Goal: Task Accomplishment & Management: Use online tool/utility

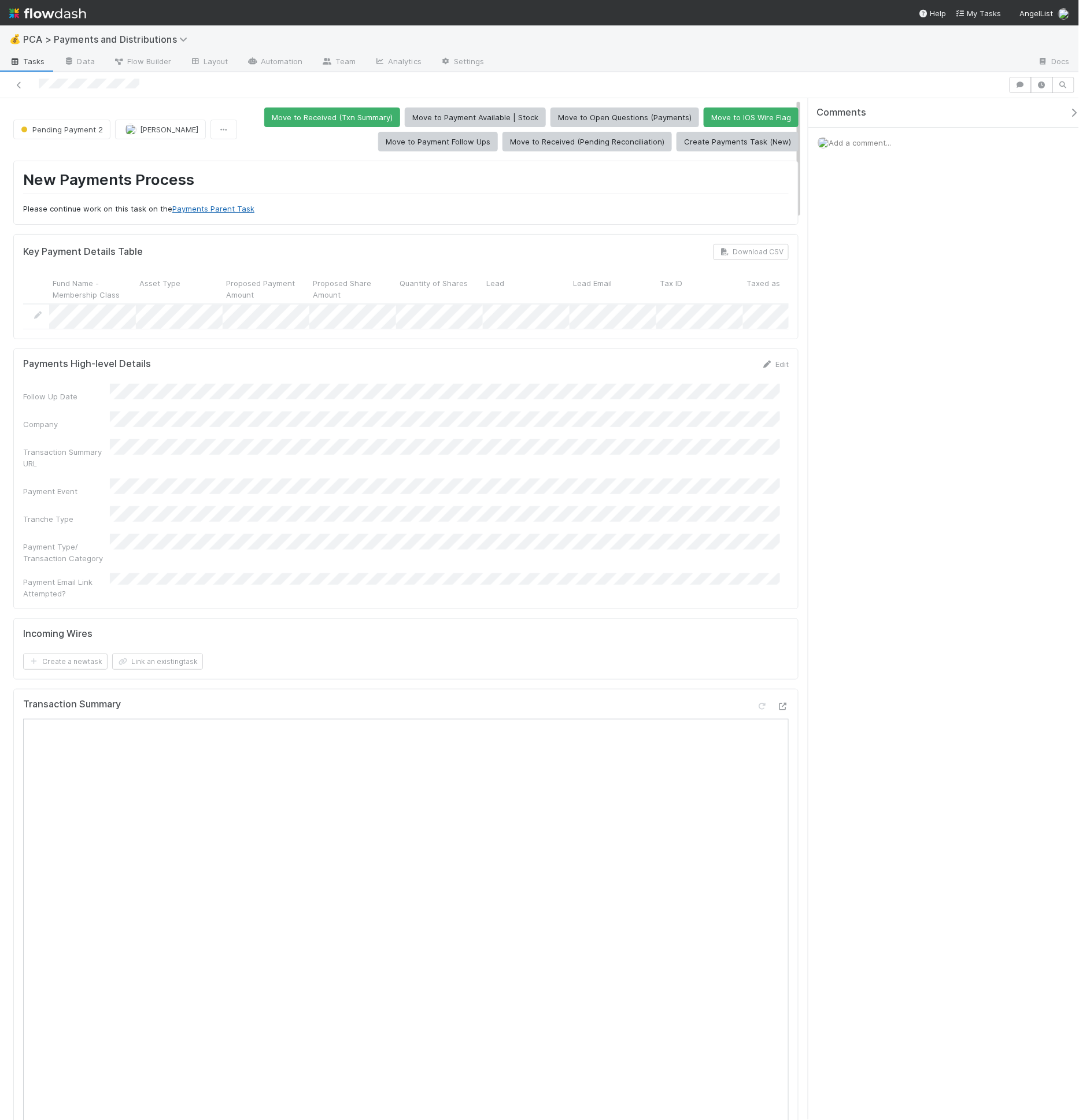
click at [194, 207] on link "Payments Parent Task" at bounding box center [213, 208] width 82 height 9
click at [205, 64] on link "Layout" at bounding box center [209, 62] width 58 height 19
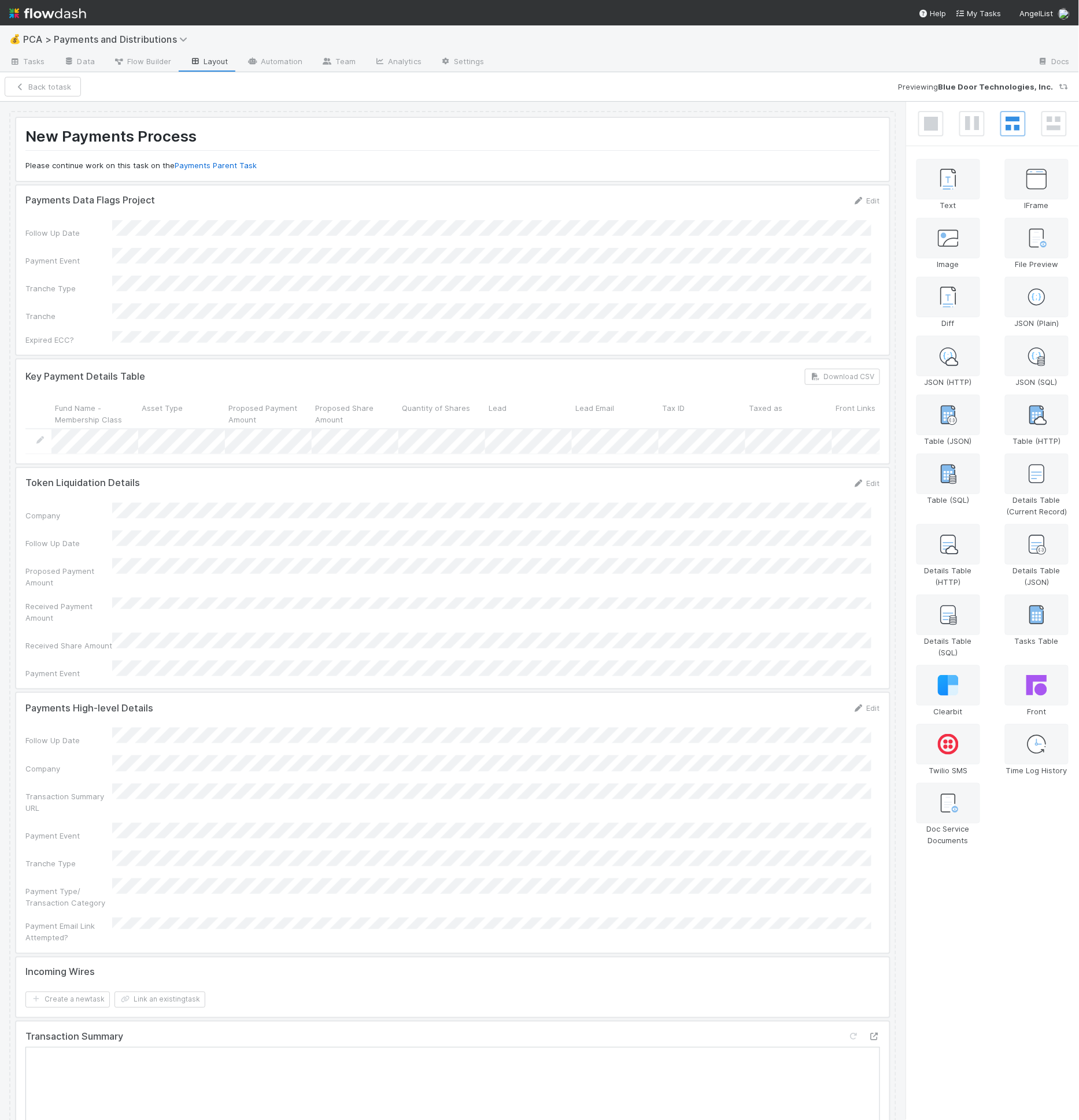
click at [417, 176] on div at bounding box center [453, 150] width 873 height 63
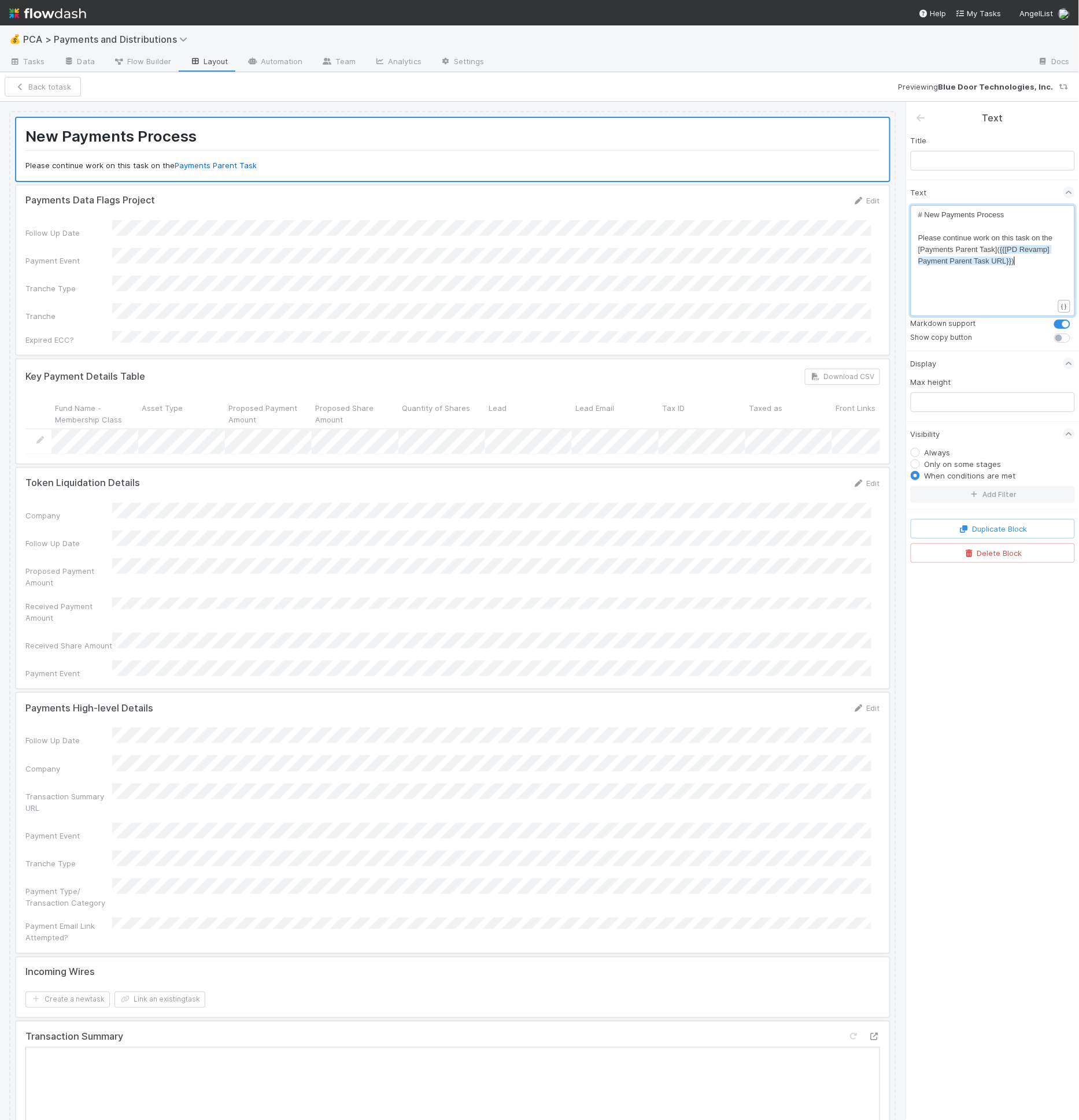
scroll to position [4, 0]
click at [1019, 255] on pre "[Payments Parent Task]( {{[PD Revamp] Payment Parent Task URL}} )" at bounding box center [991, 255] width 145 height 23
click at [994, 261] on span "{{[PD Revamp] Payment Parent Task URL}}" at bounding box center [985, 255] width 134 height 20
click at [1027, 259] on pre "[Payments Parent Task]( {{[PD Revamp] Payment Parent Task URL}} )" at bounding box center [991, 255] width 145 height 23
click at [1028, 255] on pre "[Payments Parent Task]( {{[PD Revamp] Payment Parent Task URL}} )" at bounding box center [991, 255] width 145 height 23
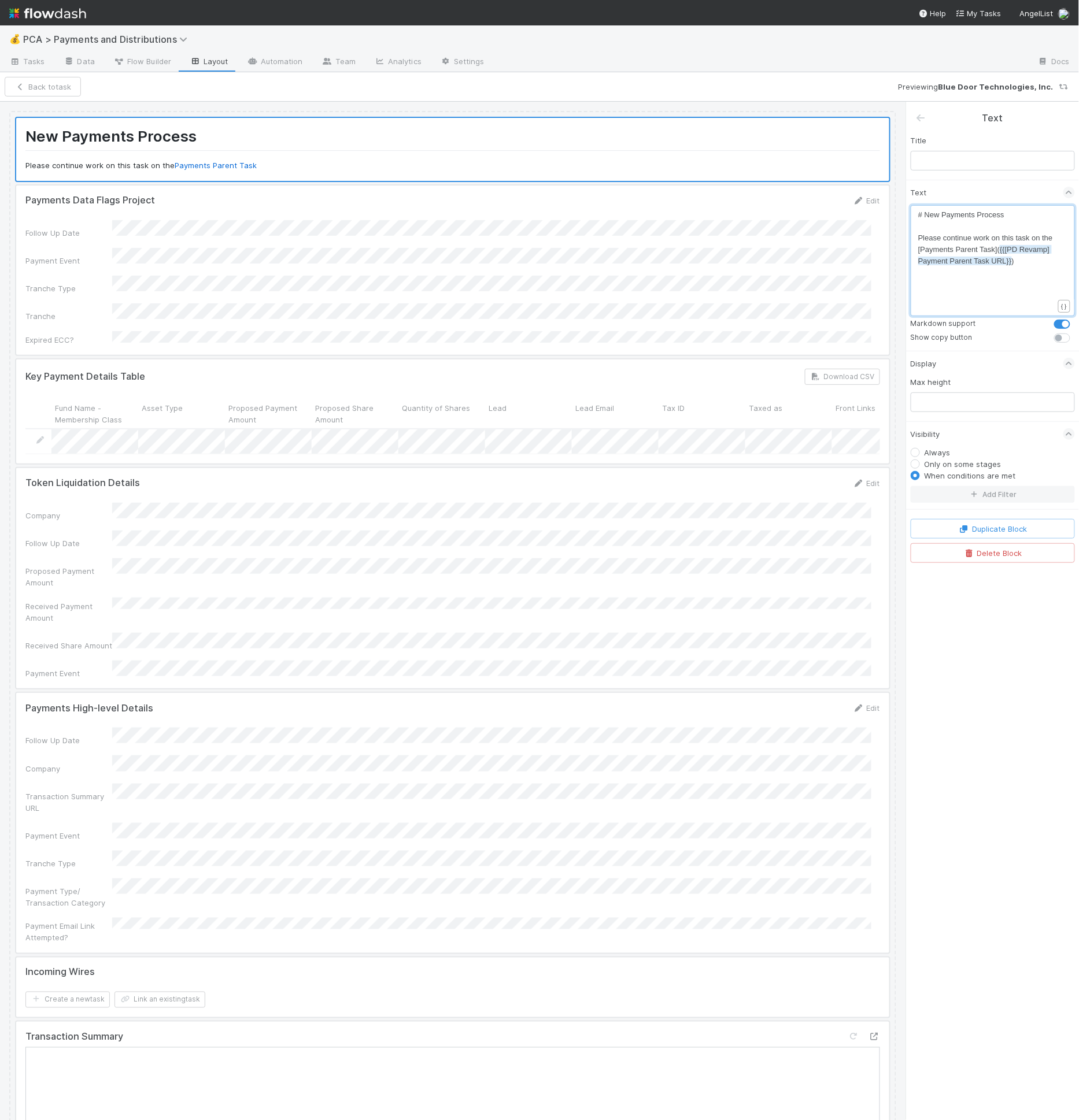
click at [1025, 261] on pre "[Payments Parent Task]( {{[PD Revamp] Payment Parent Task URL}} )" at bounding box center [991, 255] width 145 height 23
click at [1007, 258] on span "{{[PD Revamp] Payment Parent Task URL}}" at bounding box center [985, 255] width 134 height 20
type textarea "({{[PD Revamp] Payment Parent Task URL}})"
drag, startPoint x: 1018, startPoint y: 262, endPoint x: 997, endPoint y: 253, distance: 22.8
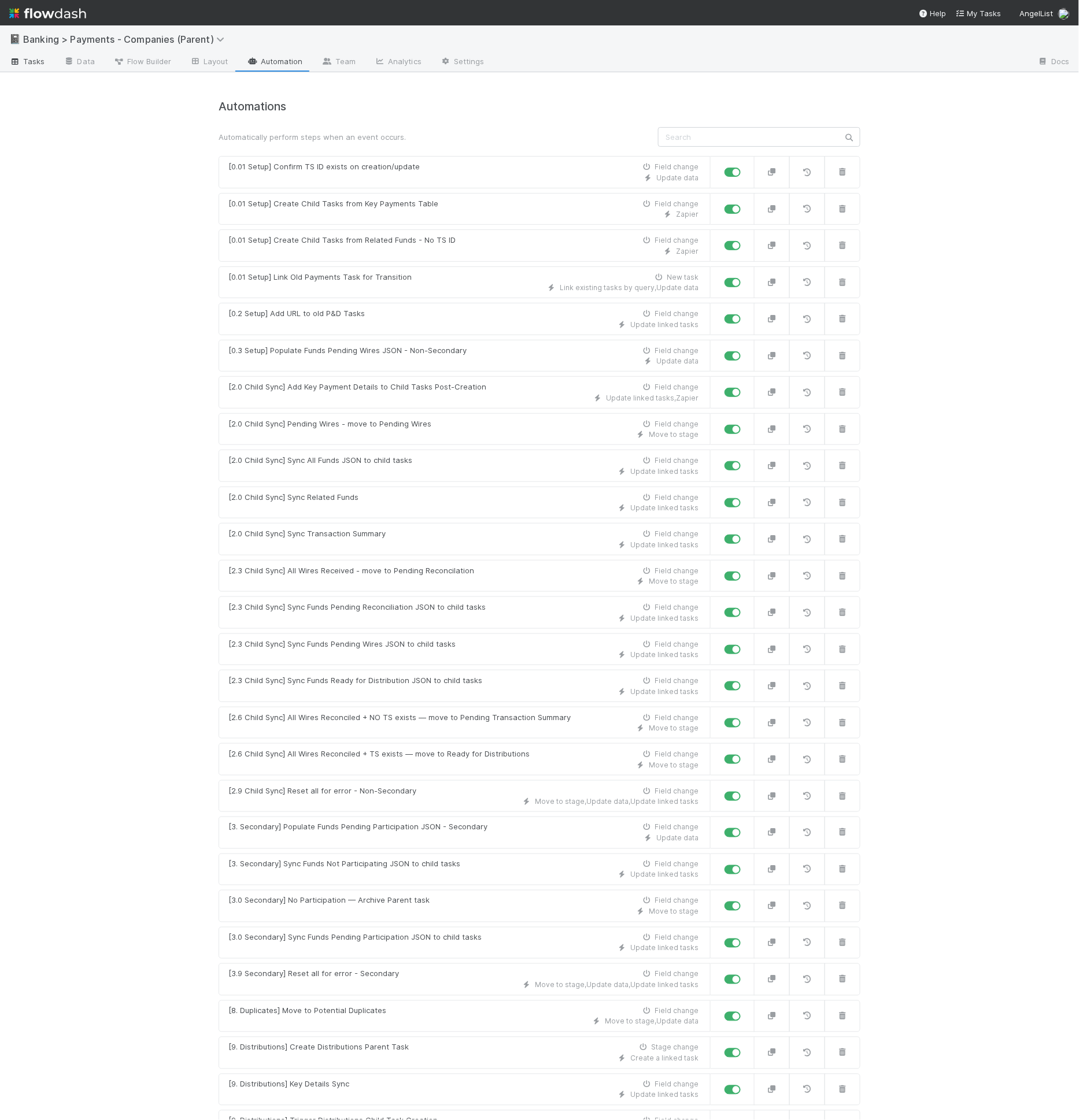
click at [40, 67] on link "Tasks" at bounding box center [27, 62] width 54 height 19
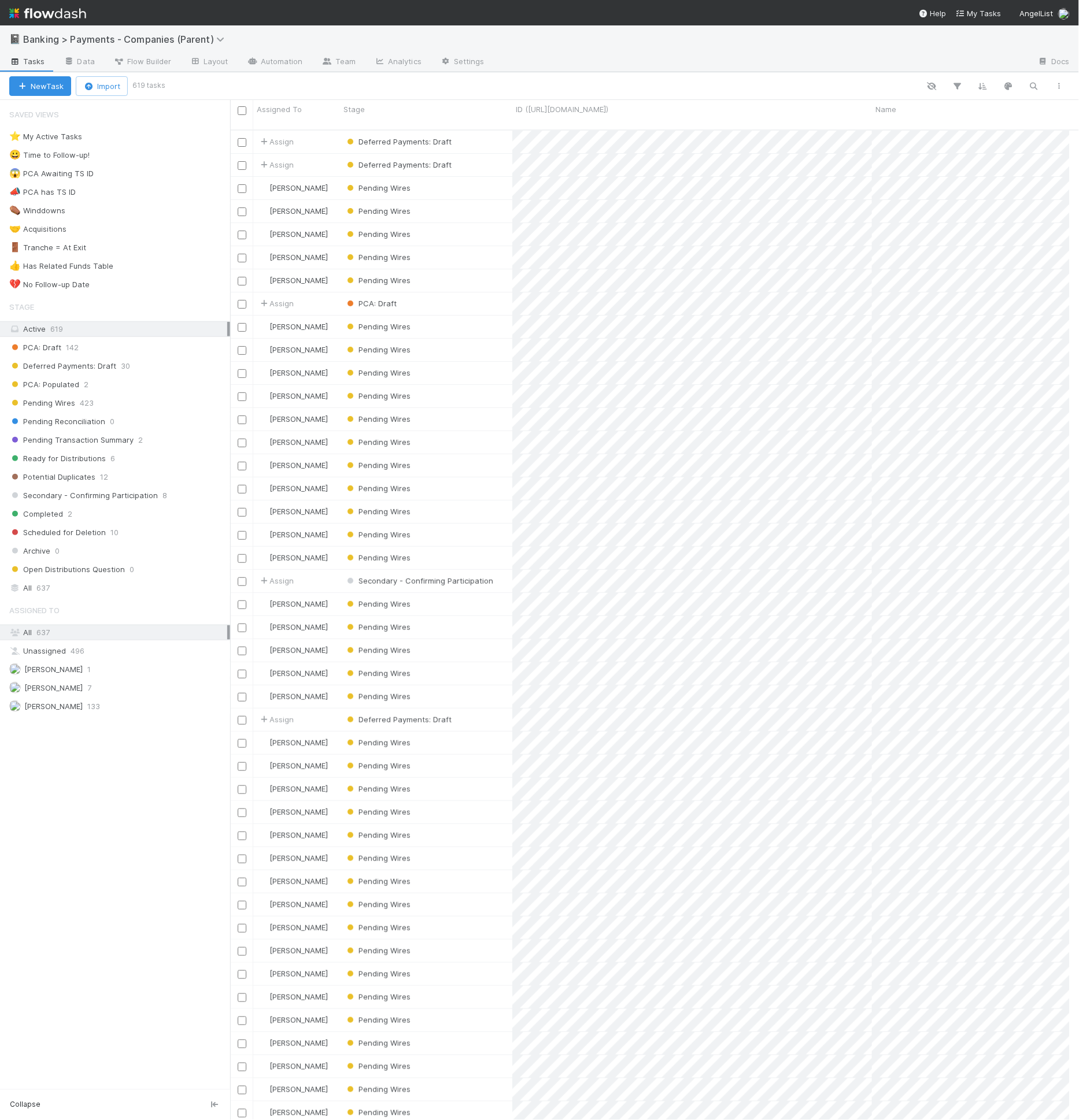
scroll to position [990, 830]
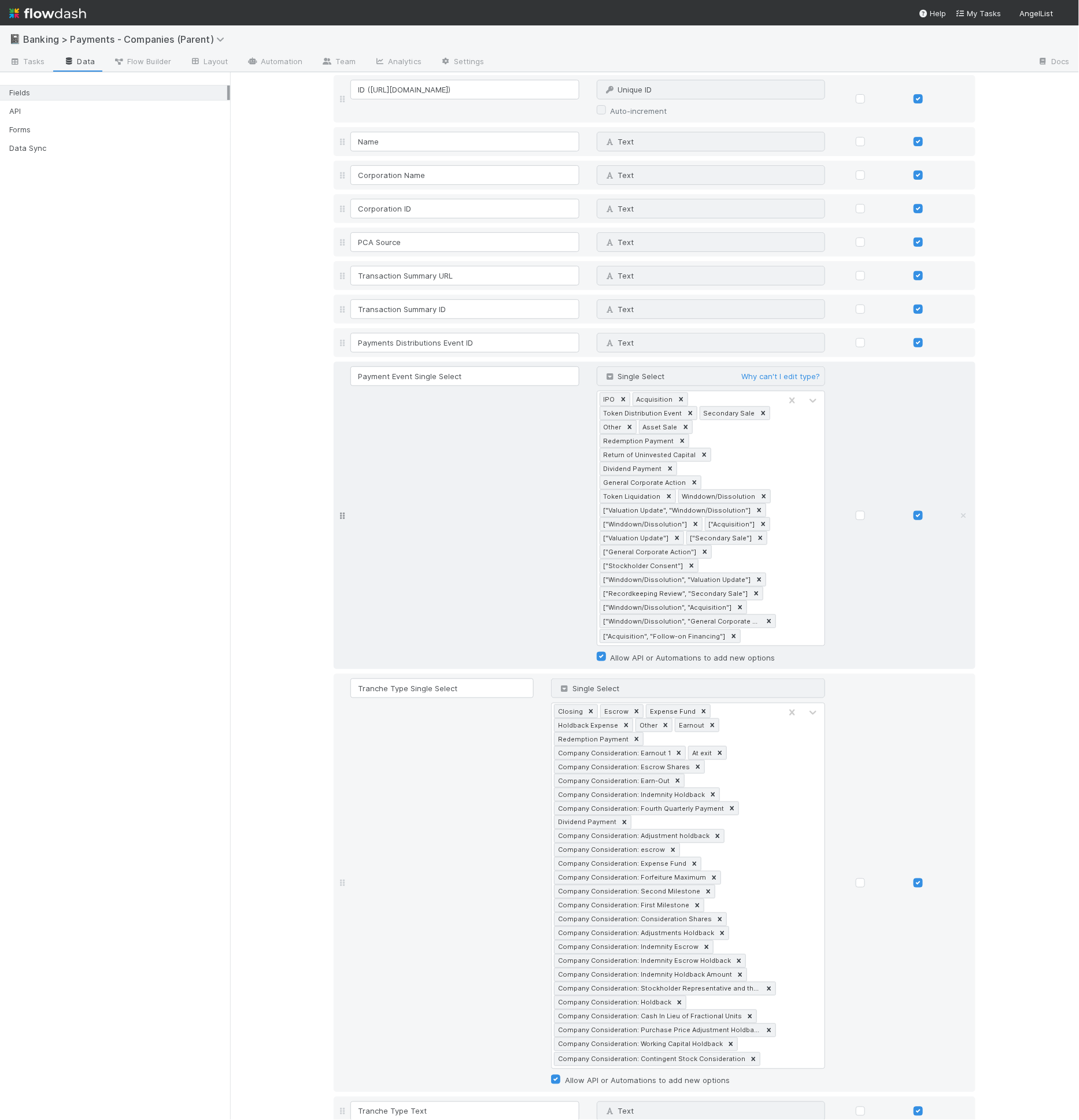
scroll to position [72, 0]
click at [454, 525] on div "Payment Event Single Select Single Select Why can't I edit type? IPO Acquisitio…" at bounding box center [665, 512] width 633 height 298
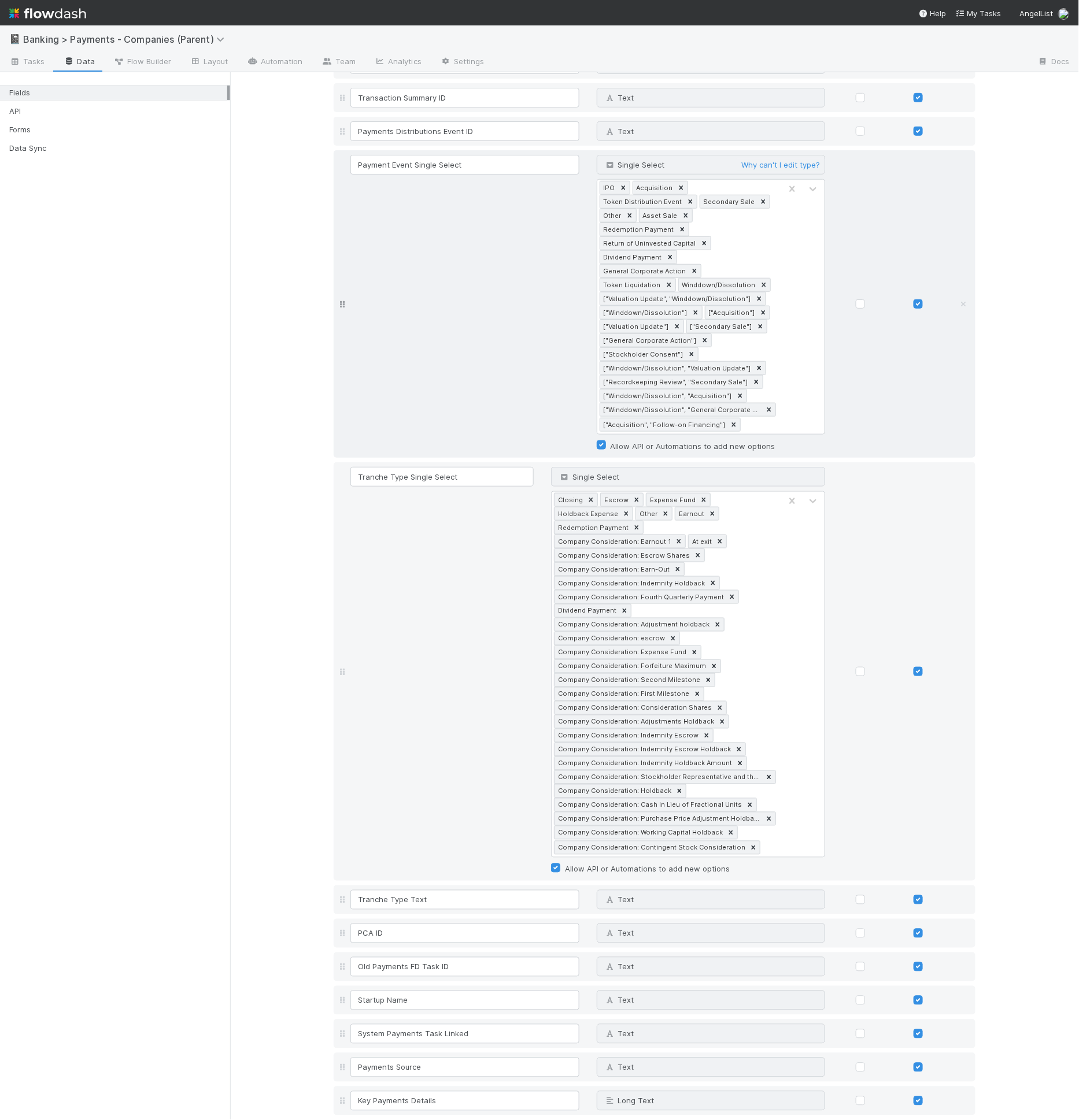
scroll to position [252, 0]
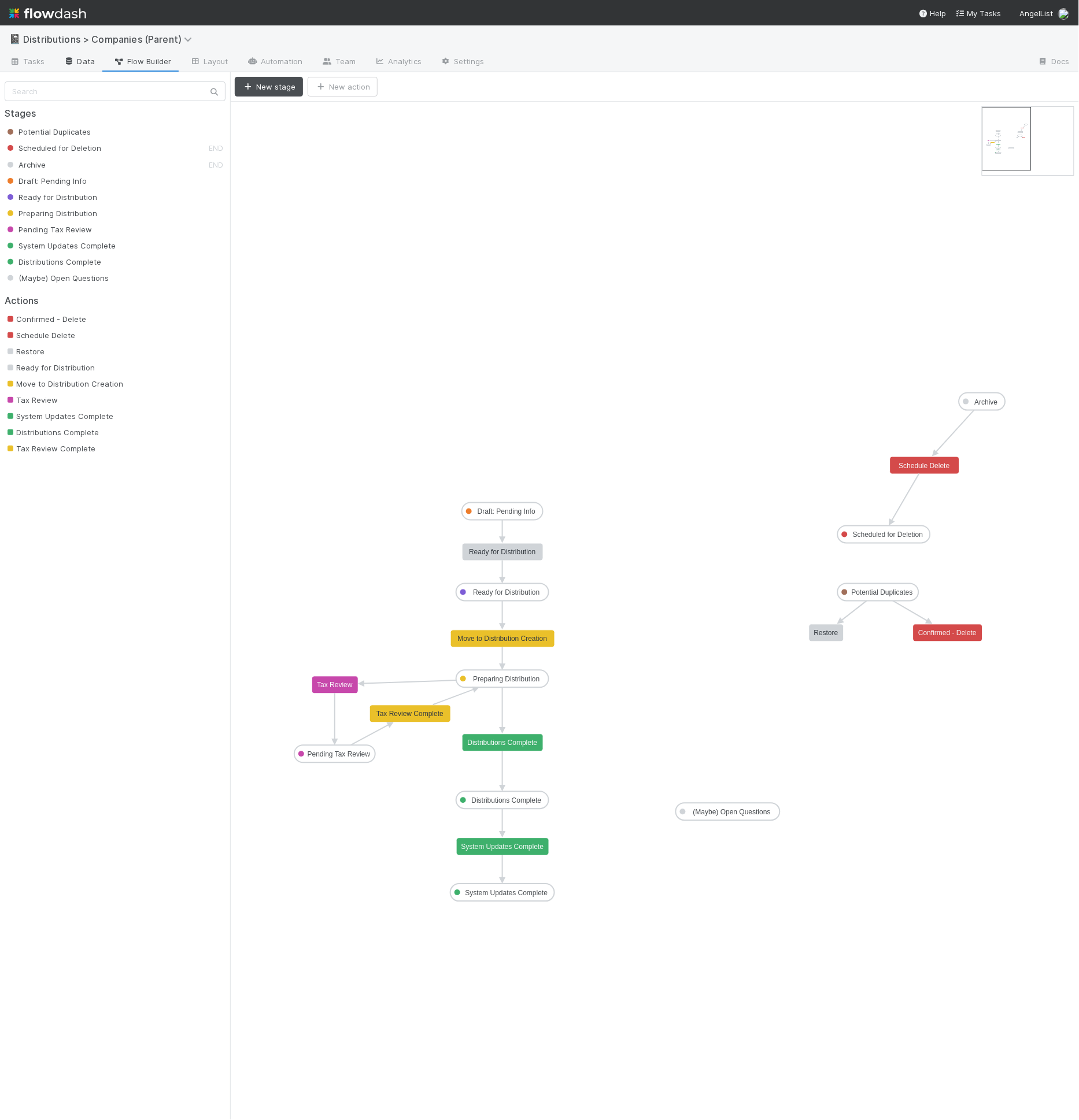
click at [61, 56] on link "Data" at bounding box center [79, 62] width 49 height 19
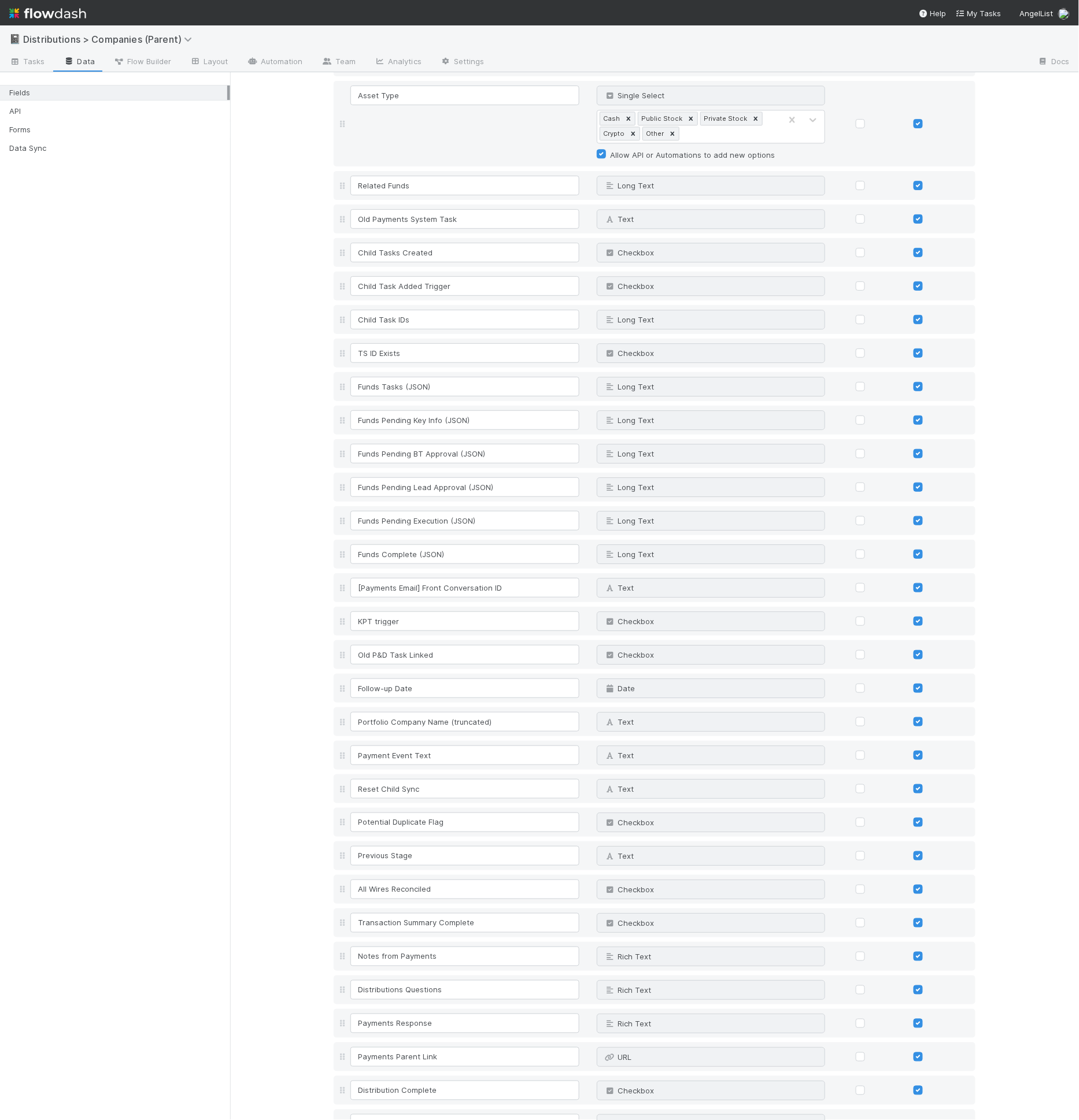
scroll to position [1286, 0]
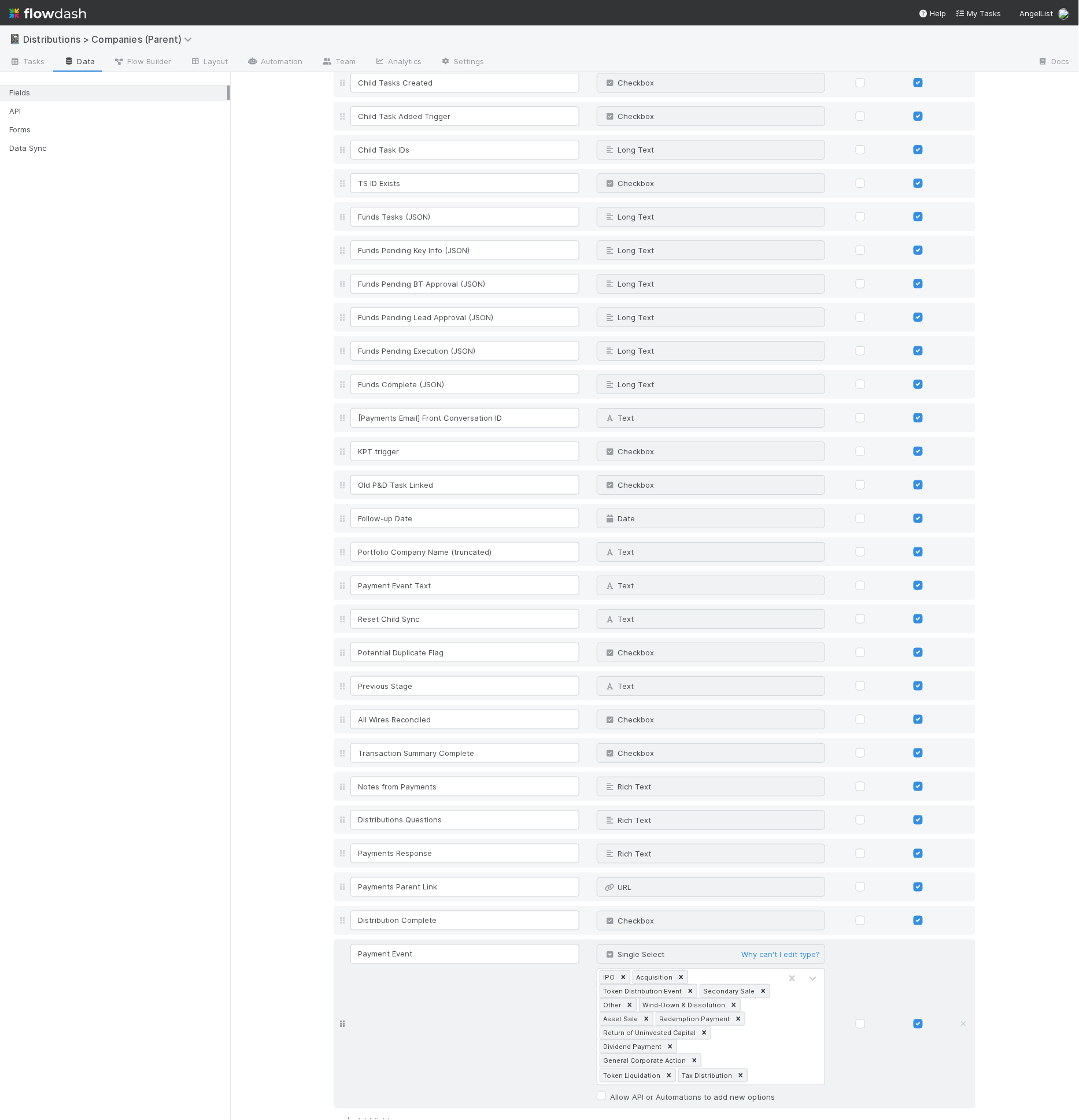
click at [543, 985] on div "Payment Event Single Select Why can't I edit type? IPO Acquisition Token Distri…" at bounding box center [665, 1024] width 633 height 159
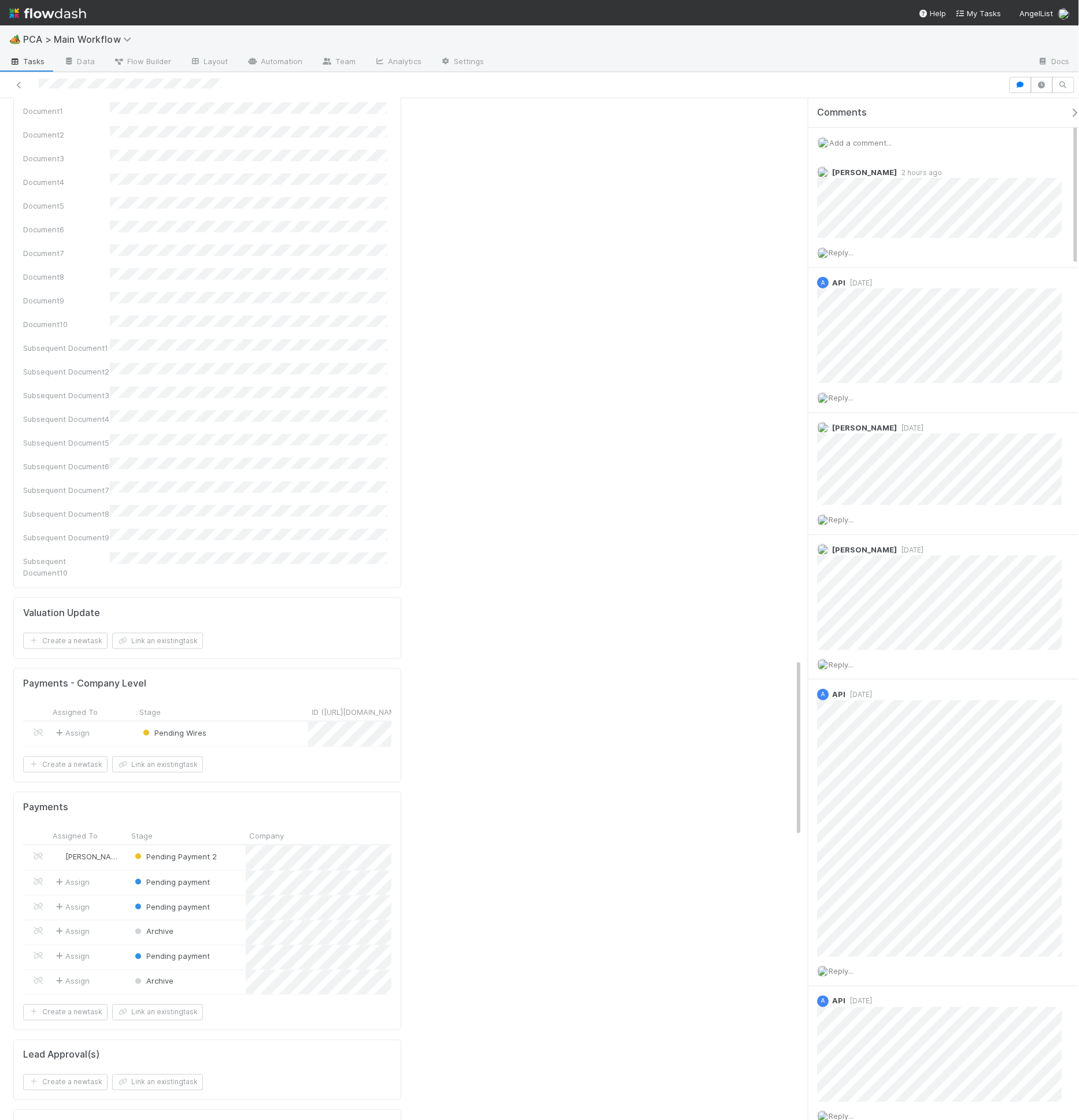
scroll to position [3220, 0]
click at [236, 870] on div "Pending payment" at bounding box center [187, 882] width 118 height 24
drag, startPoint x: 231, startPoint y: 765, endPoint x: 228, endPoint y: 779, distance: 14.3
click at [231, 895] on div "Pending payment" at bounding box center [187, 907] width 118 height 24
click at [224, 920] on div "Archive" at bounding box center [187, 931] width 118 height 24
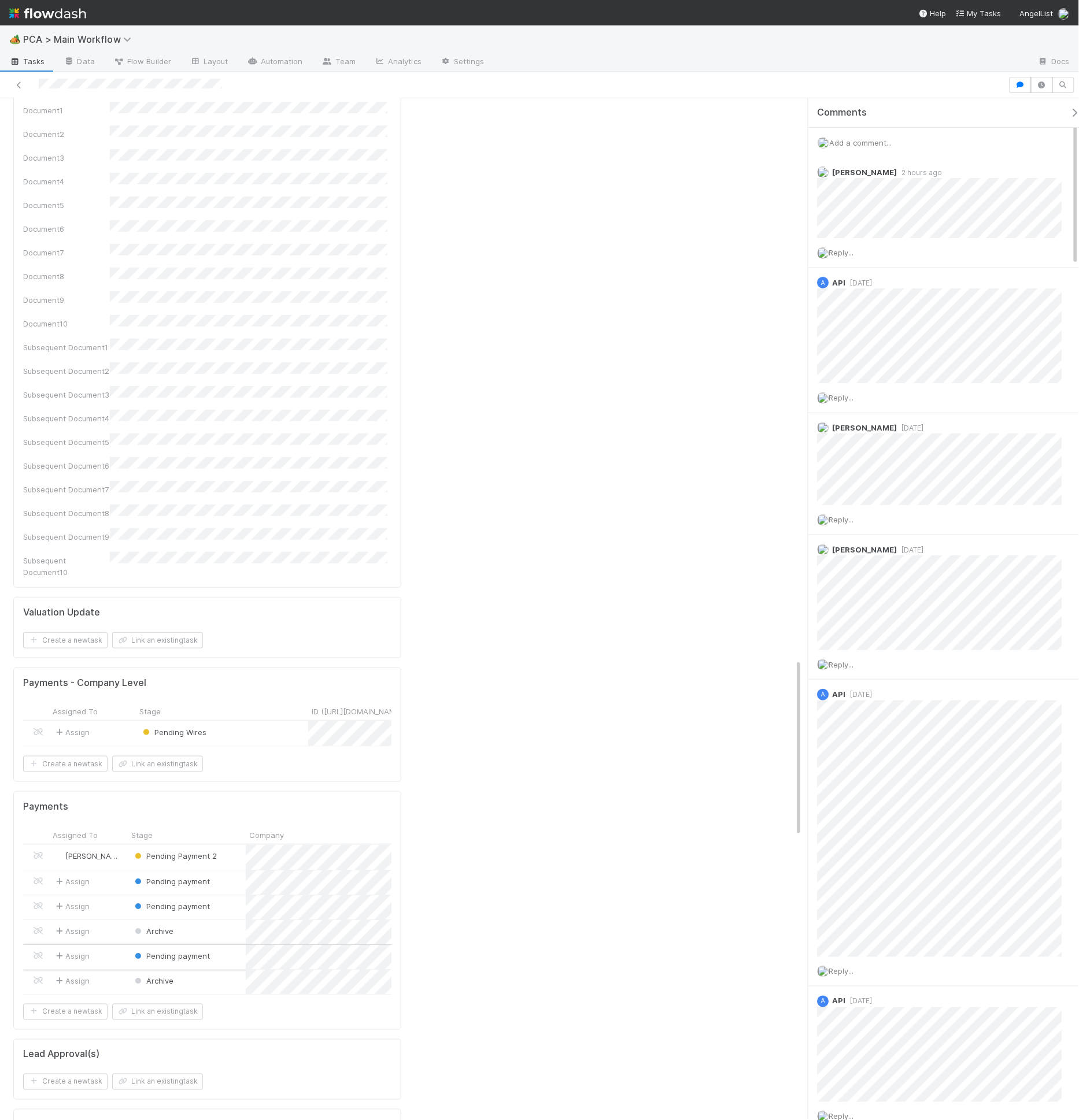
click at [222, 945] on div "Pending payment" at bounding box center [187, 957] width 118 height 24
click at [225, 970] on div "Archive" at bounding box center [187, 982] width 118 height 24
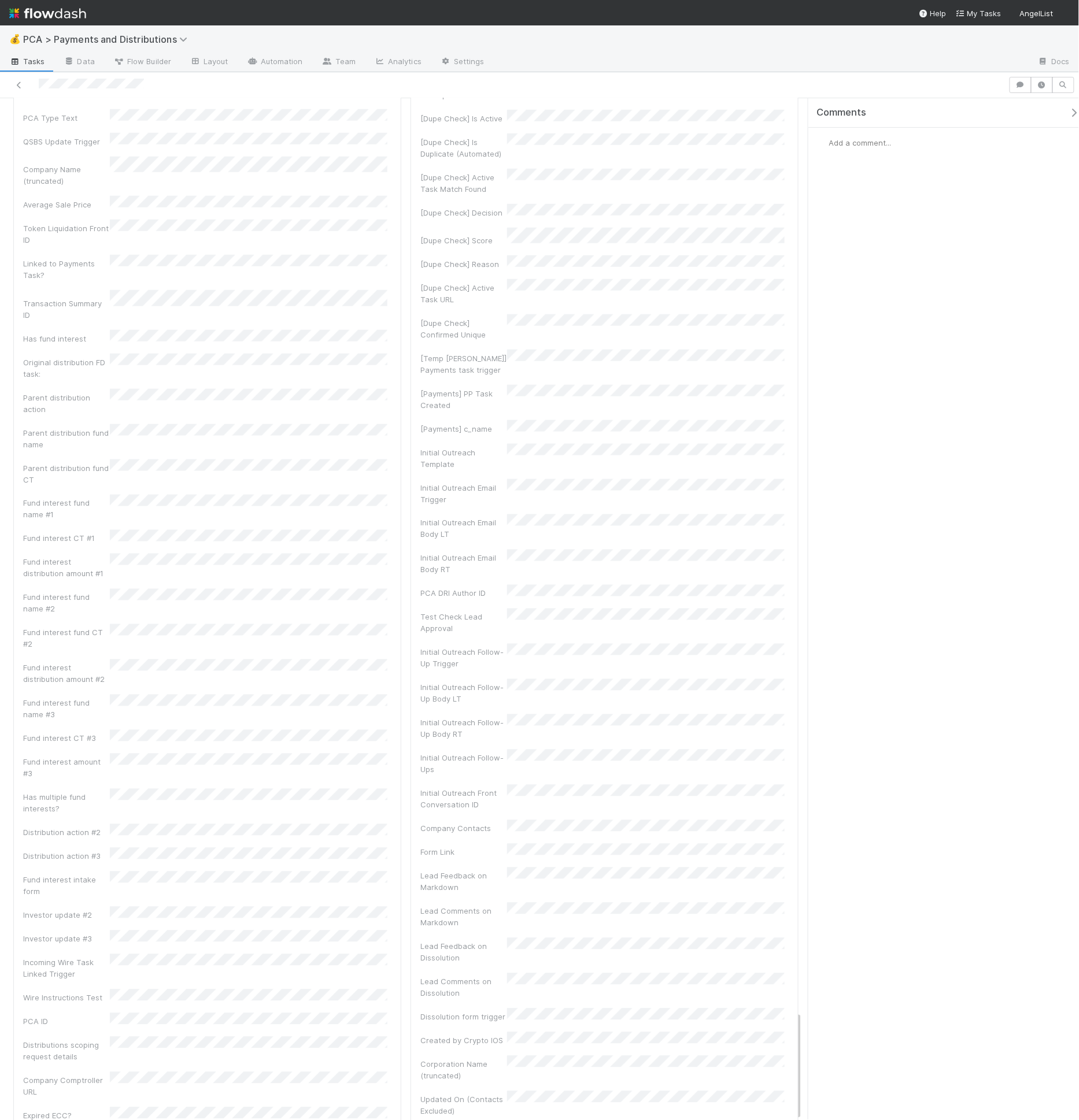
scroll to position [723, 0]
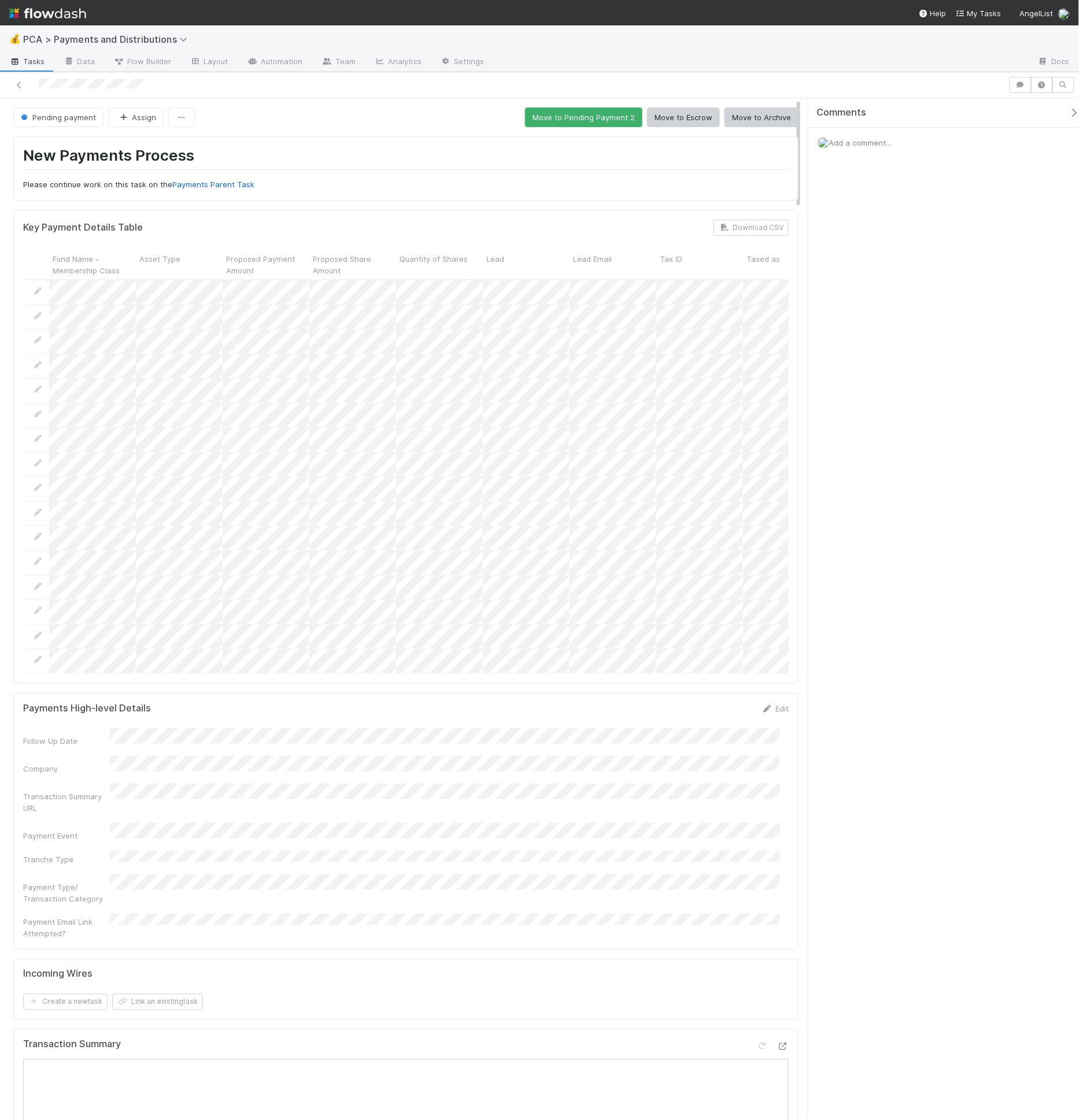
click at [331, 718] on form "Payments High-level Details Edit Follow Up Date Company Transaction Summary URL…" at bounding box center [406, 821] width 766 height 237
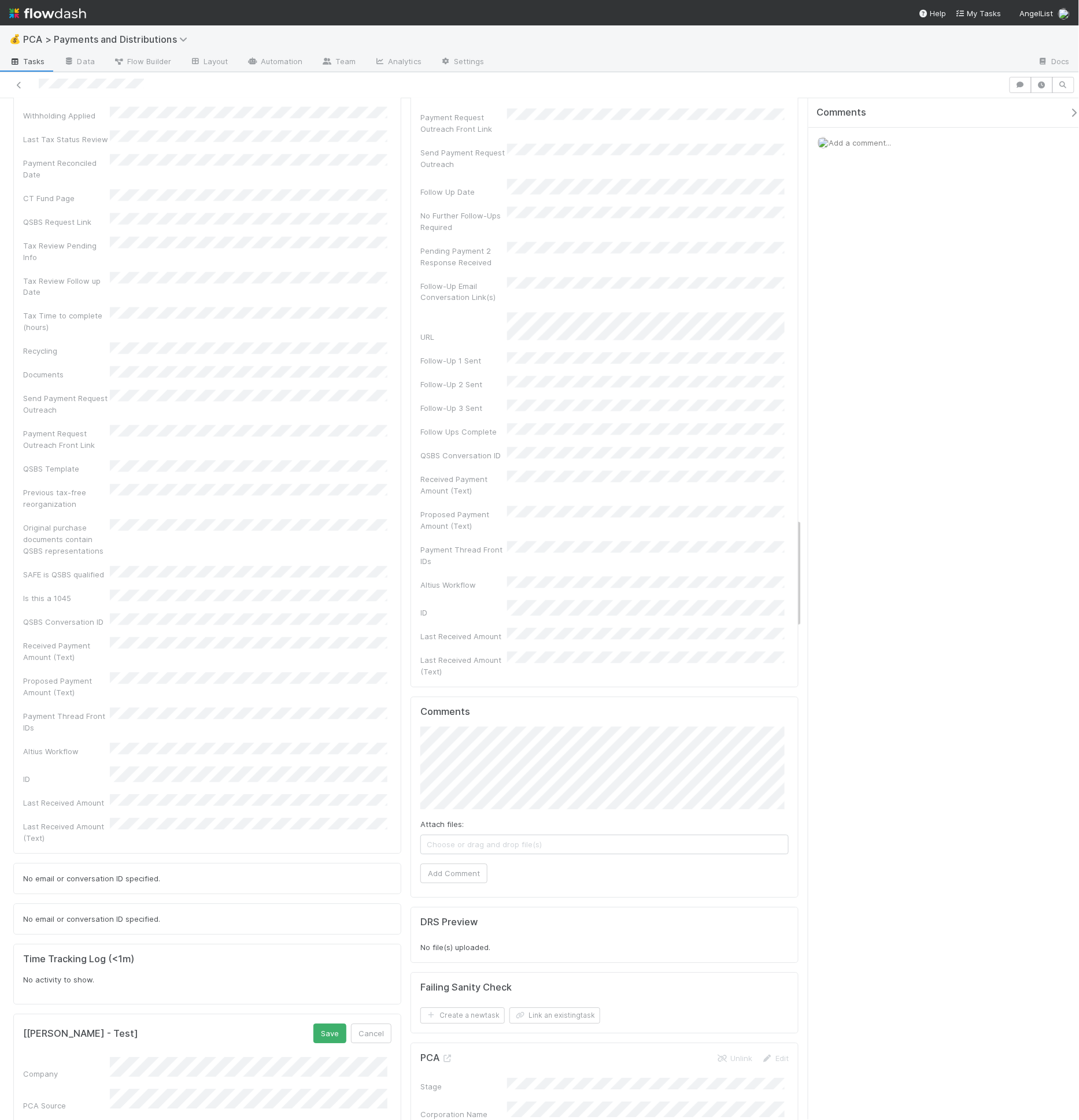
scroll to position [4458, 0]
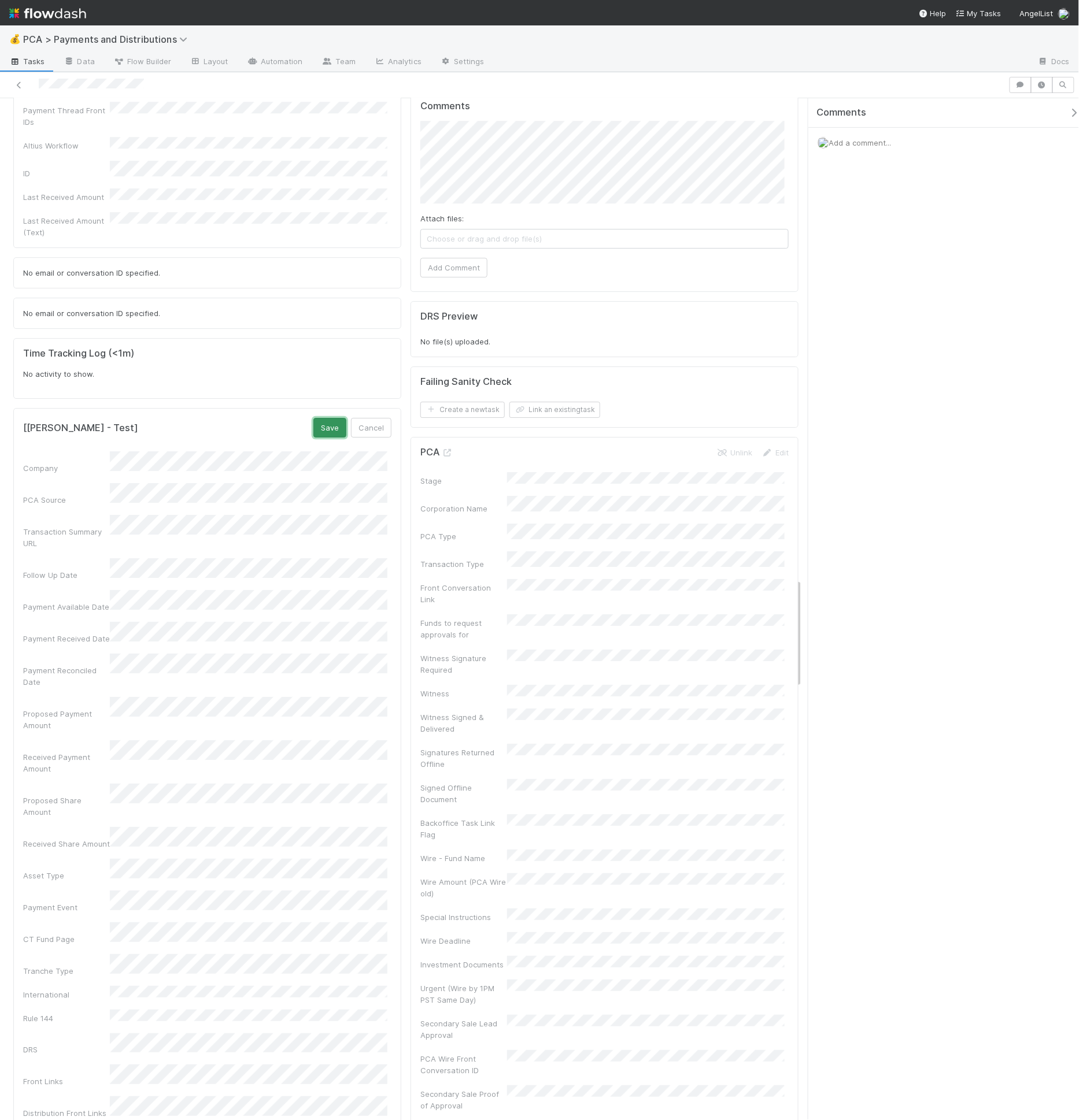
click at [317, 418] on button "Save" at bounding box center [330, 428] width 33 height 20
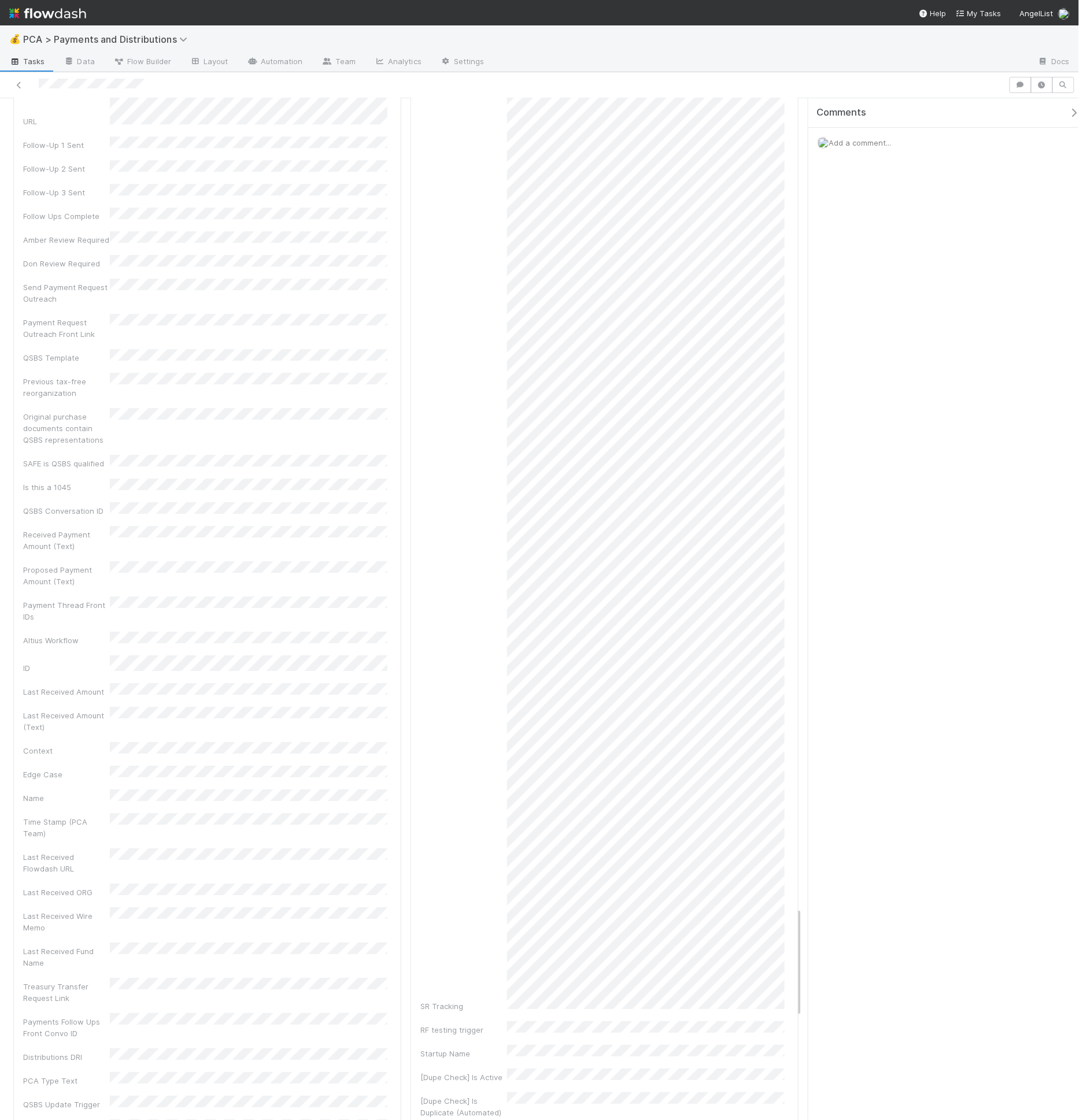
scroll to position [7063, 0]
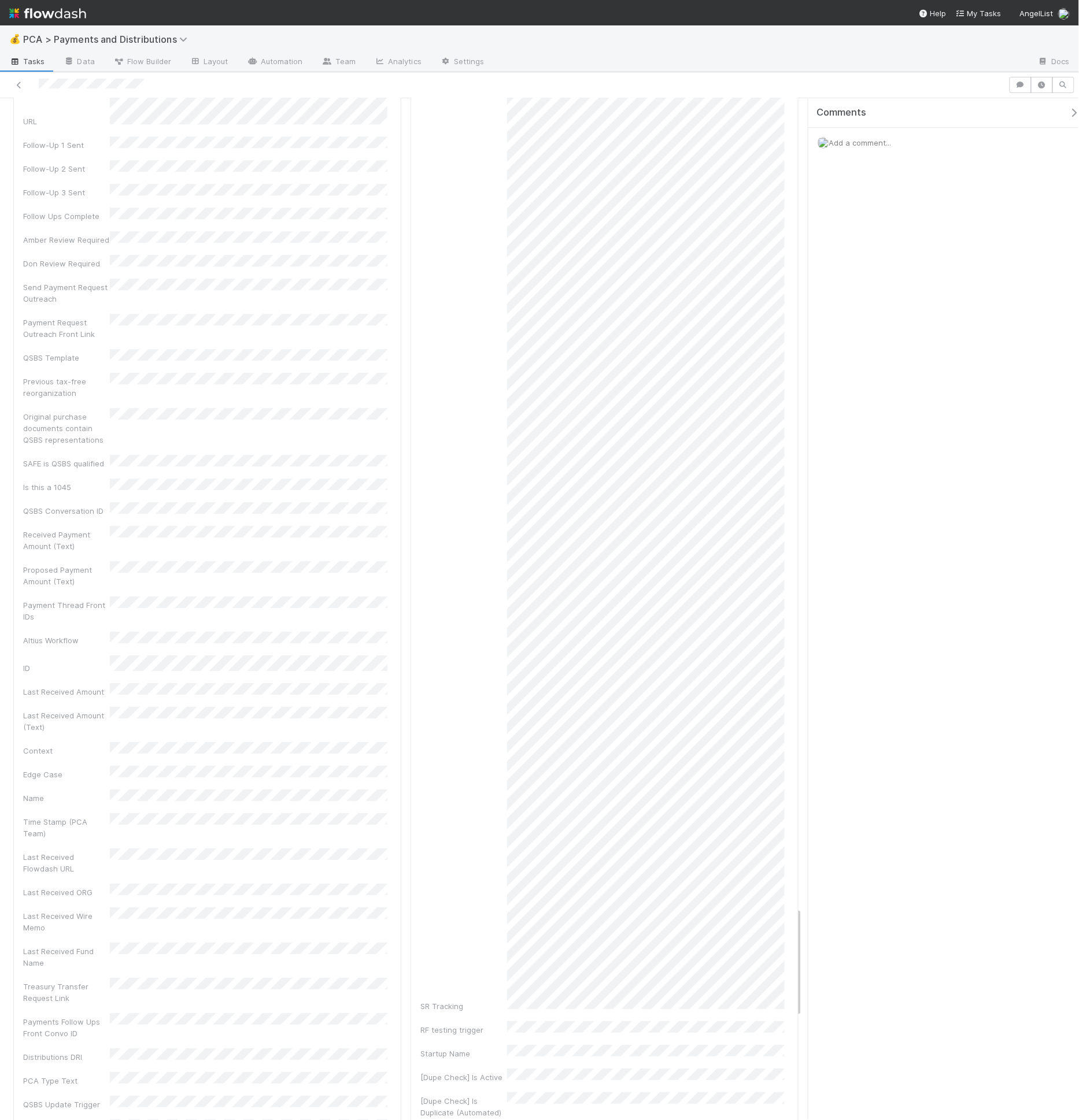
scroll to position [7580, 0]
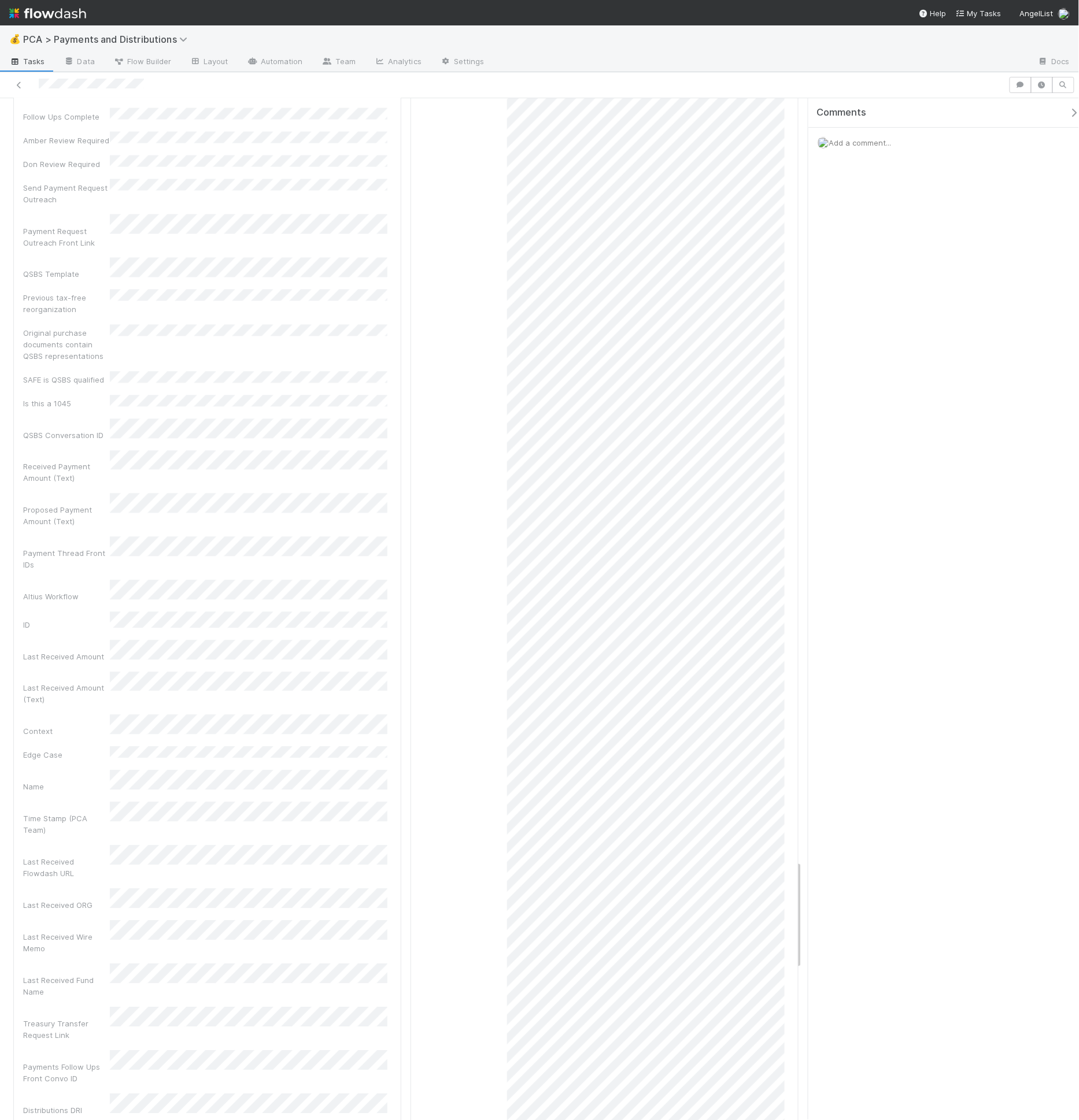
click at [234, 626] on div "Company PCA Source Transaction Summary URL Follow Up Date Payment Available Dat…" at bounding box center [207, 561] width 369 height 5447
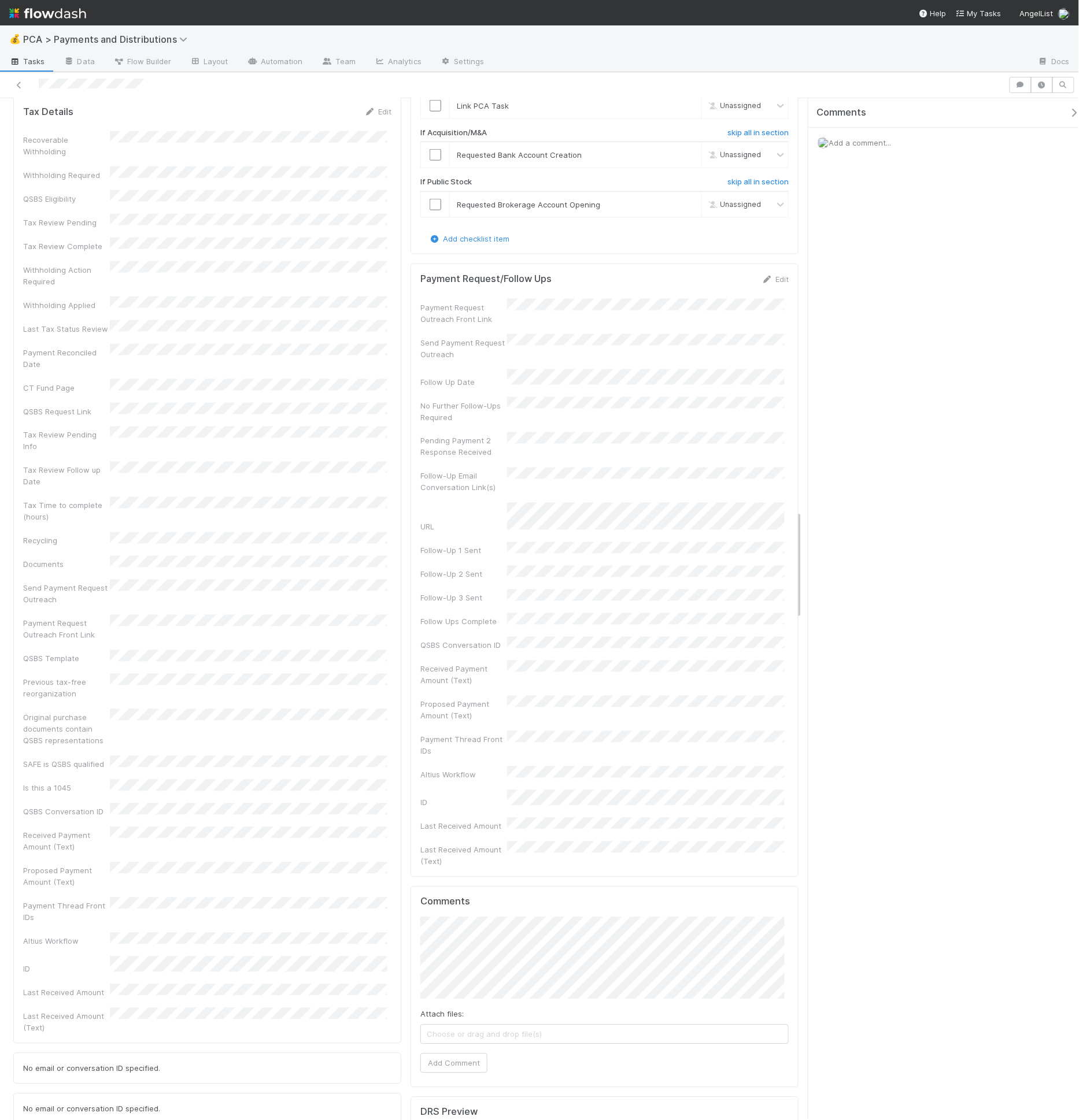
scroll to position [3851, 0]
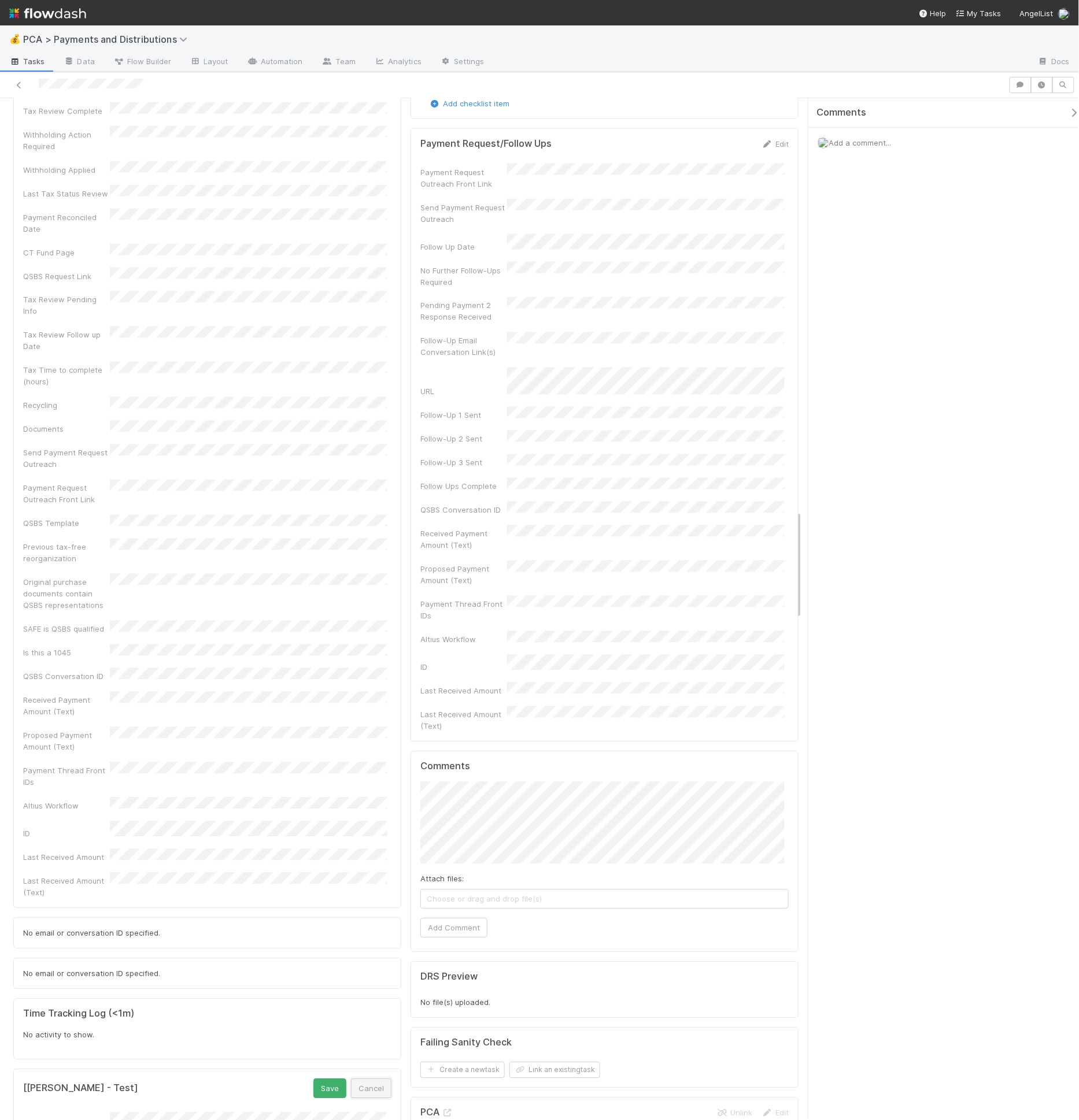
click at [366, 1008] on button "Cancel" at bounding box center [371, 1089] width 40 height 20
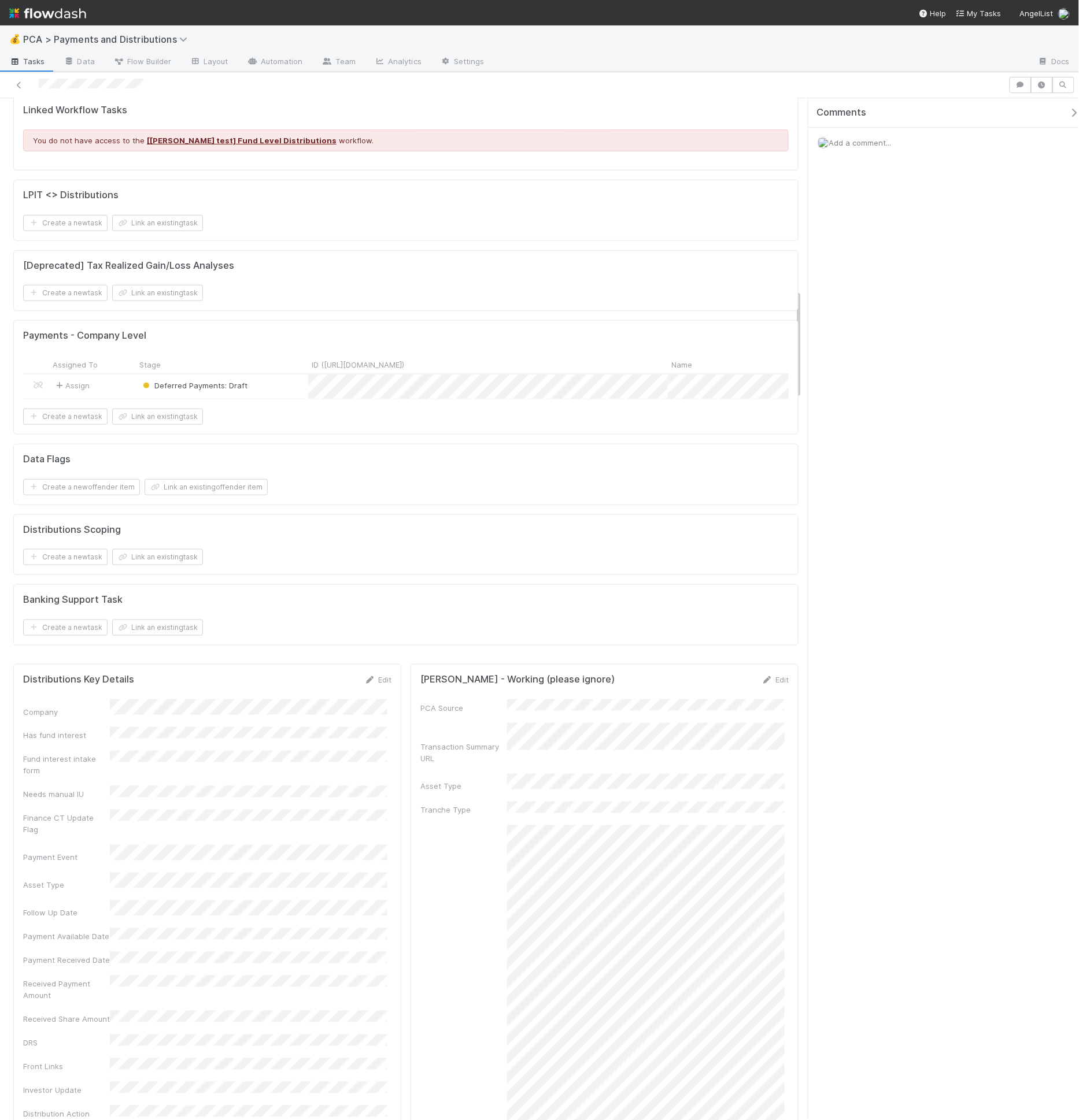
scroll to position [1701, 0]
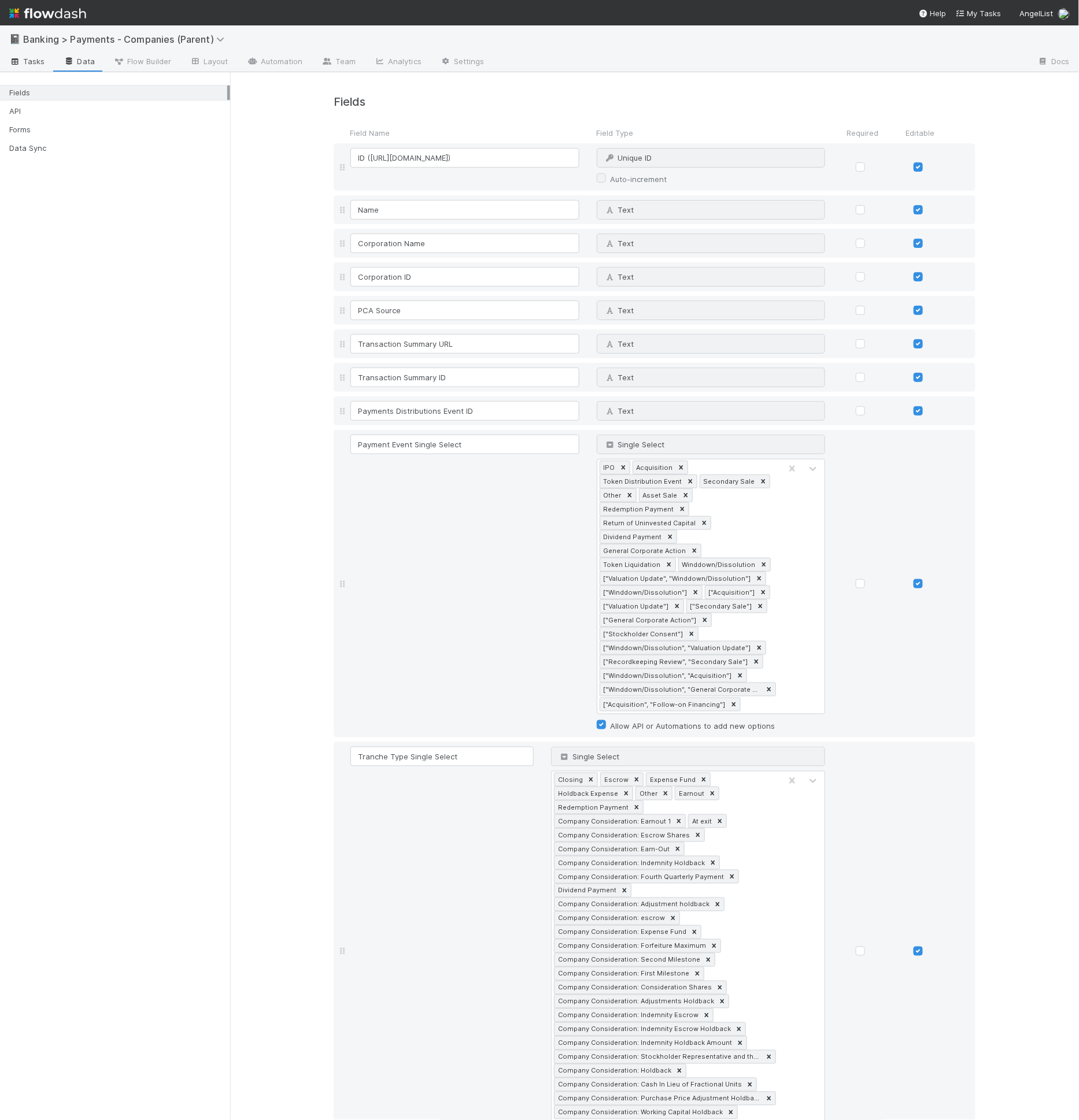
click at [48, 70] on link "Tasks" at bounding box center [27, 62] width 54 height 19
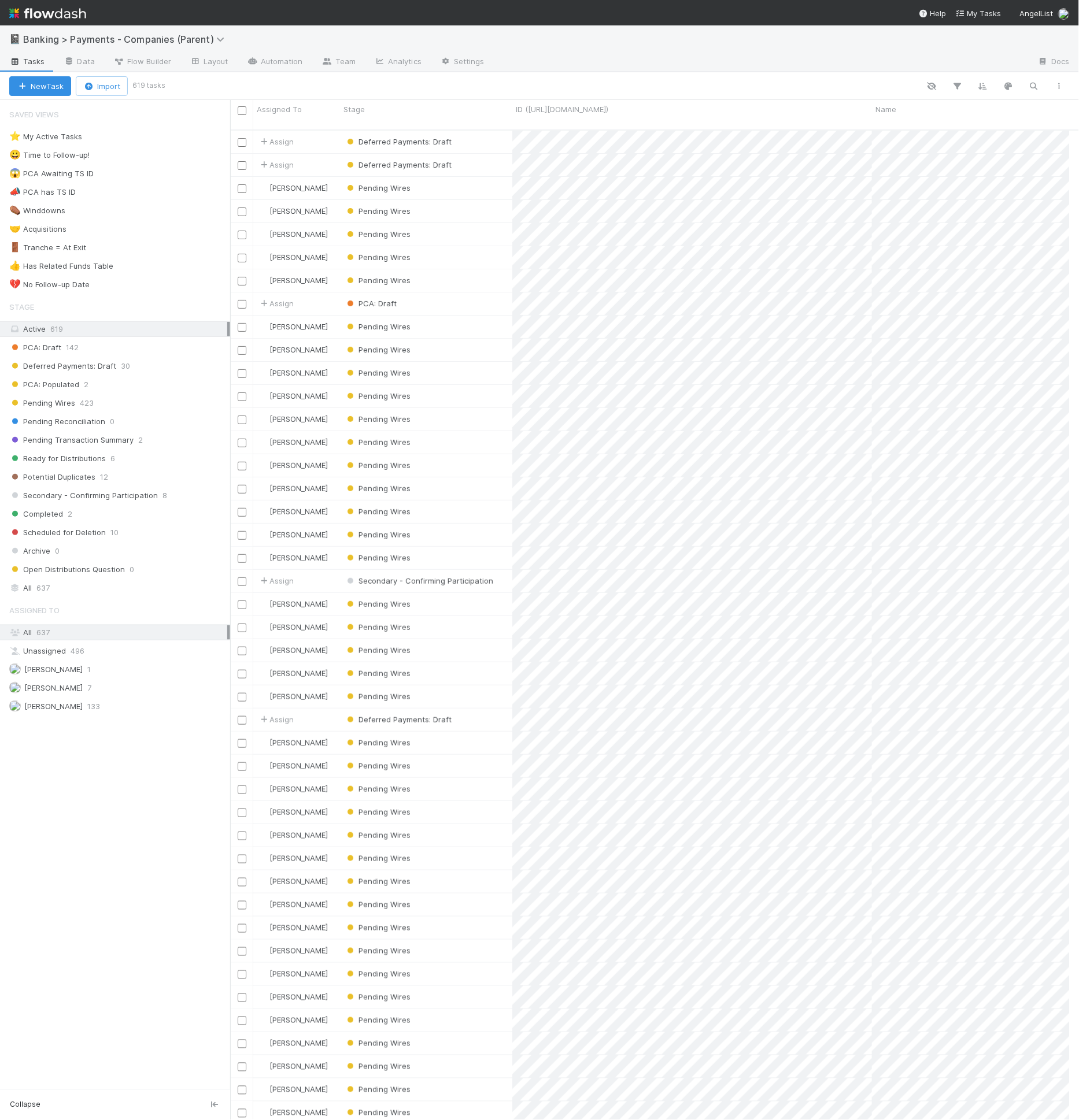
scroll to position [10, 10]
click at [1031, 85] on icon "button" at bounding box center [1033, 86] width 12 height 11
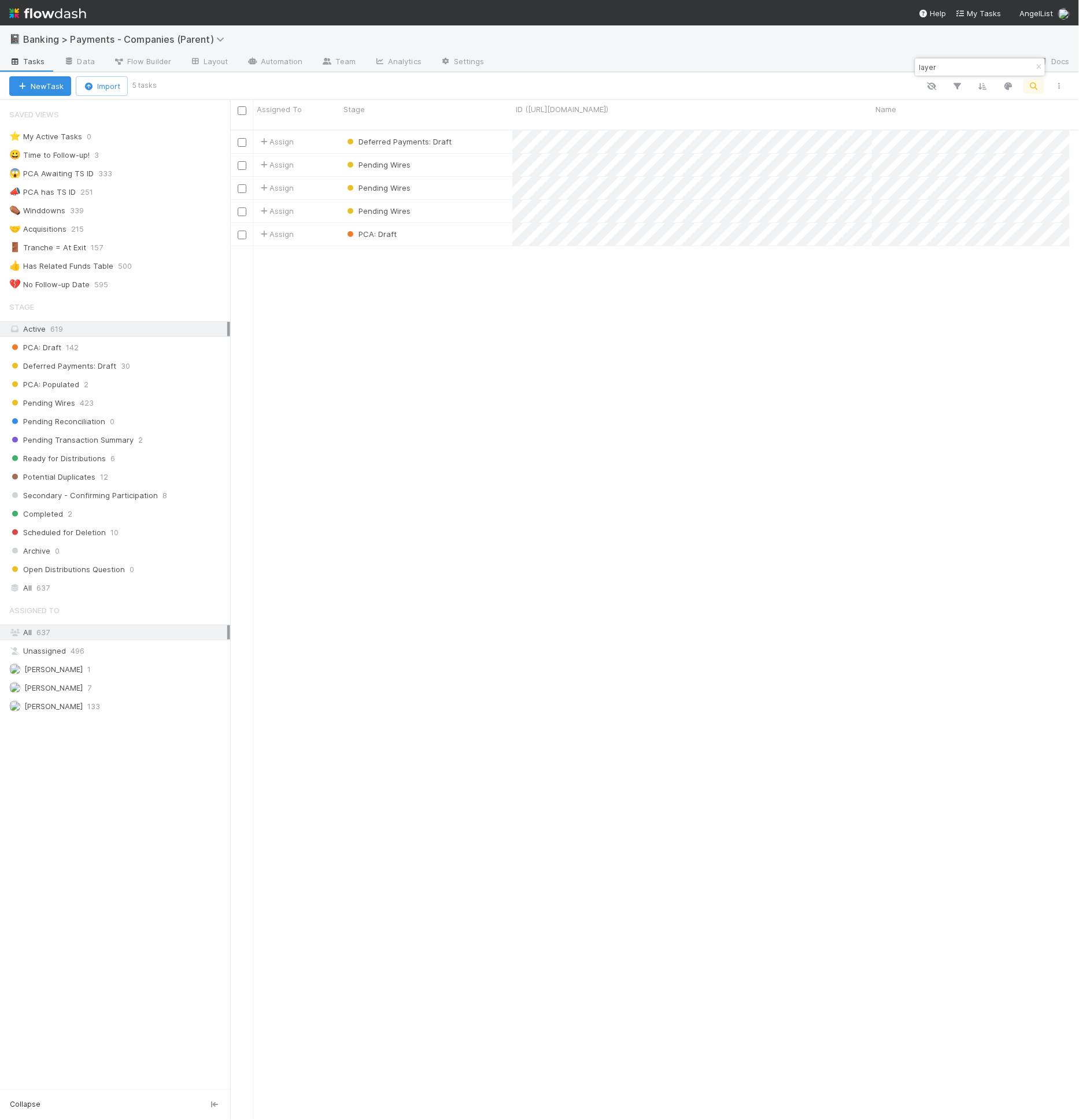
scroll to position [990, 830]
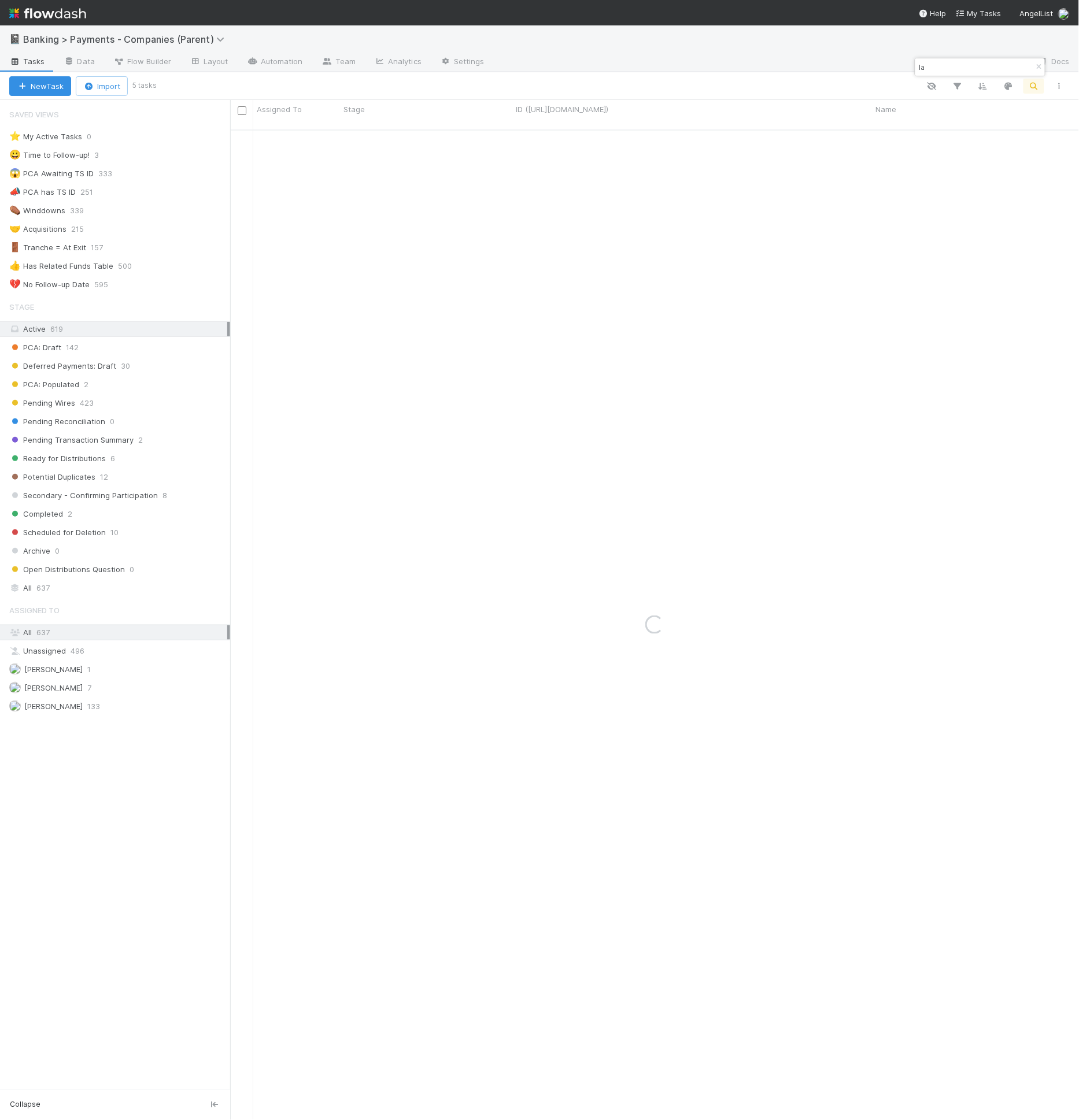
type input "l"
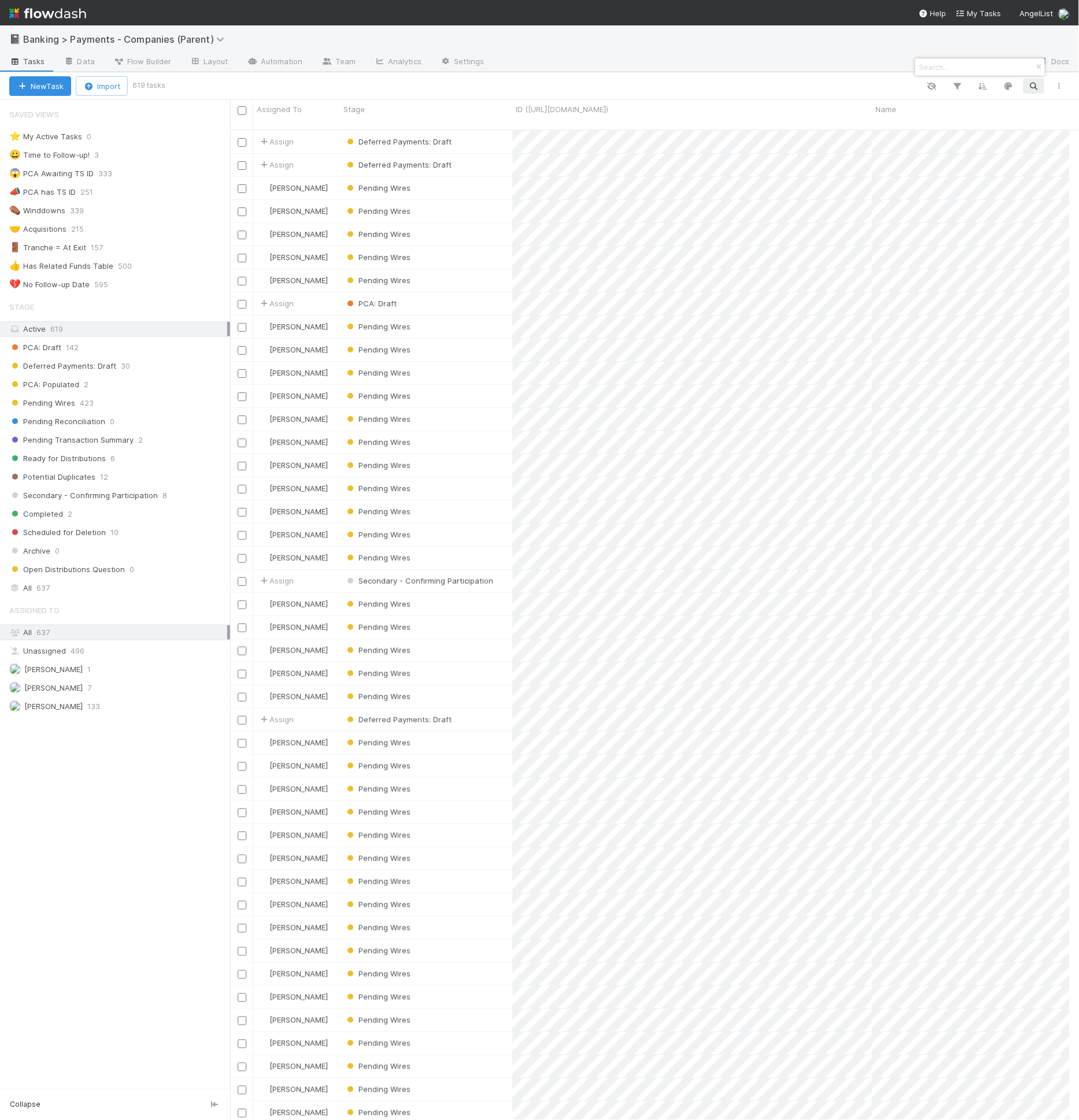
click at [812, 142] on div at bounding box center [539, 560] width 1079 height 1120
click at [472, 139] on div "Deferred Payments: Draft" at bounding box center [426, 142] width 173 height 22
click at [1030, 83] on icon "button" at bounding box center [1033, 86] width 12 height 11
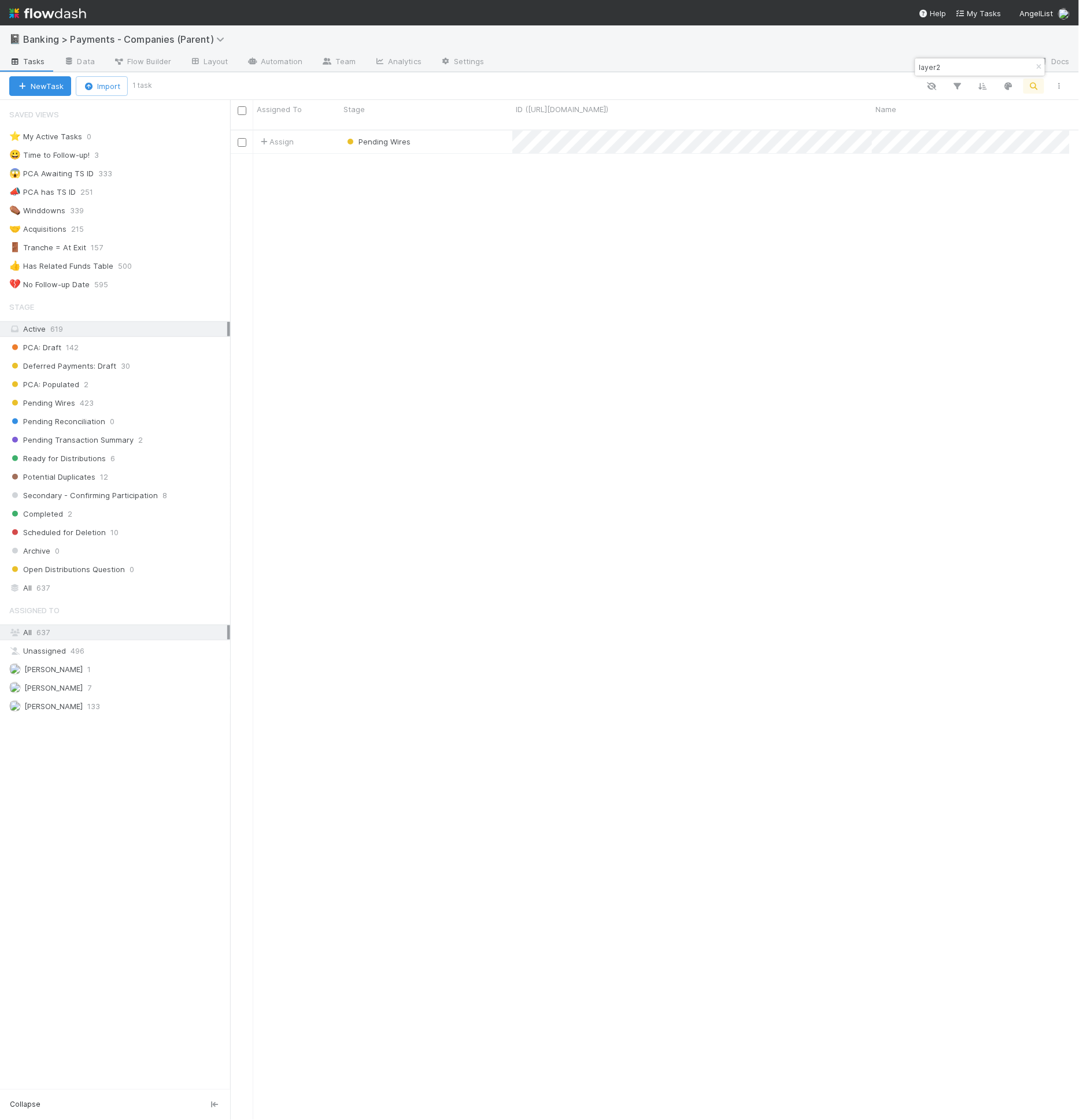
scroll to position [0, 0]
type input "layer2"
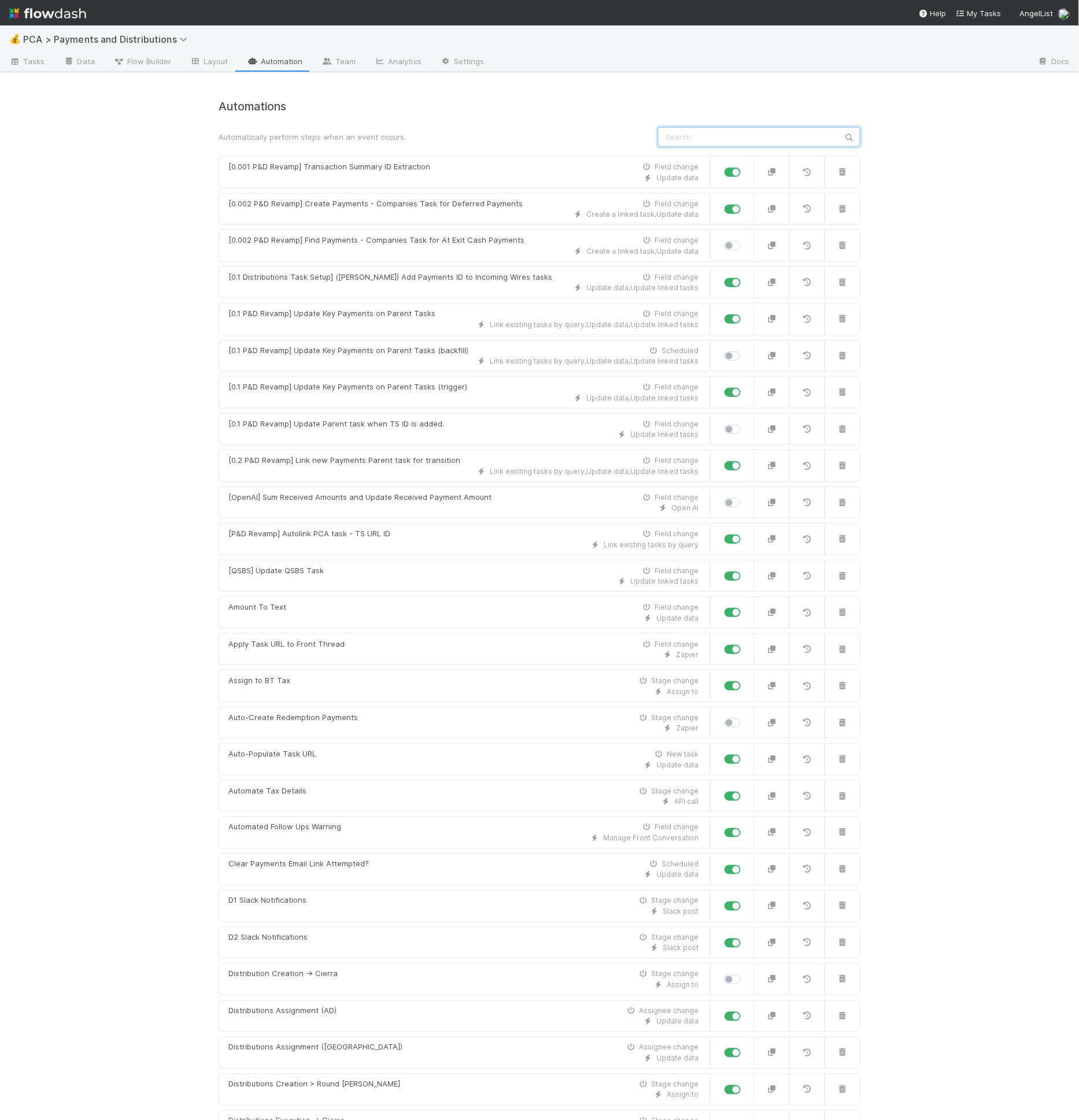
click at [695, 138] on input "text" at bounding box center [759, 137] width 202 height 20
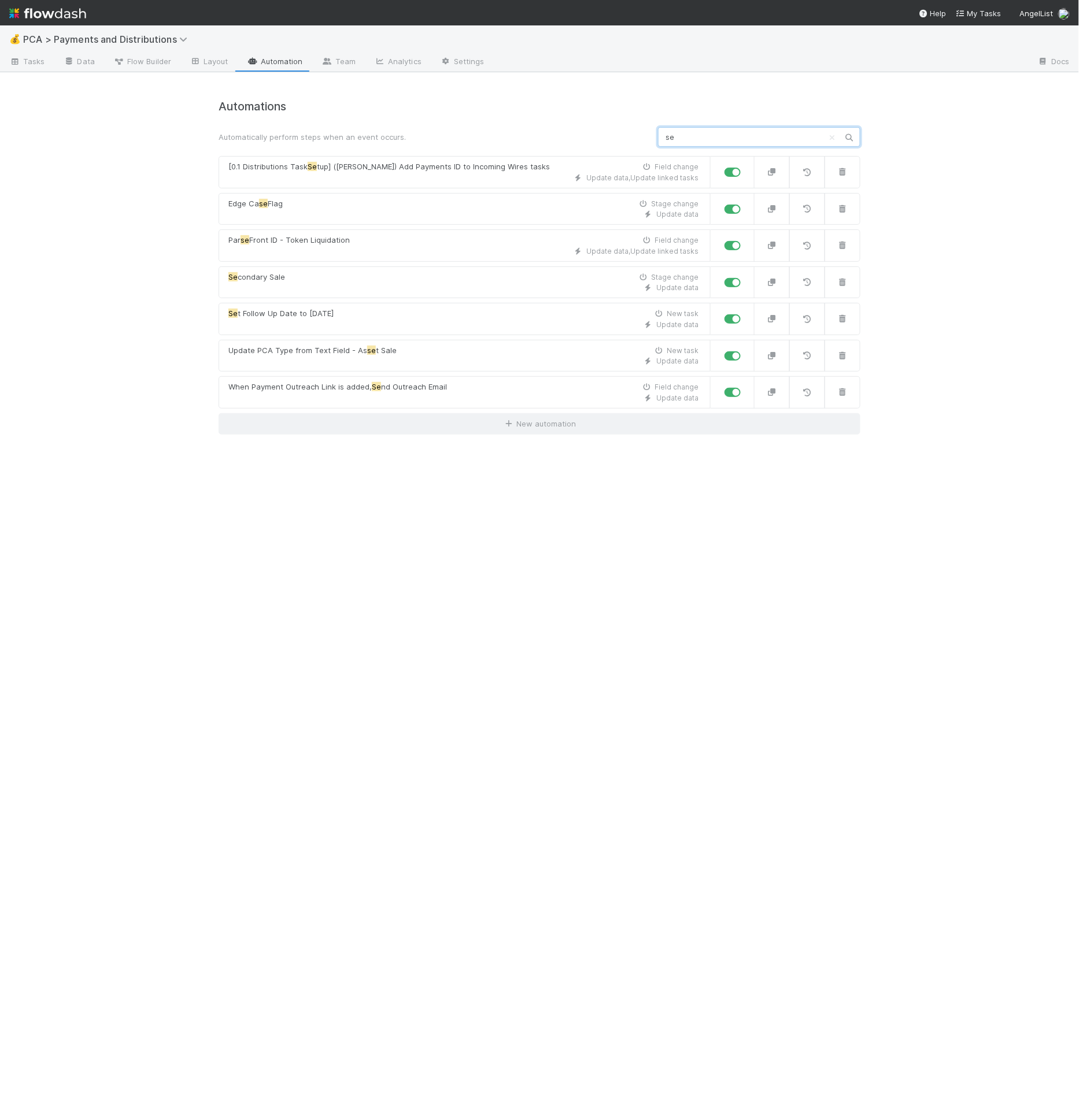
type input "s"
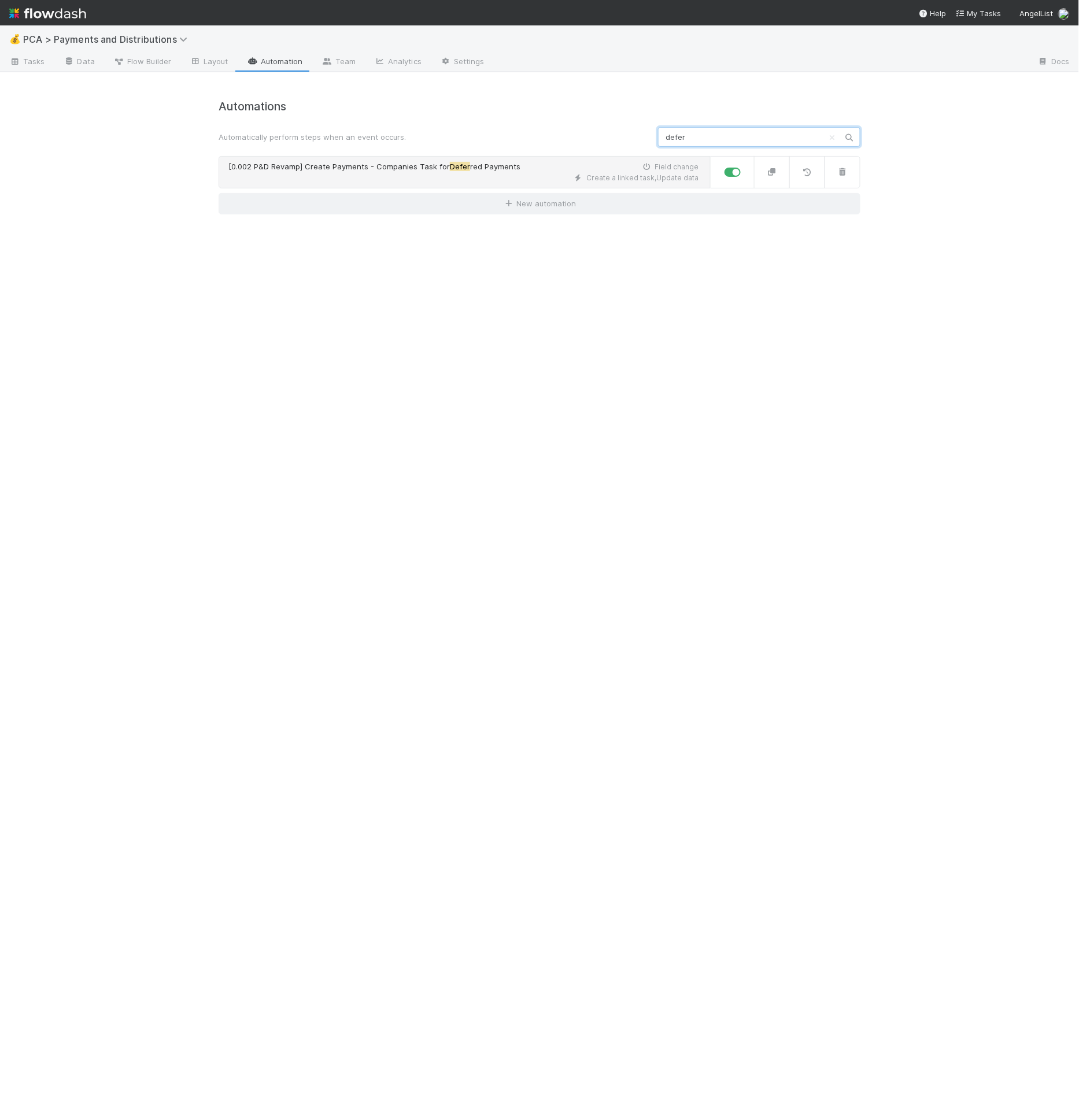
type input "defer"
click at [494, 179] on div "Create a linked task , Update data" at bounding box center [463, 178] width 470 height 11
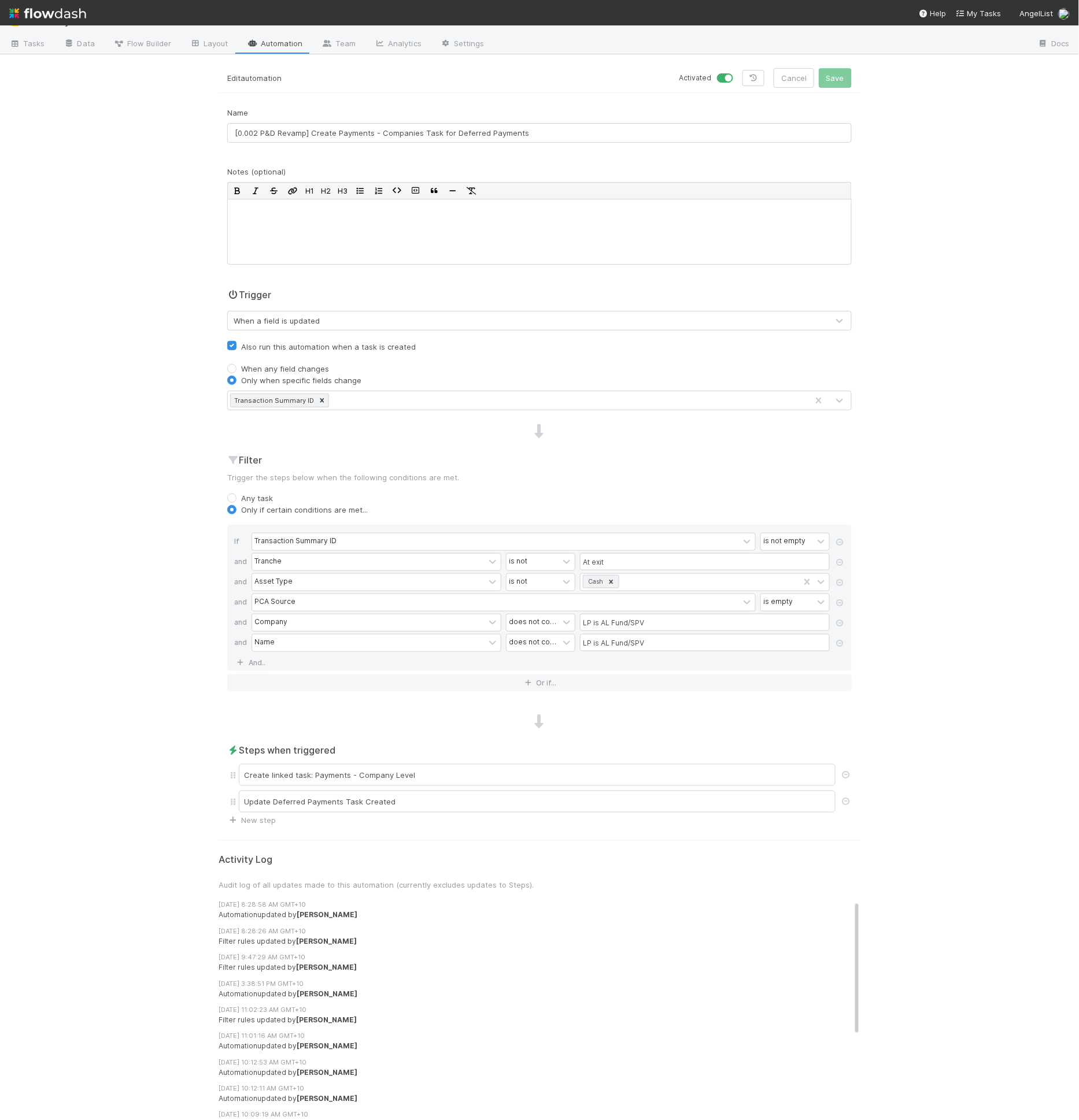
scroll to position [23, 0]
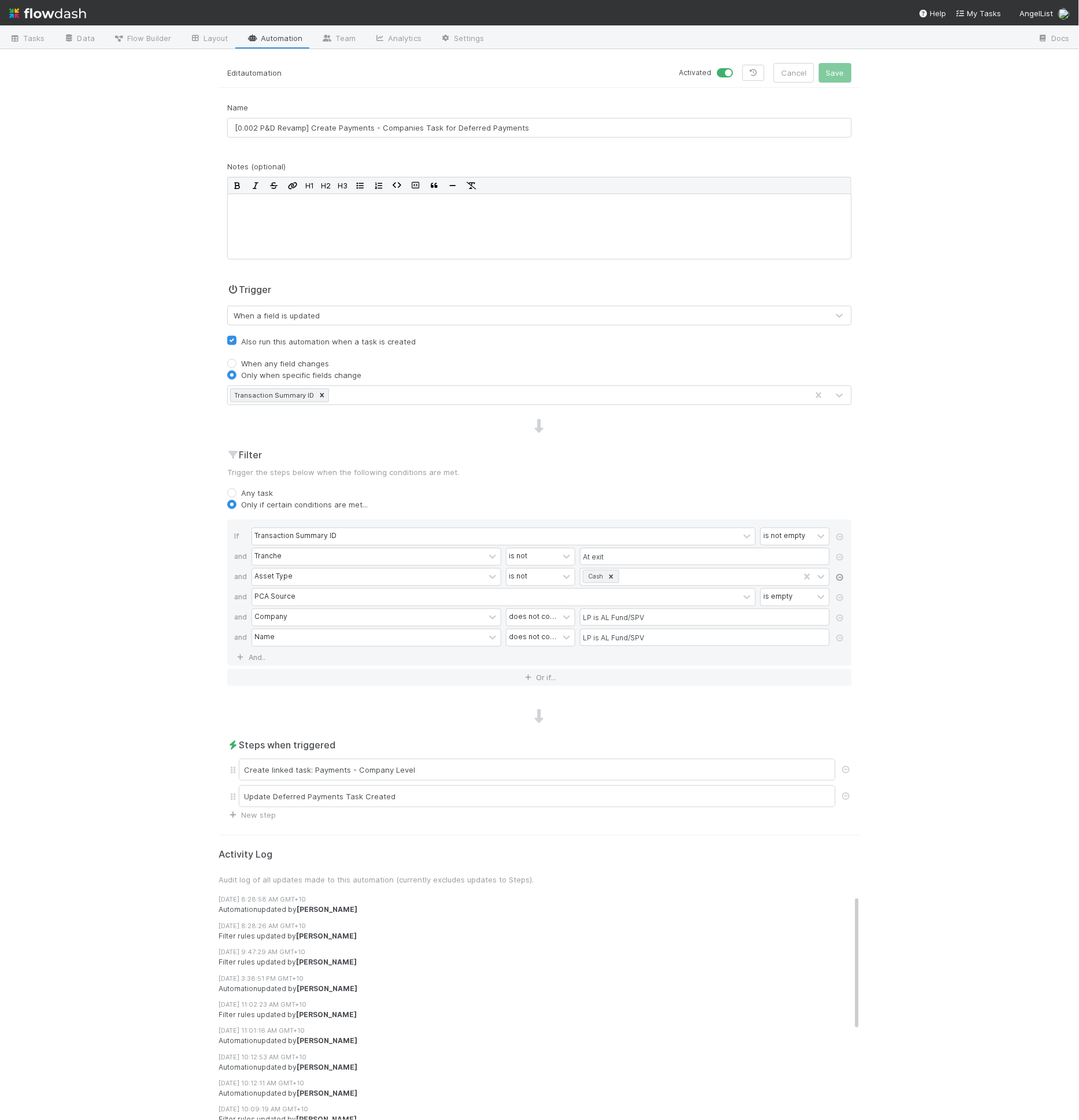
click at [835, 575] on icon at bounding box center [840, 577] width 12 height 7
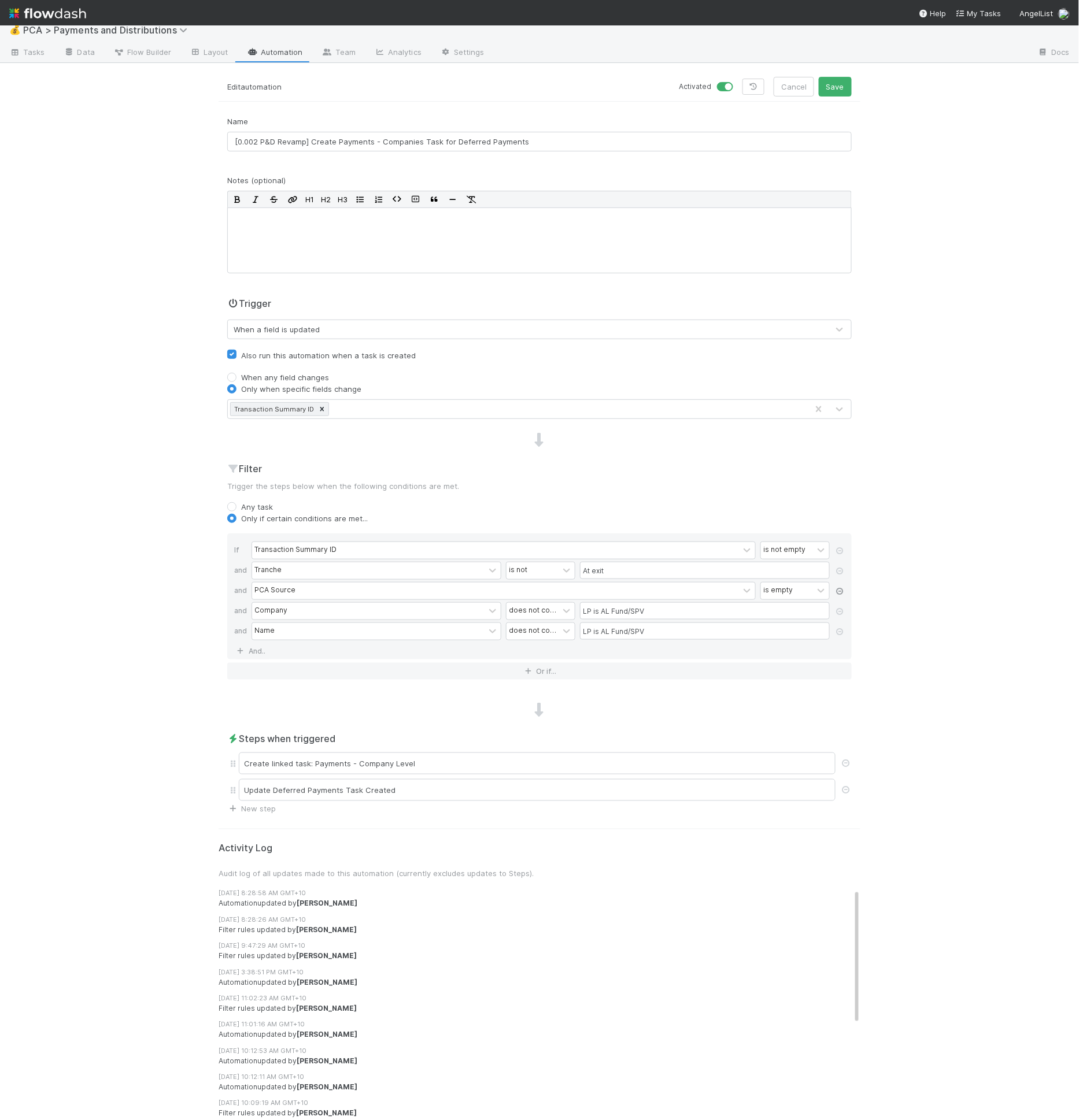
scroll to position [4, 0]
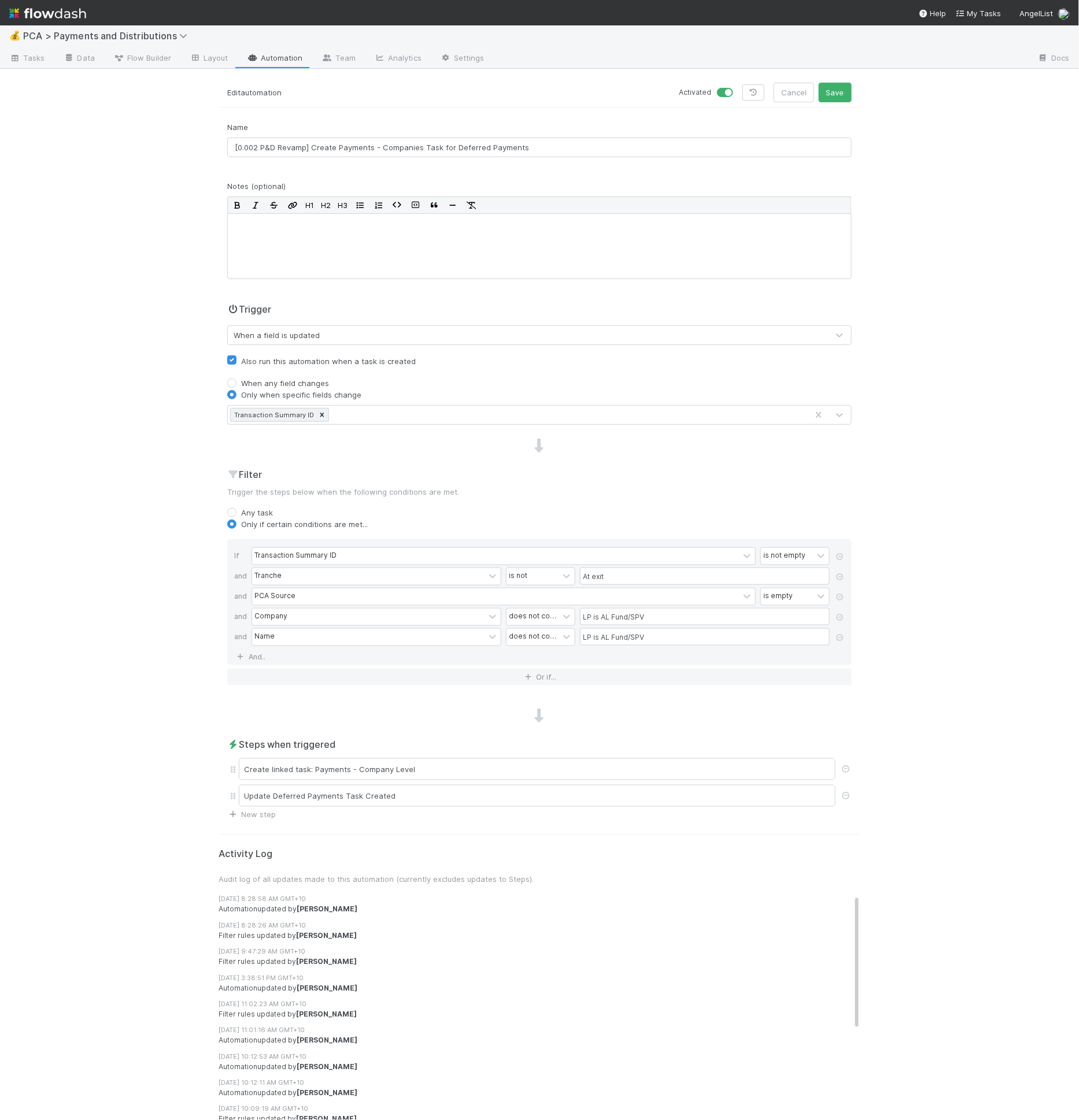
click at [976, 573] on div "💰 PCA > Payments and Distributions Tasks Data Flow Builder Layout Automation Te…" at bounding box center [539, 572] width 1079 height 1095
click at [825, 88] on button "Save" at bounding box center [835, 93] width 33 height 20
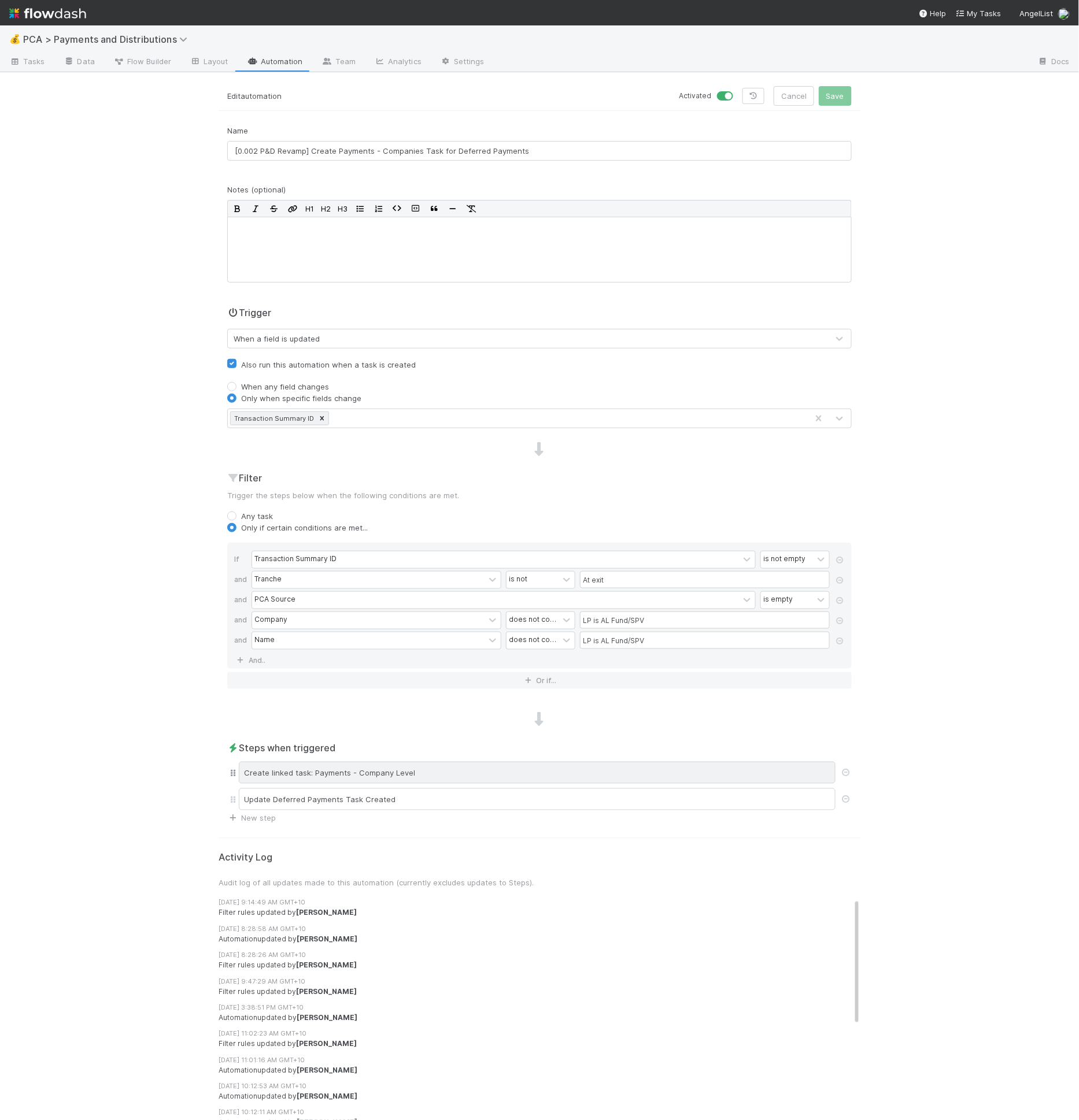
click at [399, 773] on div "Create linked task: Payments - Company Level" at bounding box center [537, 773] width 597 height 22
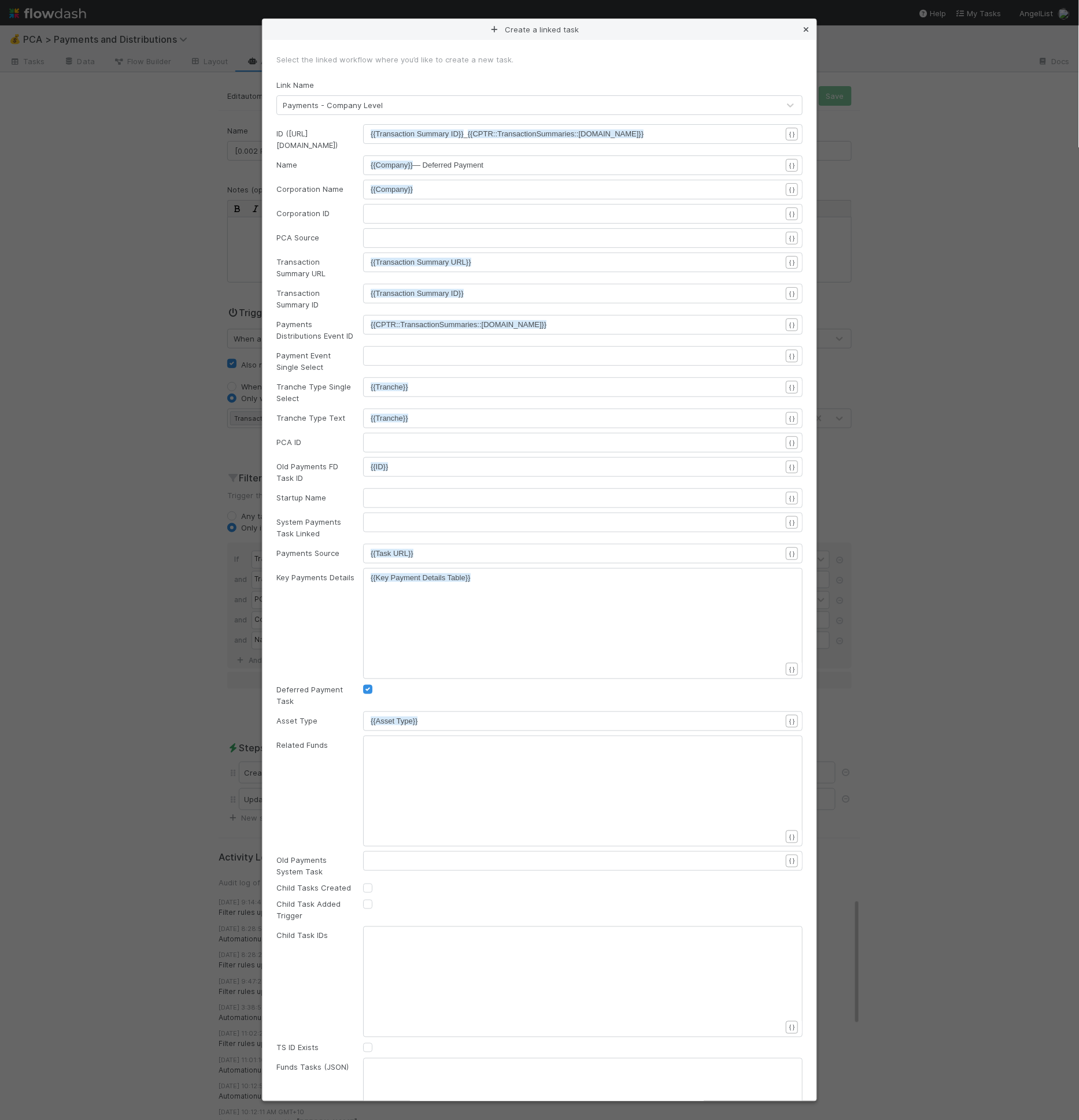
click at [803, 30] on icon at bounding box center [806, 30] width 12 height 7
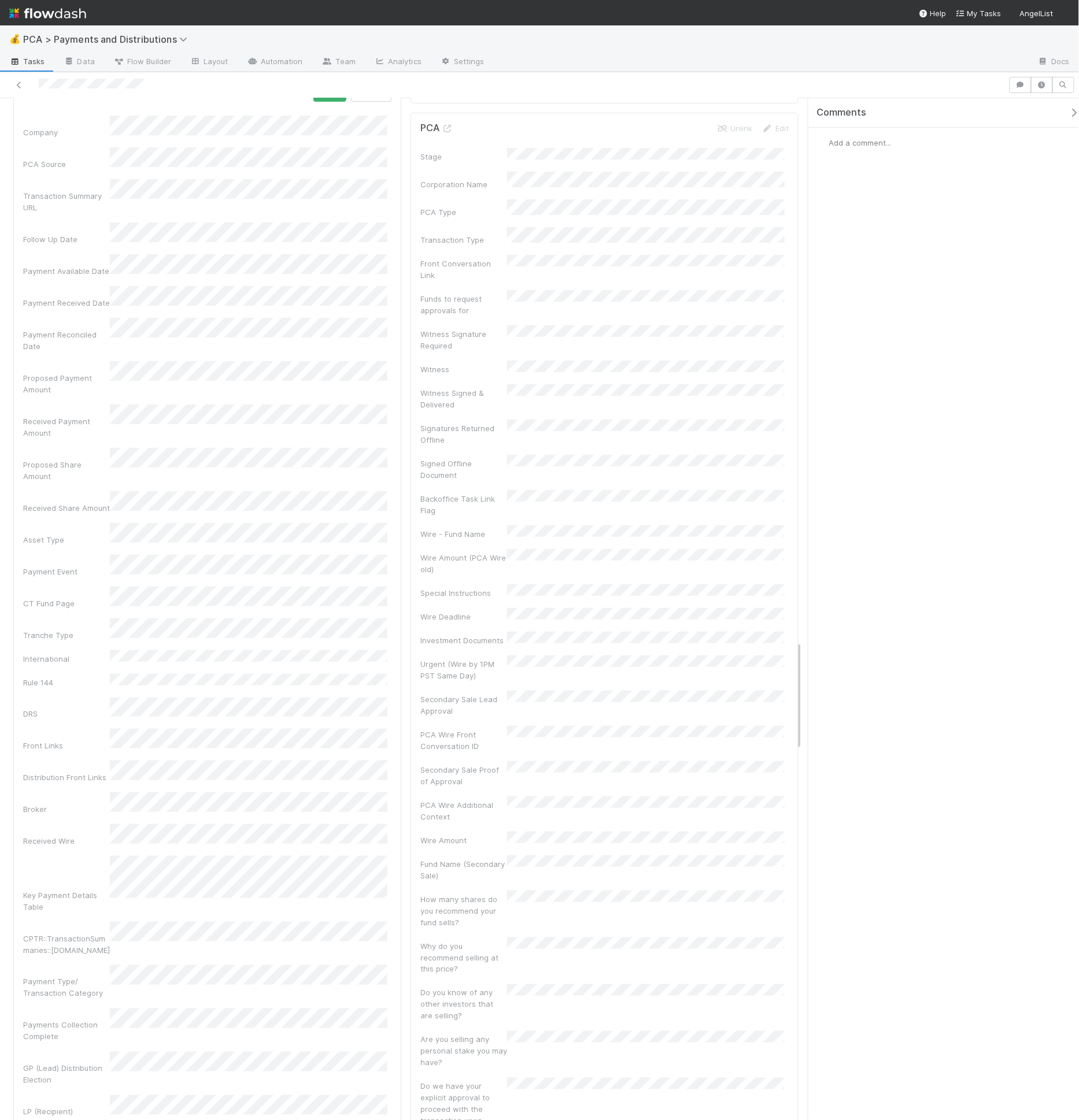
scroll to position [4477, 0]
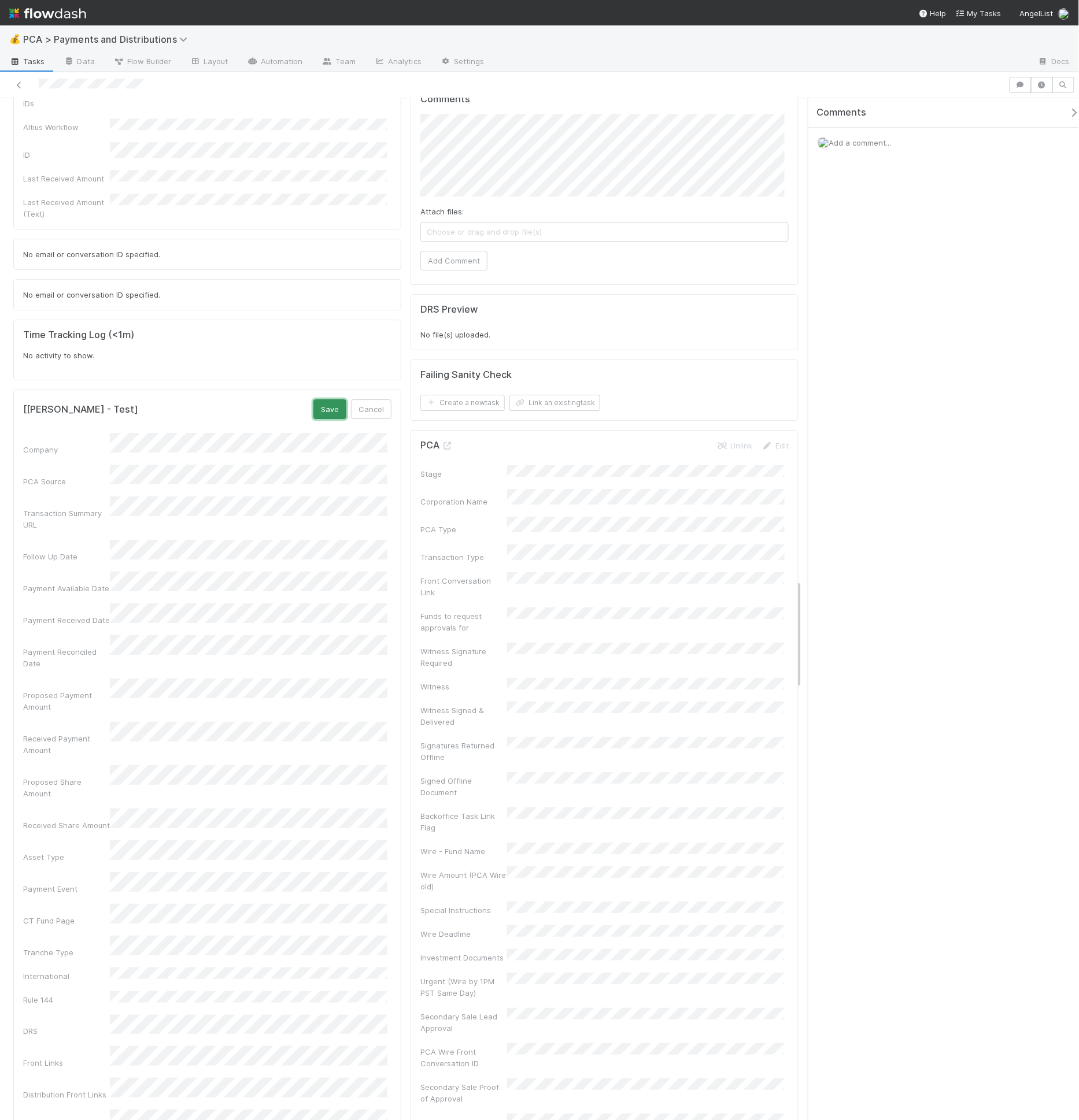
click at [339, 399] on button "Save" at bounding box center [330, 409] width 33 height 20
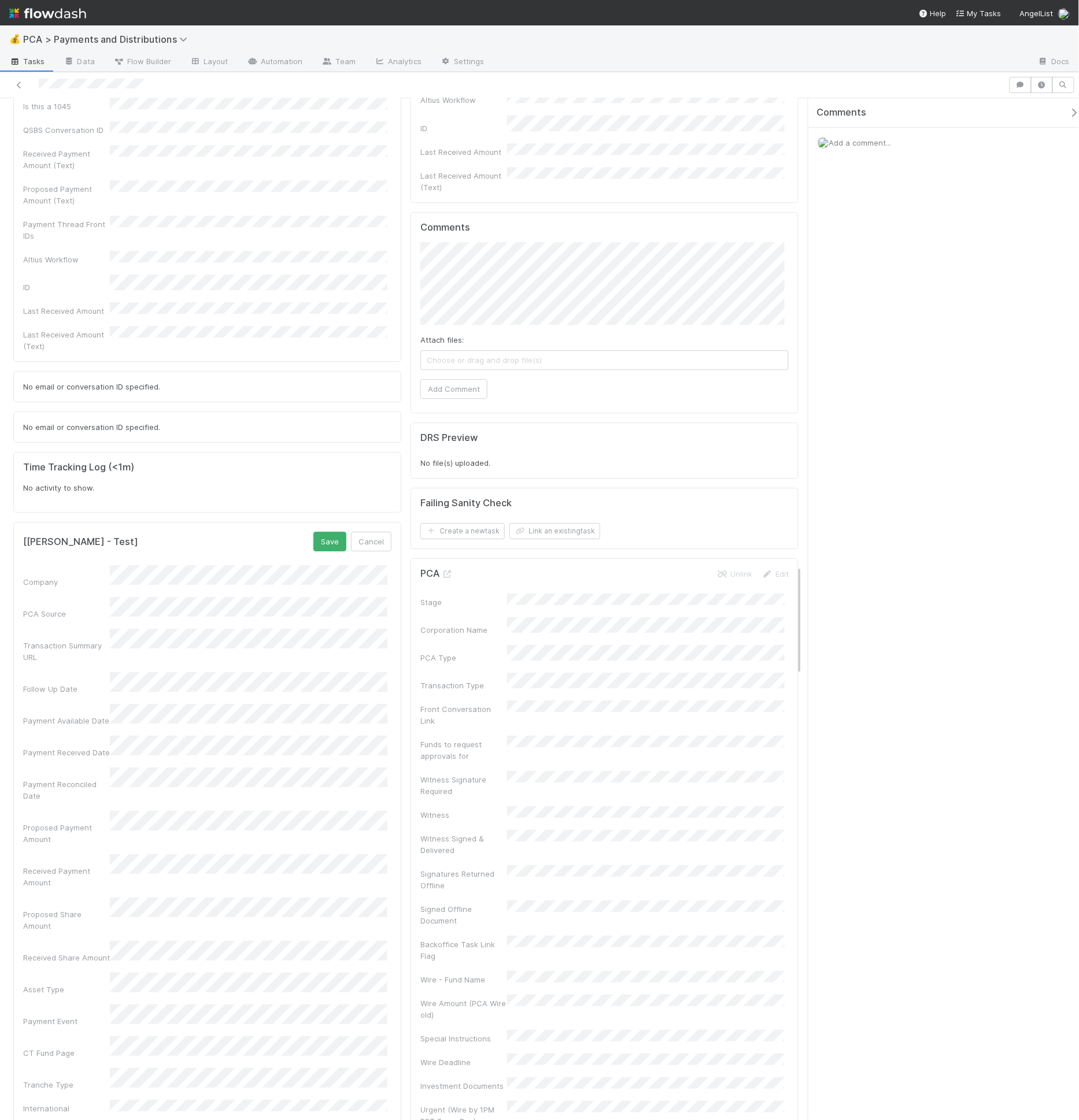
scroll to position [4272, 0]
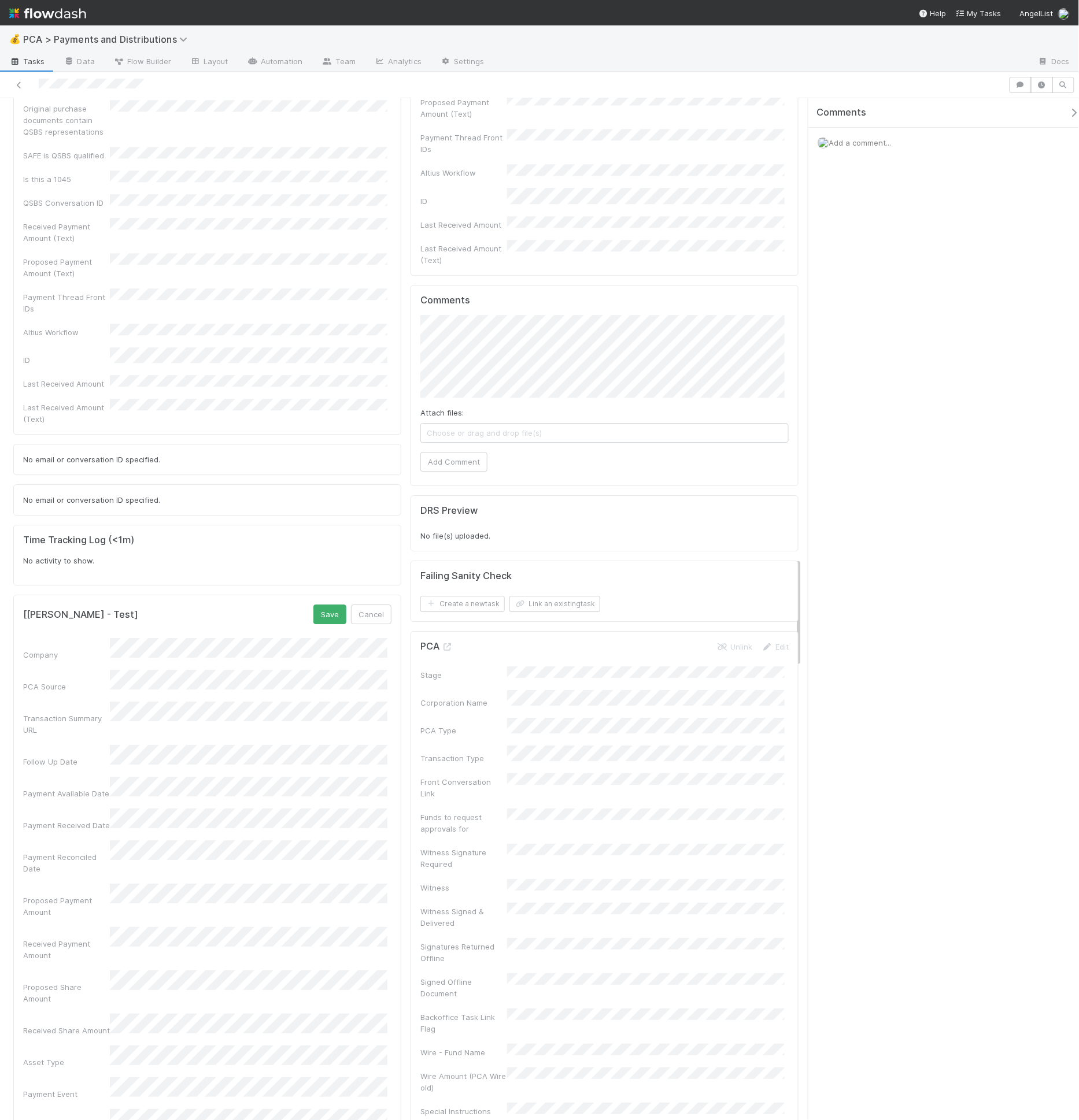
click at [331, 605] on button "Save" at bounding box center [330, 614] width 33 height 20
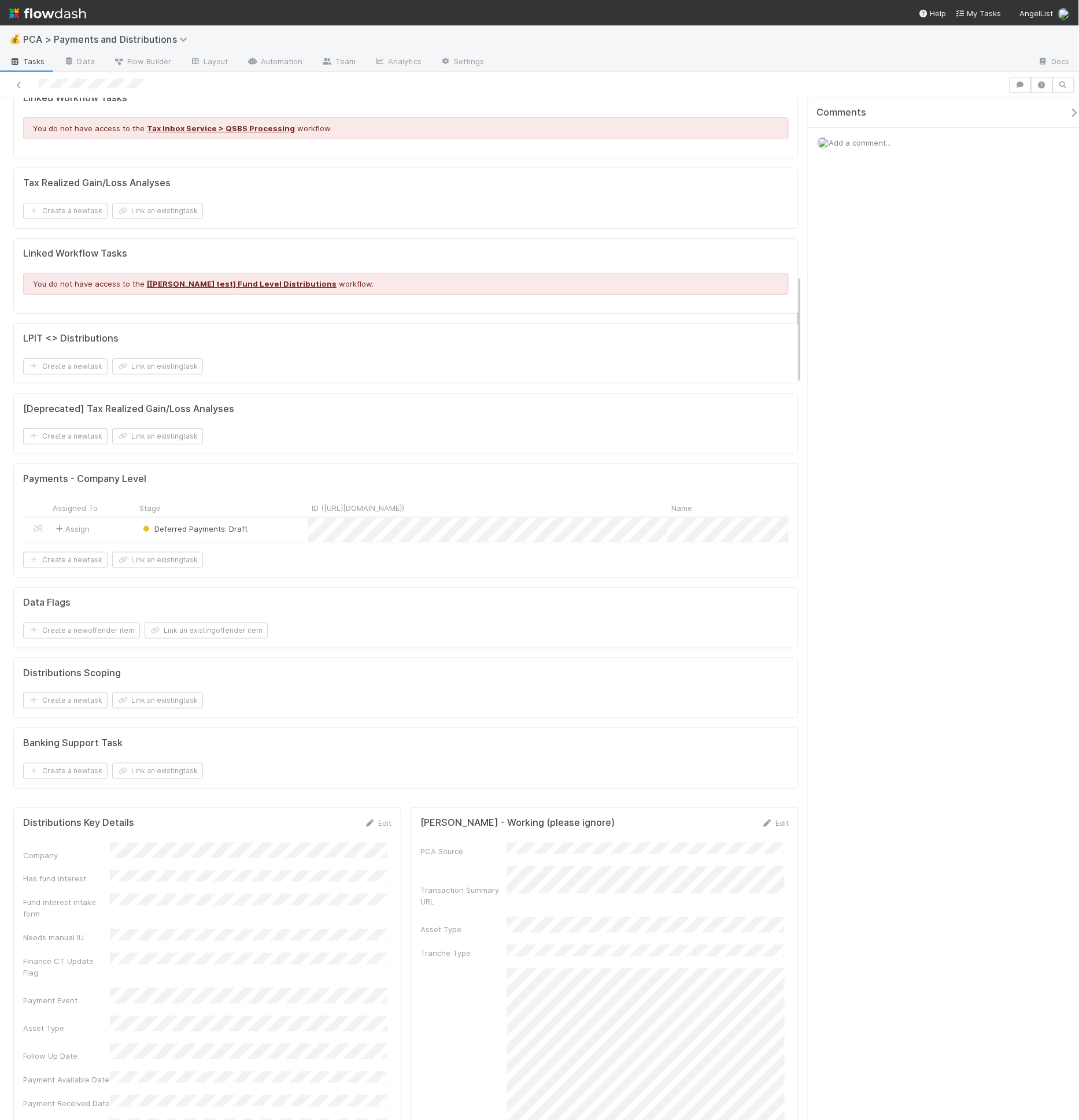
scroll to position [1653, 0]
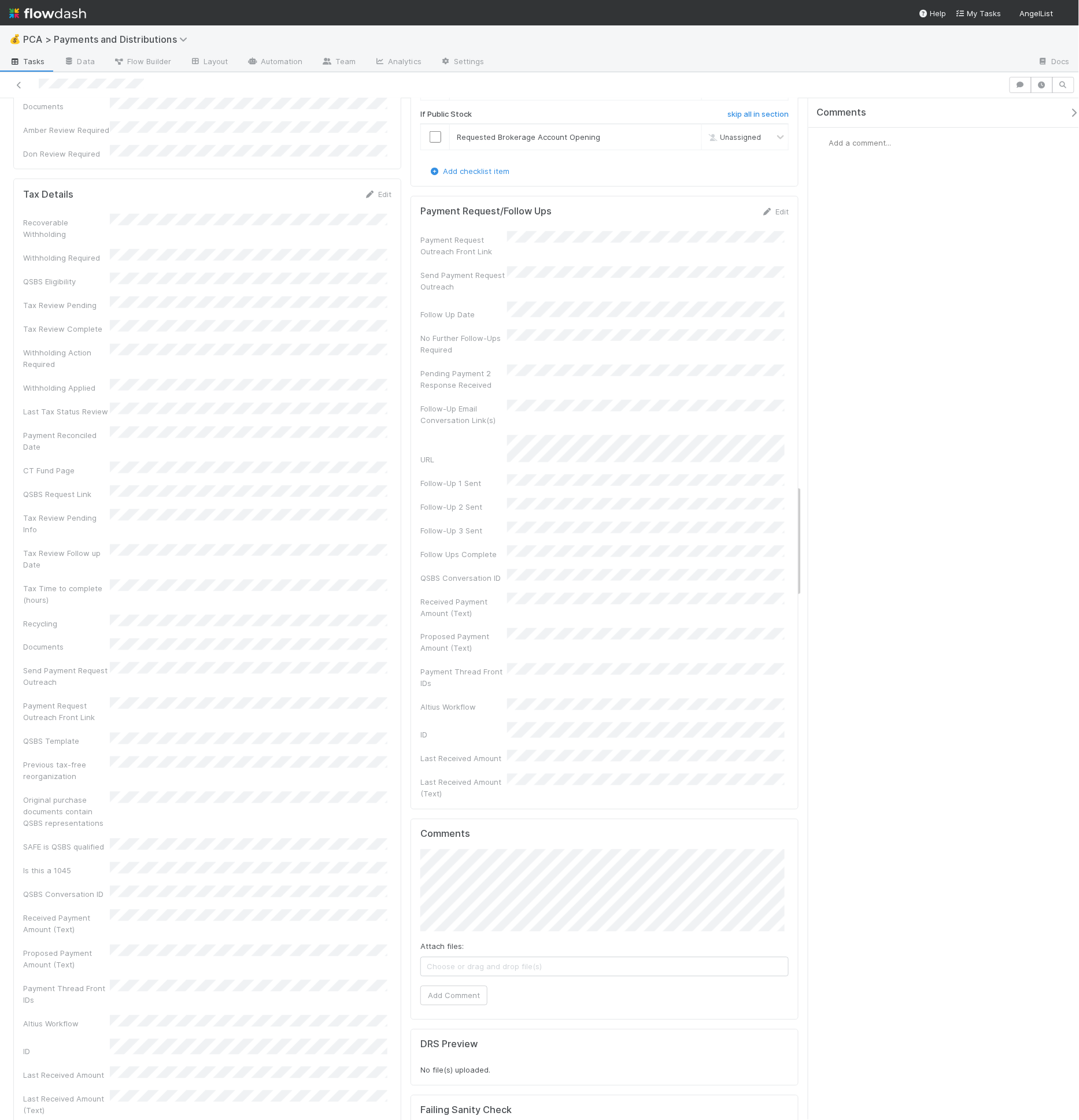
scroll to position [3939, 0]
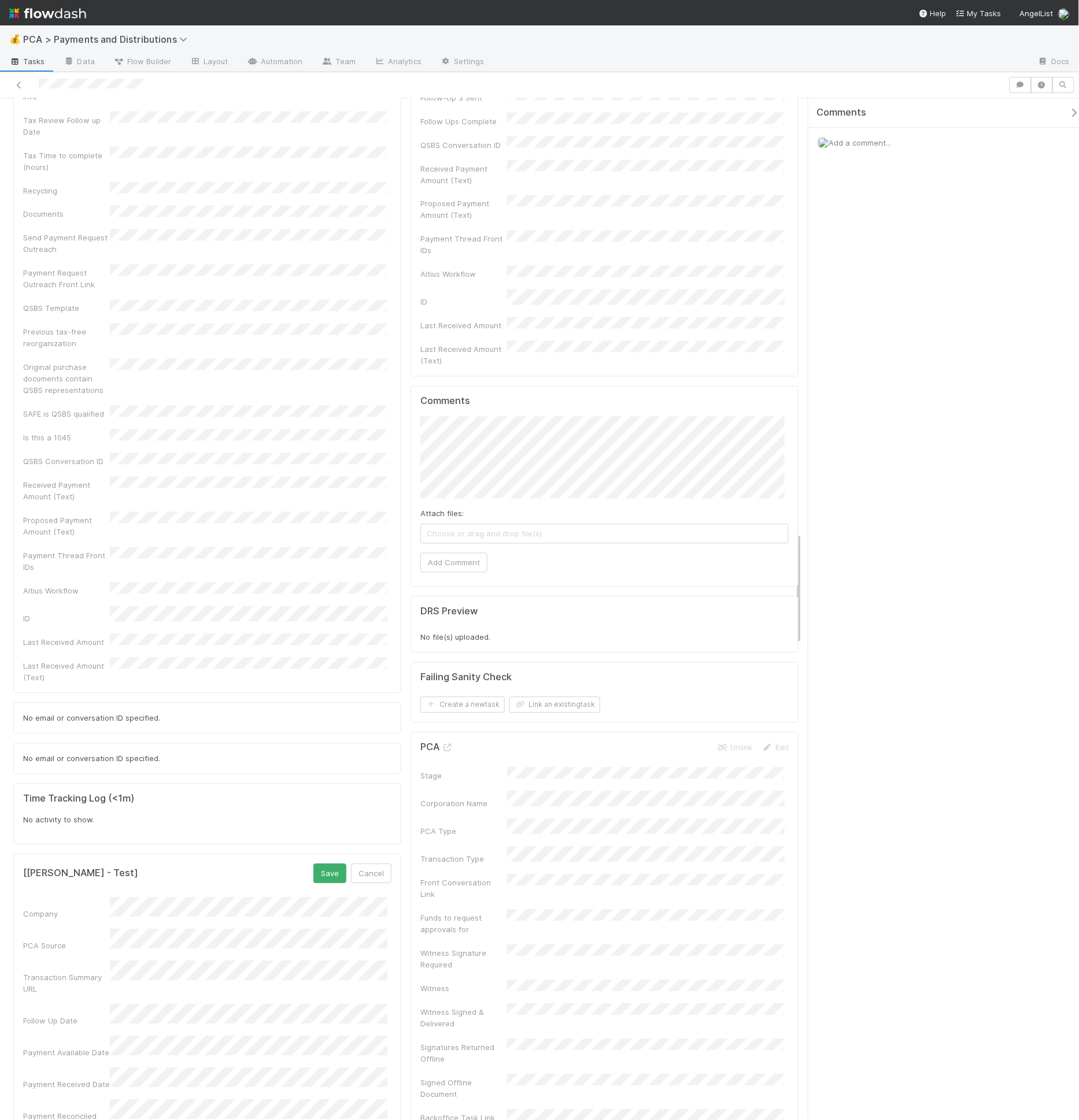
click at [322, 864] on button "Save" at bounding box center [330, 874] width 33 height 20
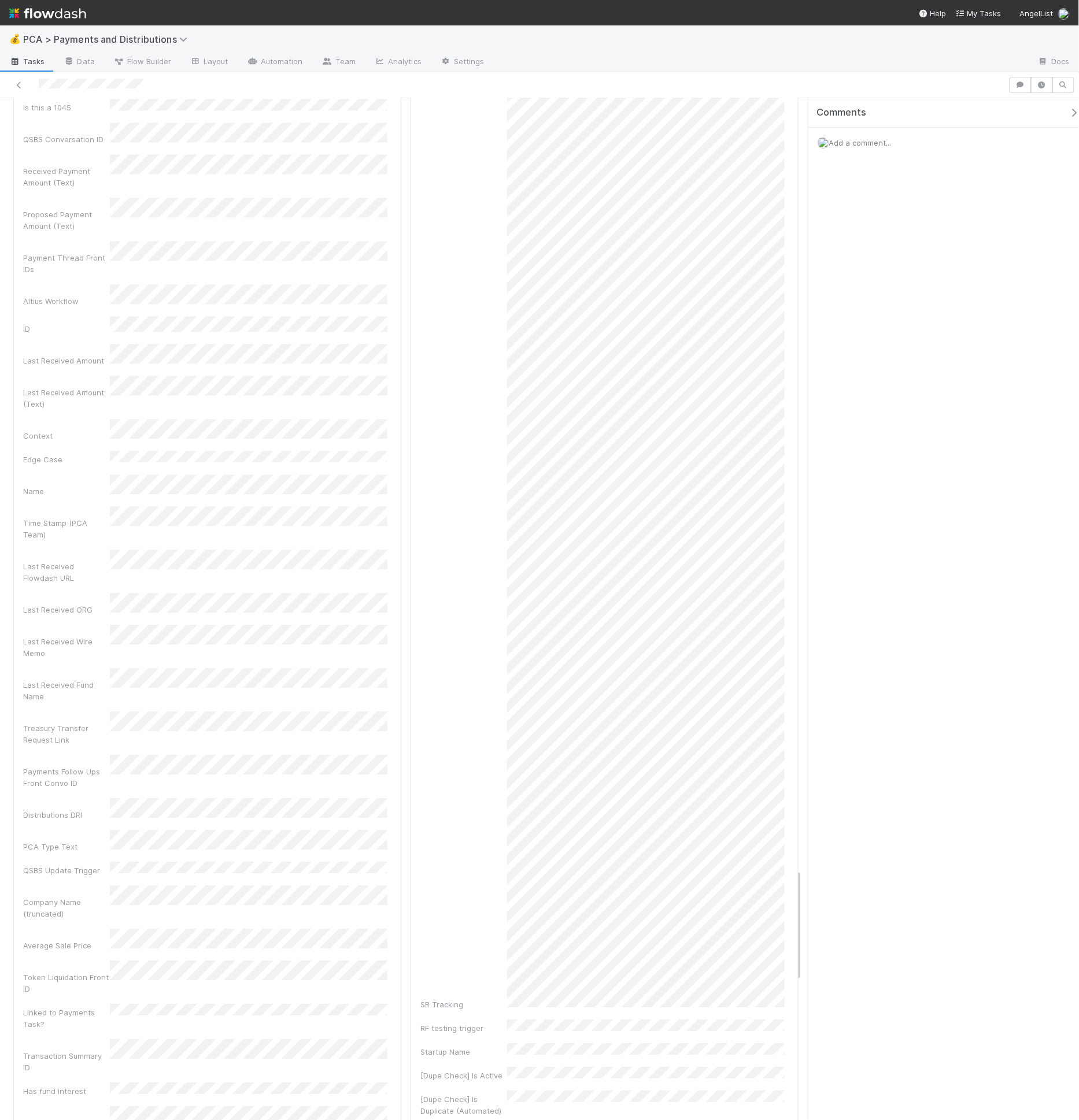
scroll to position [6990, 0]
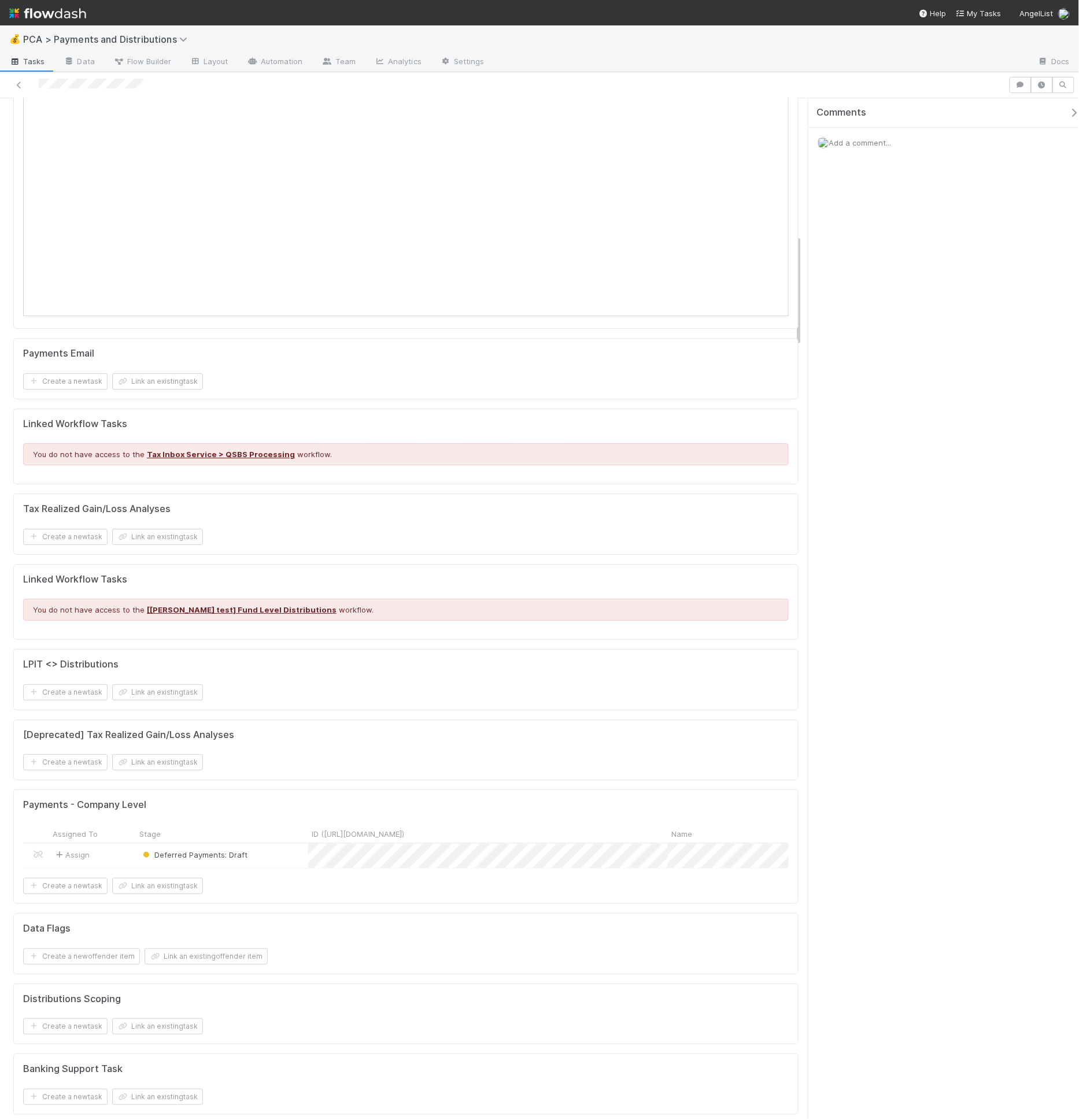
scroll to position [1602, 0]
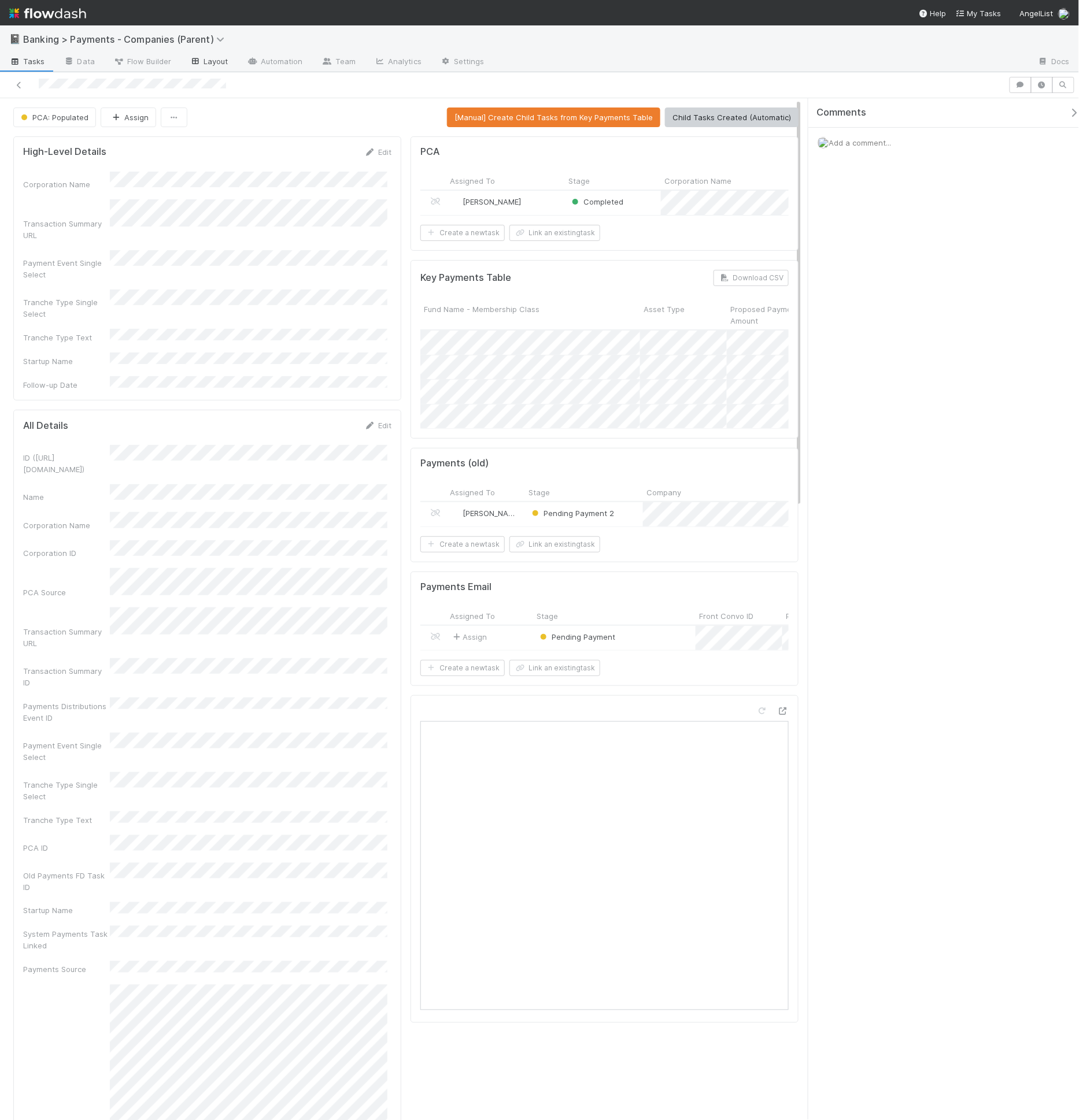
click at [216, 59] on link "Layout" at bounding box center [209, 62] width 58 height 19
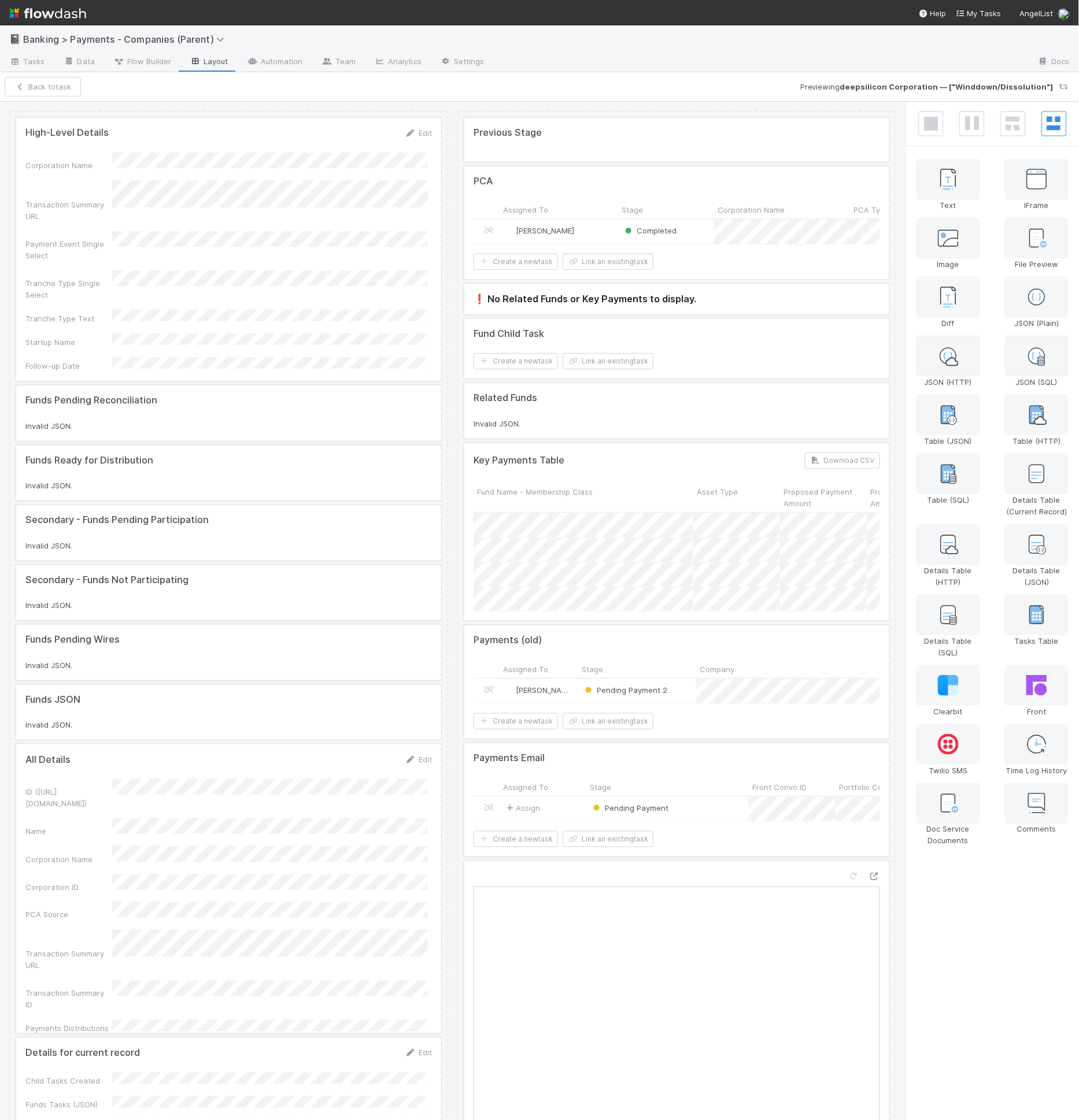
click at [654, 349] on div at bounding box center [676, 349] width 425 height 60
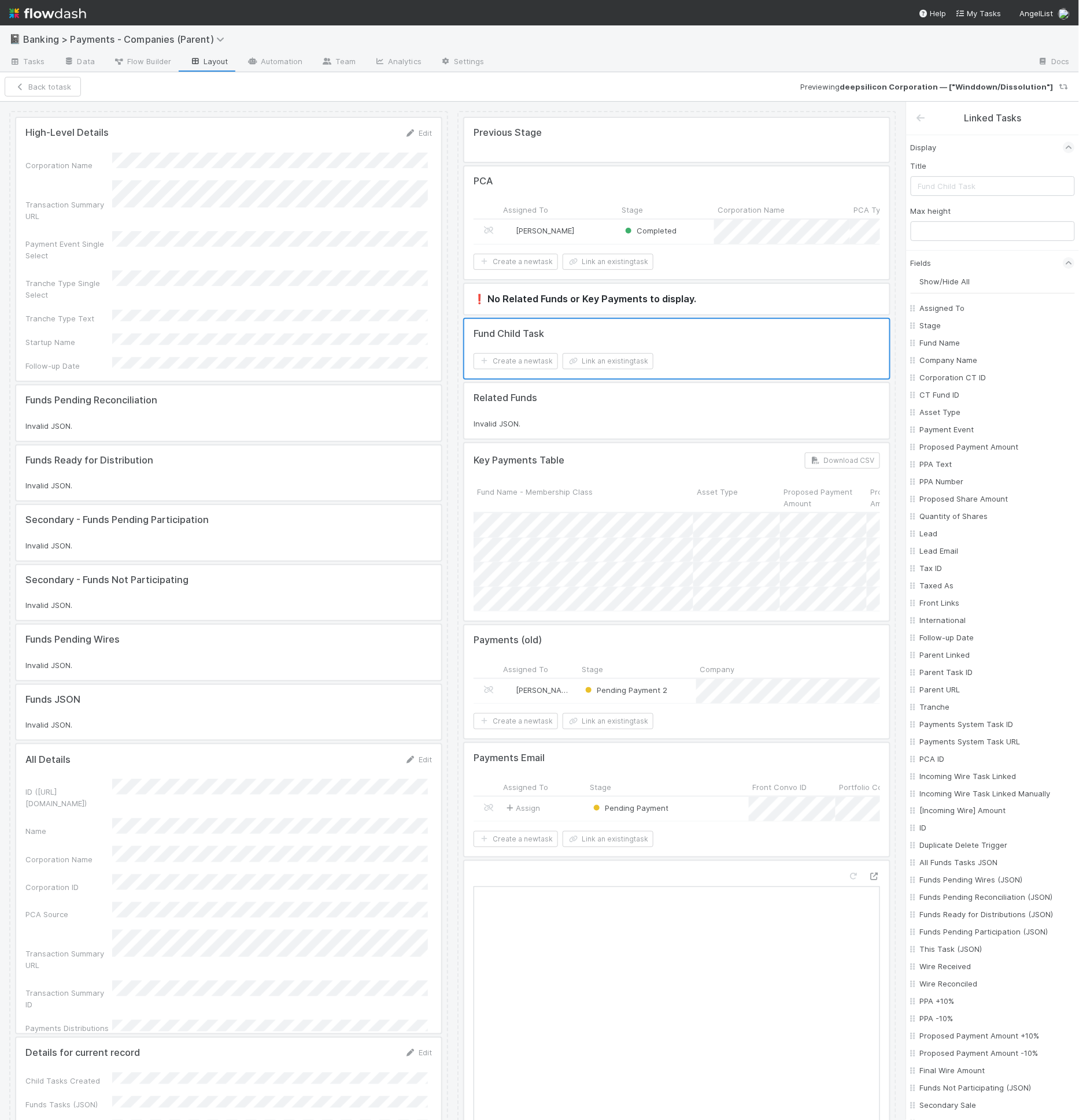
click at [748, 378] on div at bounding box center [676, 349] width 425 height 60
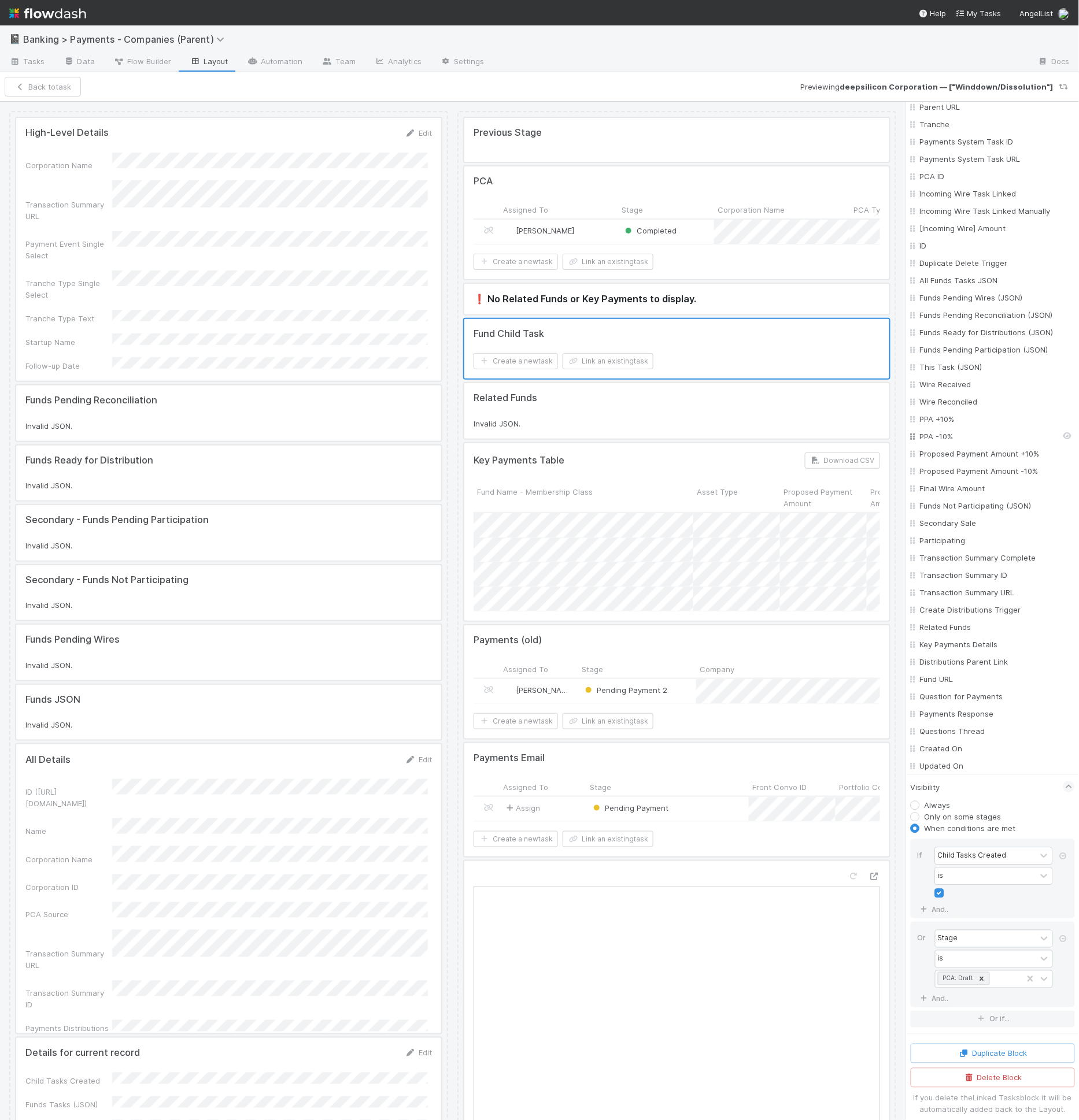
scroll to position [585, 0]
click at [25, 94] on button "Back to task" at bounding box center [42, 87] width 76 height 20
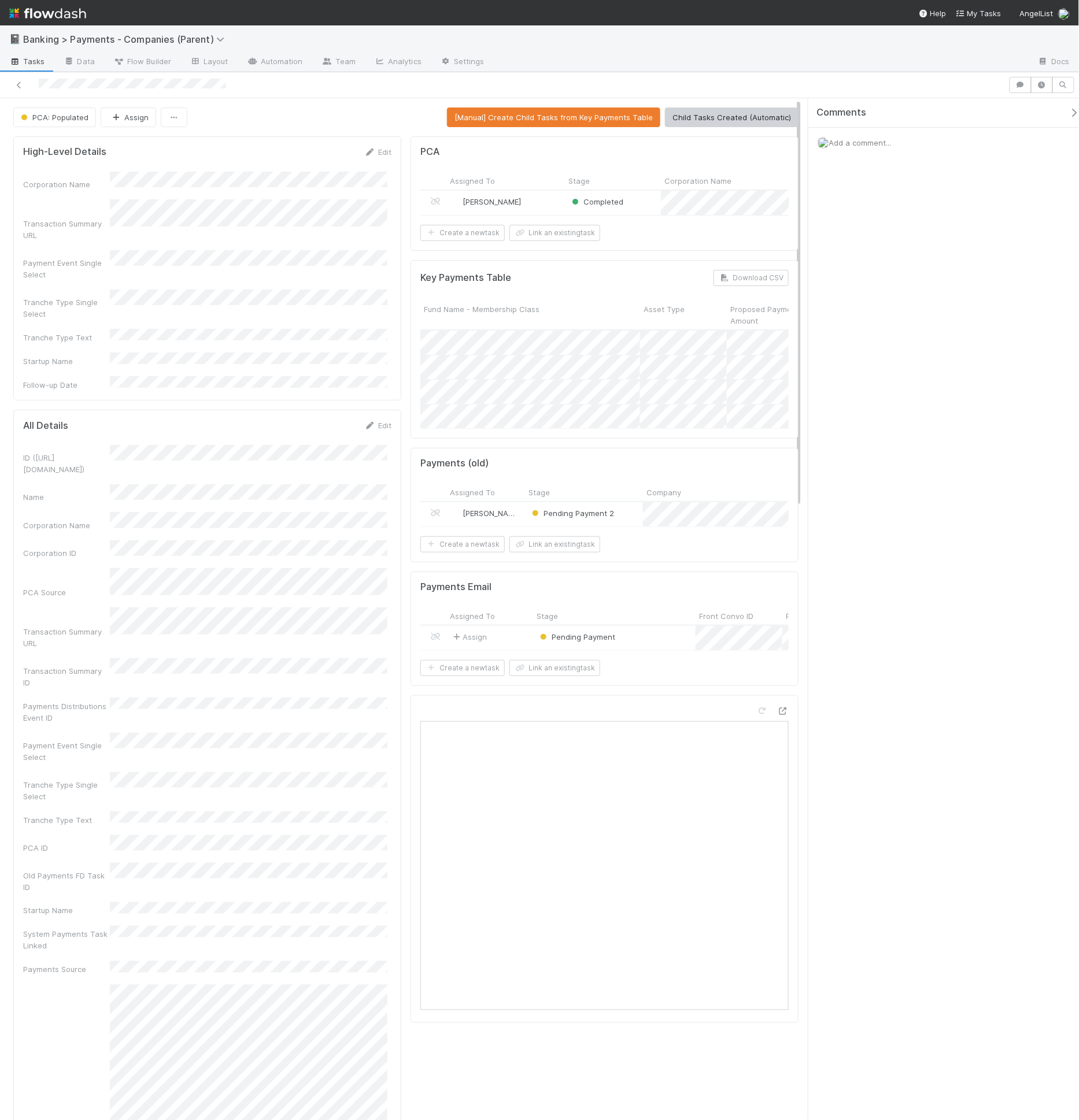
click at [534, 202] on div "[PERSON_NAME]" at bounding box center [506, 203] width 119 height 24
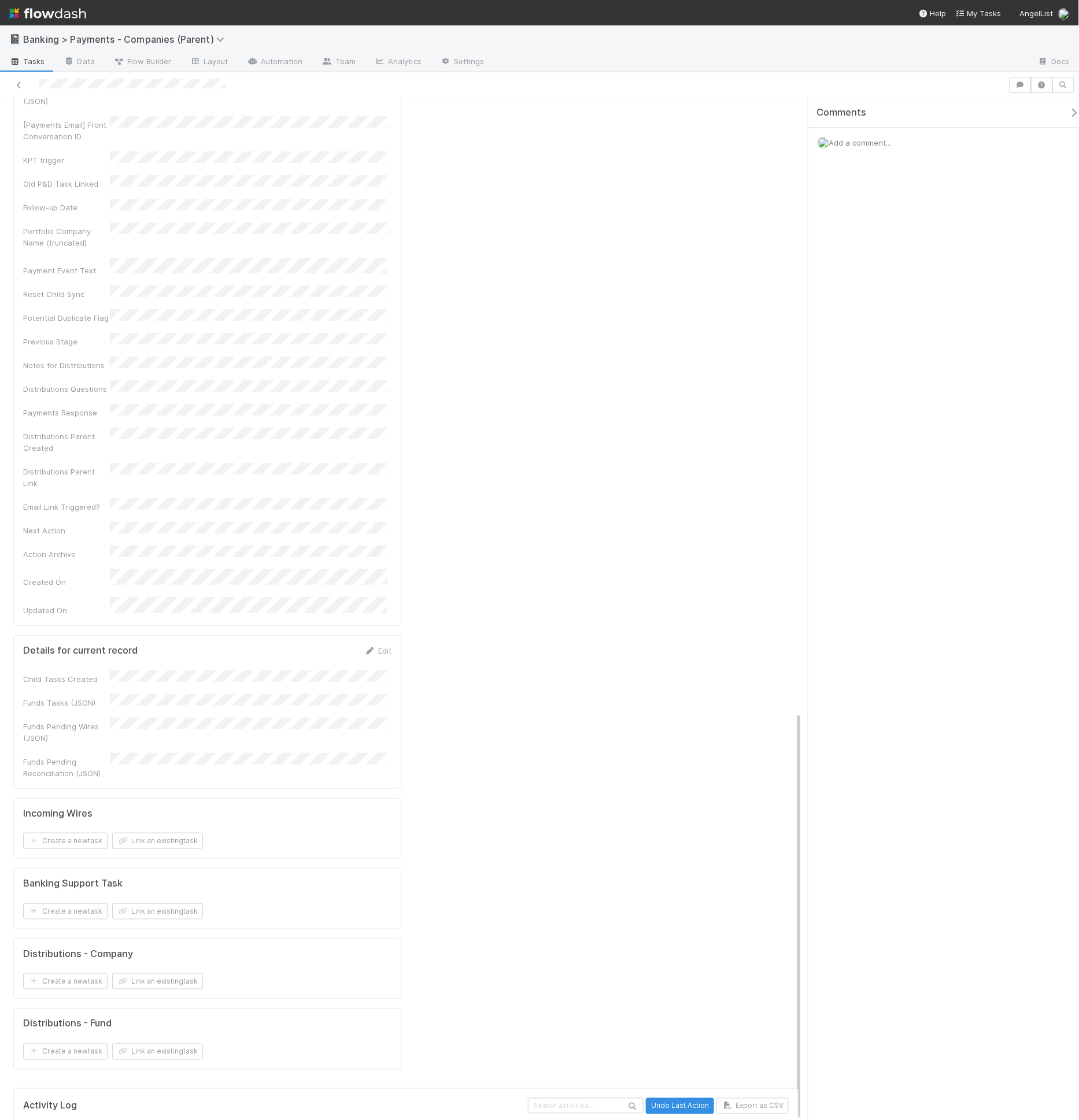
scroll to position [32, 0]
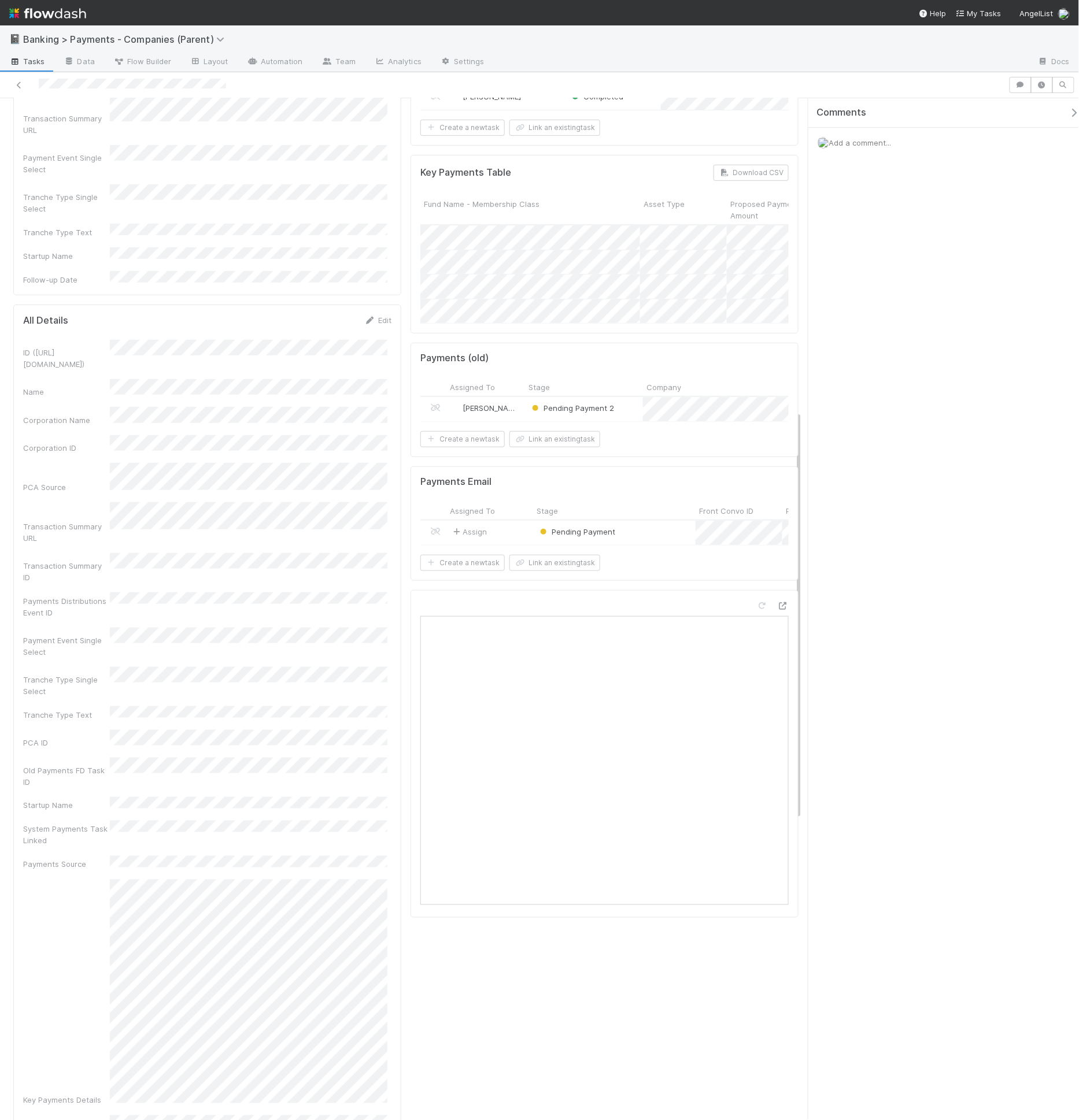
scroll to position [0, 0]
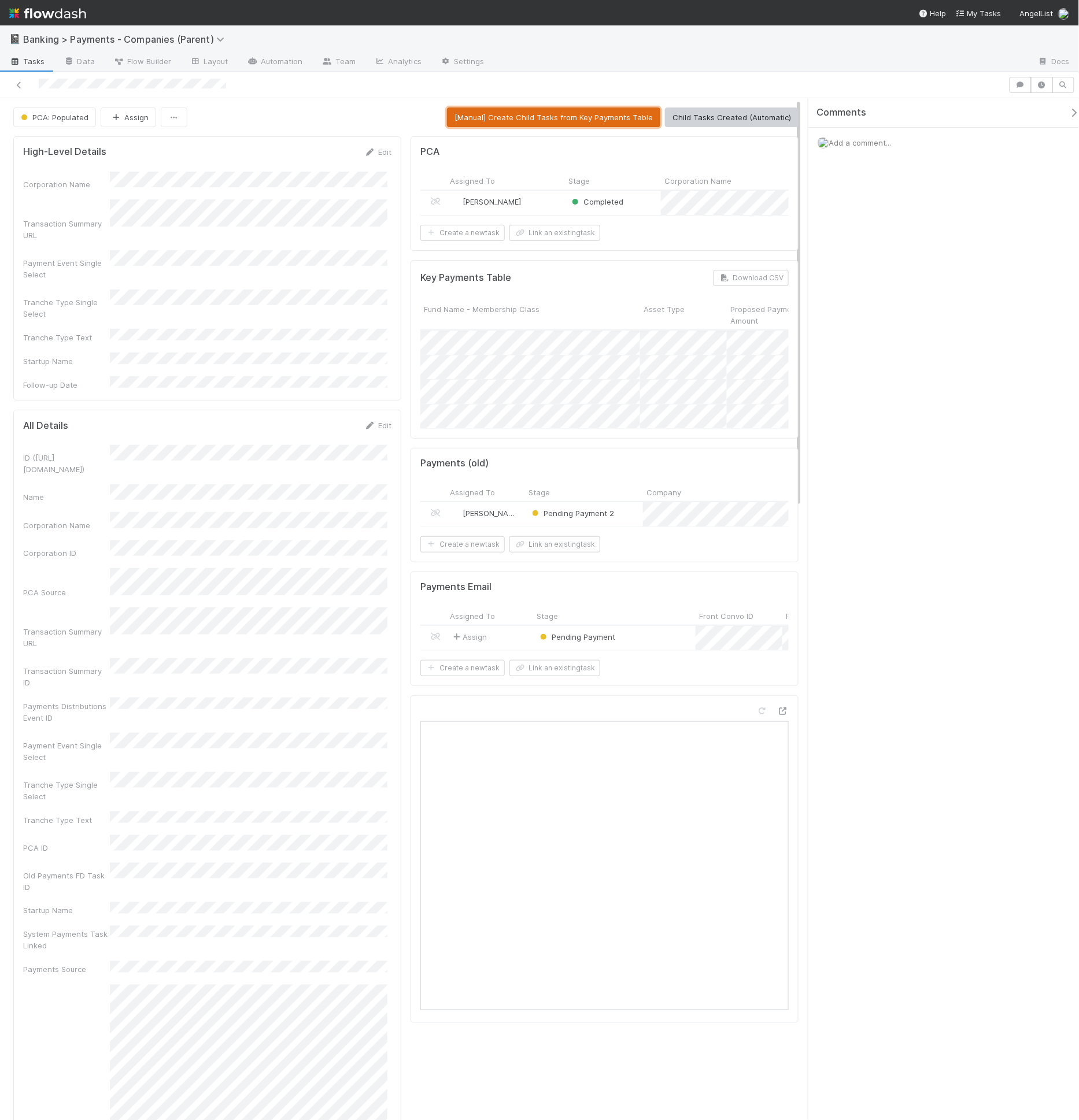
click at [558, 116] on button "[Manual] Create Child Tasks from Key Payments Table" at bounding box center [553, 117] width 213 height 20
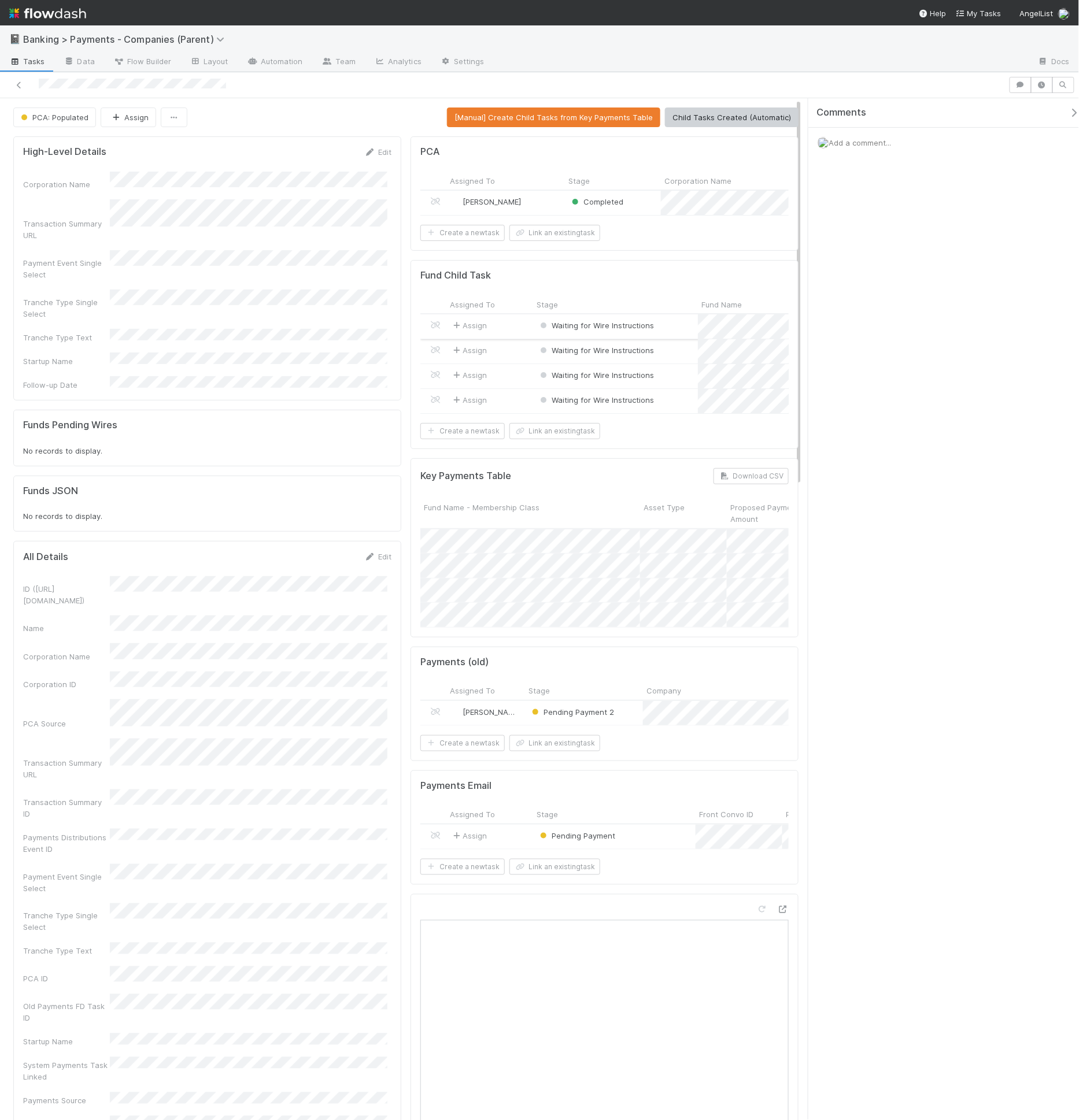
click at [672, 333] on div "Waiting for Wire Instructions" at bounding box center [615, 326] width 164 height 24
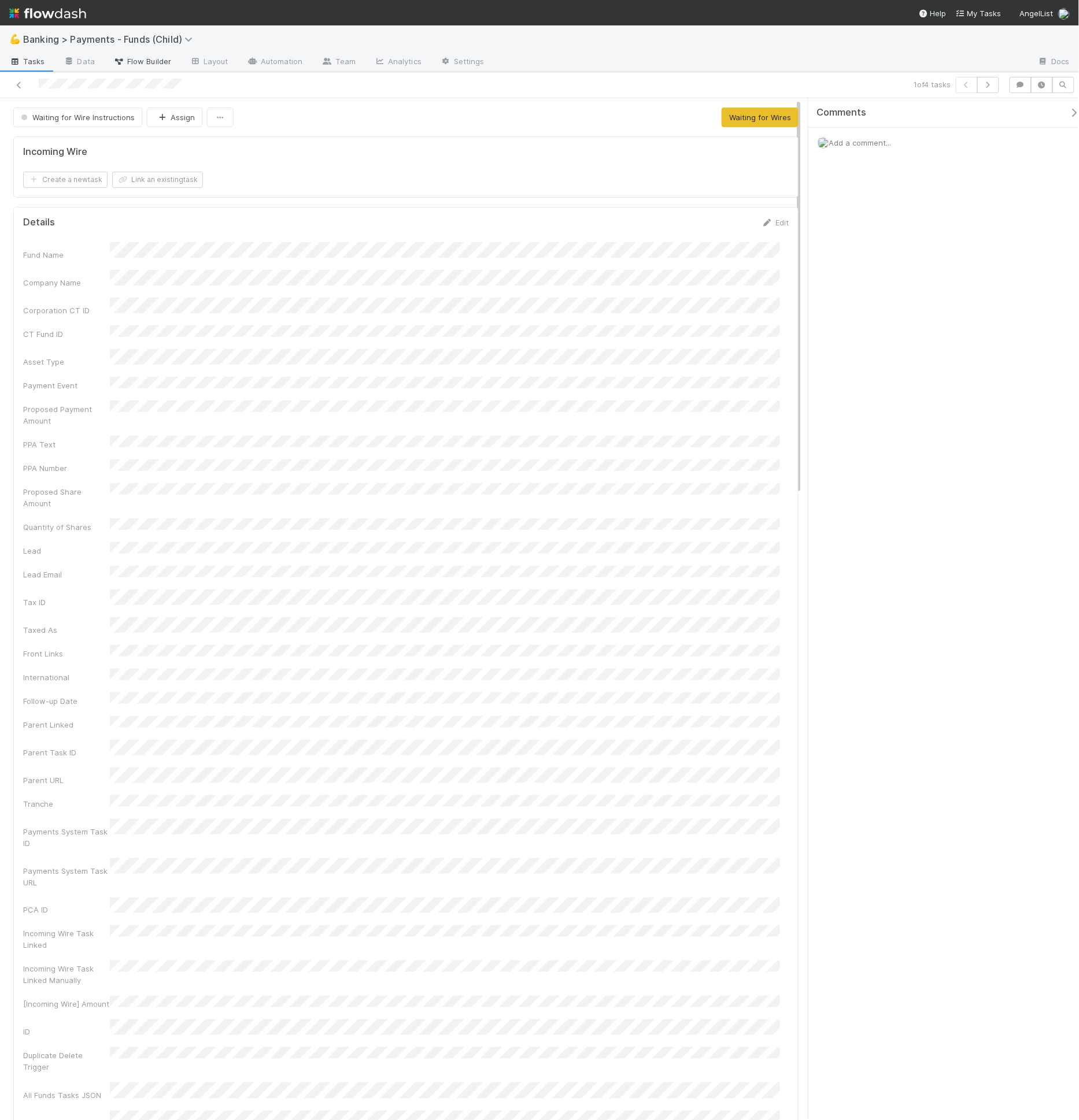
click at [159, 57] on span "Flow Builder" at bounding box center [142, 61] width 58 height 12
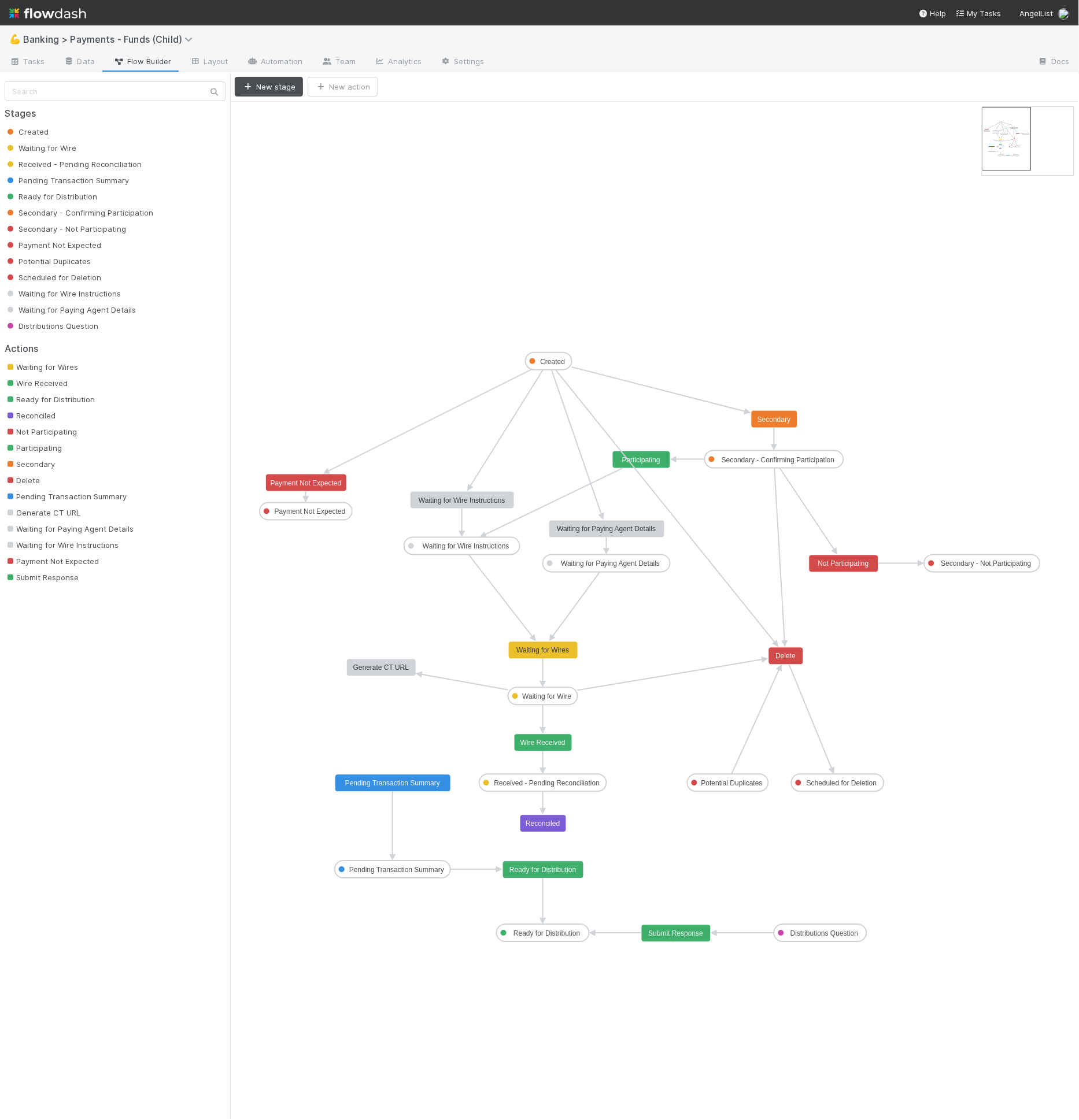
click at [526, 274] on icon "Created Waiting for Wire Received - Pending Reconciliation Pending Transaction …" at bounding box center [654, 611] width 848 height 1018
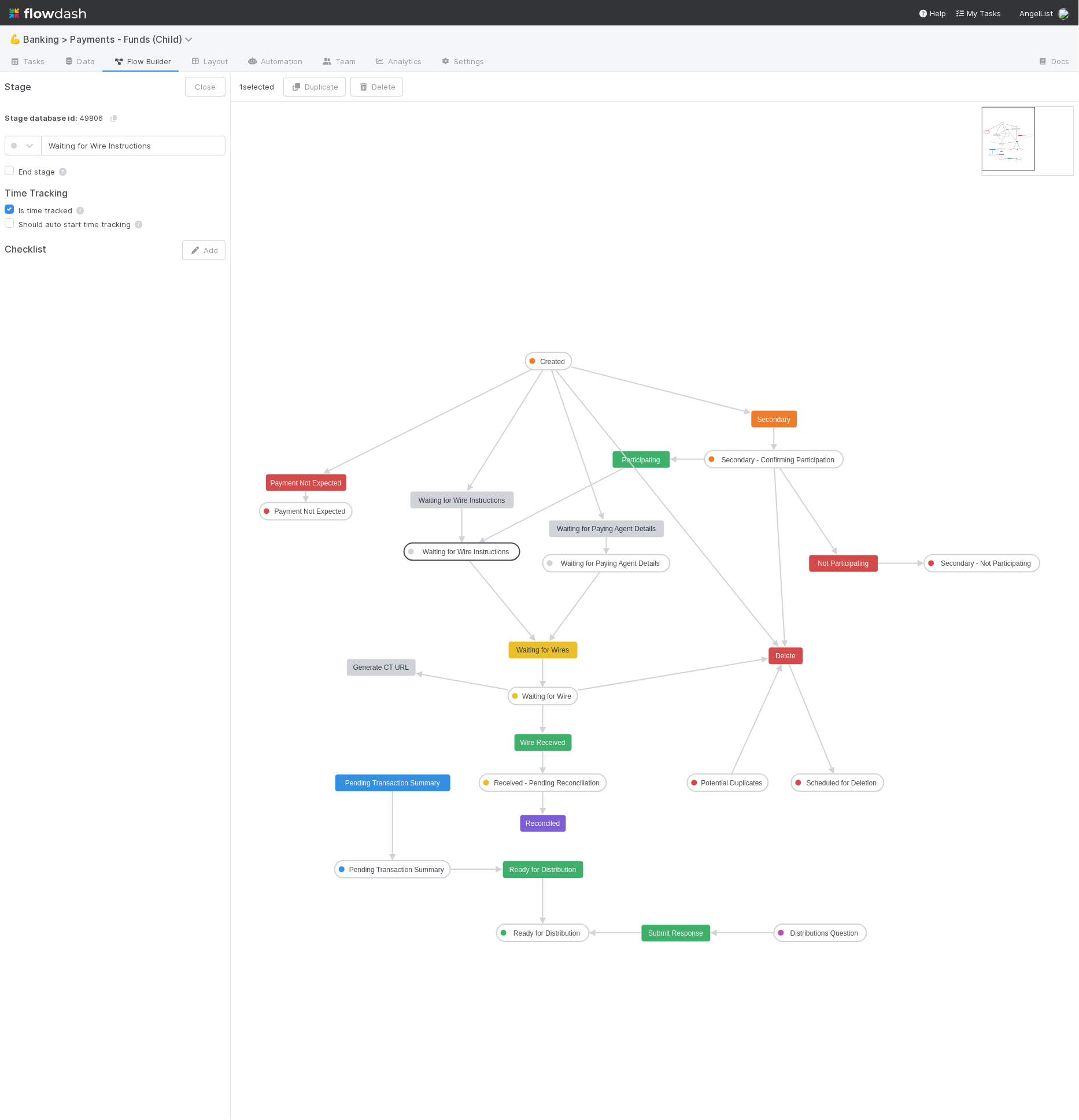
click at [561, 577] on icon "Created Waiting for Wire Received - Pending Reconciliation Pending Transaction …" at bounding box center [654, 611] width 848 height 1018
click at [563, 556] on rect at bounding box center [607, 564] width 127 height 17
click at [408, 84] on div "1 selected Duplicate Delete" at bounding box center [652, 87] width 835 height 20
click at [403, 86] on div "1 selected Duplicate Delete" at bounding box center [652, 87] width 835 height 20
click at [399, 86] on button "Delete" at bounding box center [377, 87] width 53 height 20
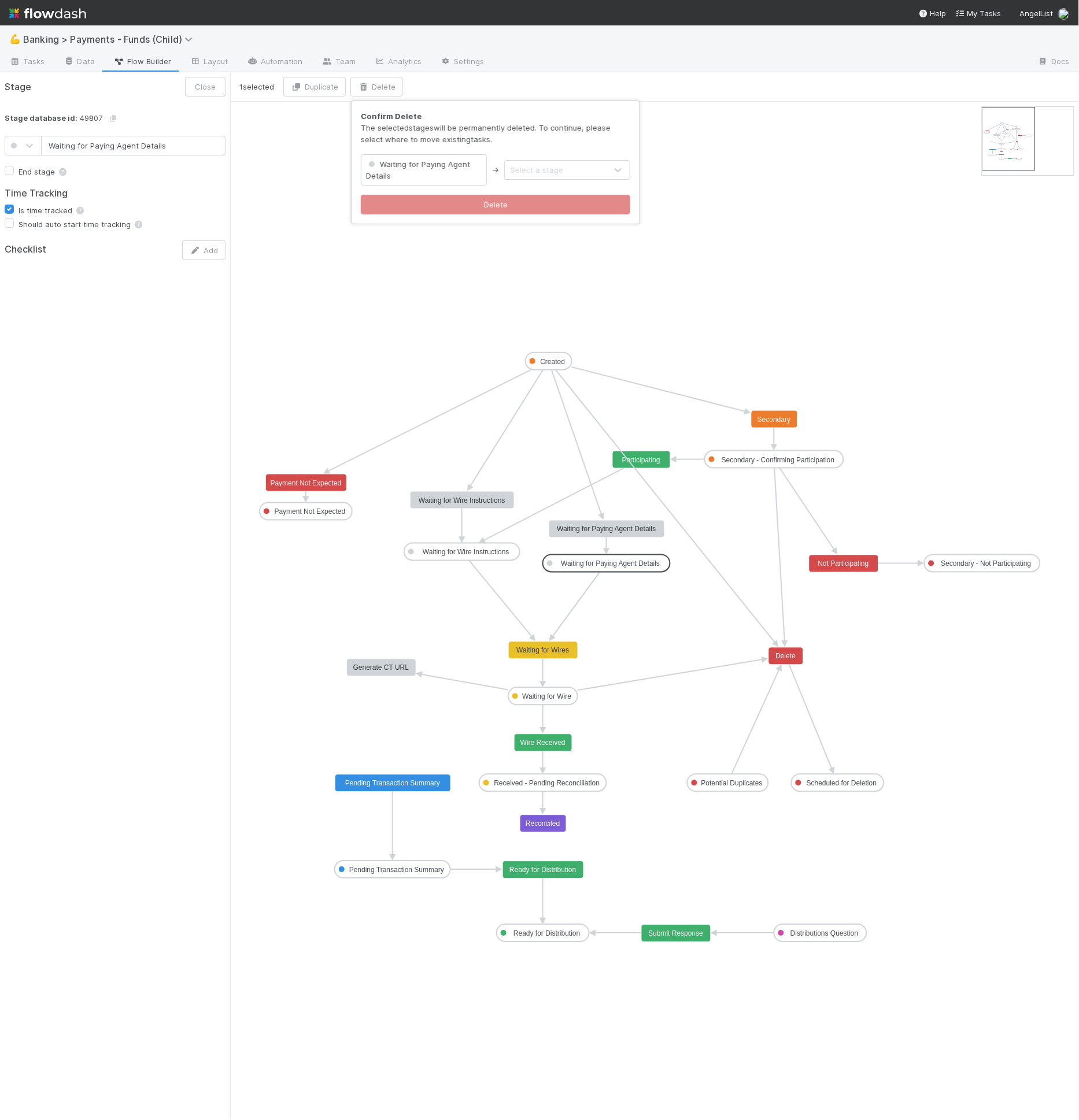
drag, startPoint x: 546, startPoint y: 184, endPoint x: 547, endPoint y: 171, distance: 13.0
click at [546, 184] on div "Confirm Delete The selected stages will be permanently deleted. To continue, pl…" at bounding box center [495, 163] width 288 height 122
click at [547, 169] on div "Select a stage" at bounding box center [537, 170] width 53 height 12
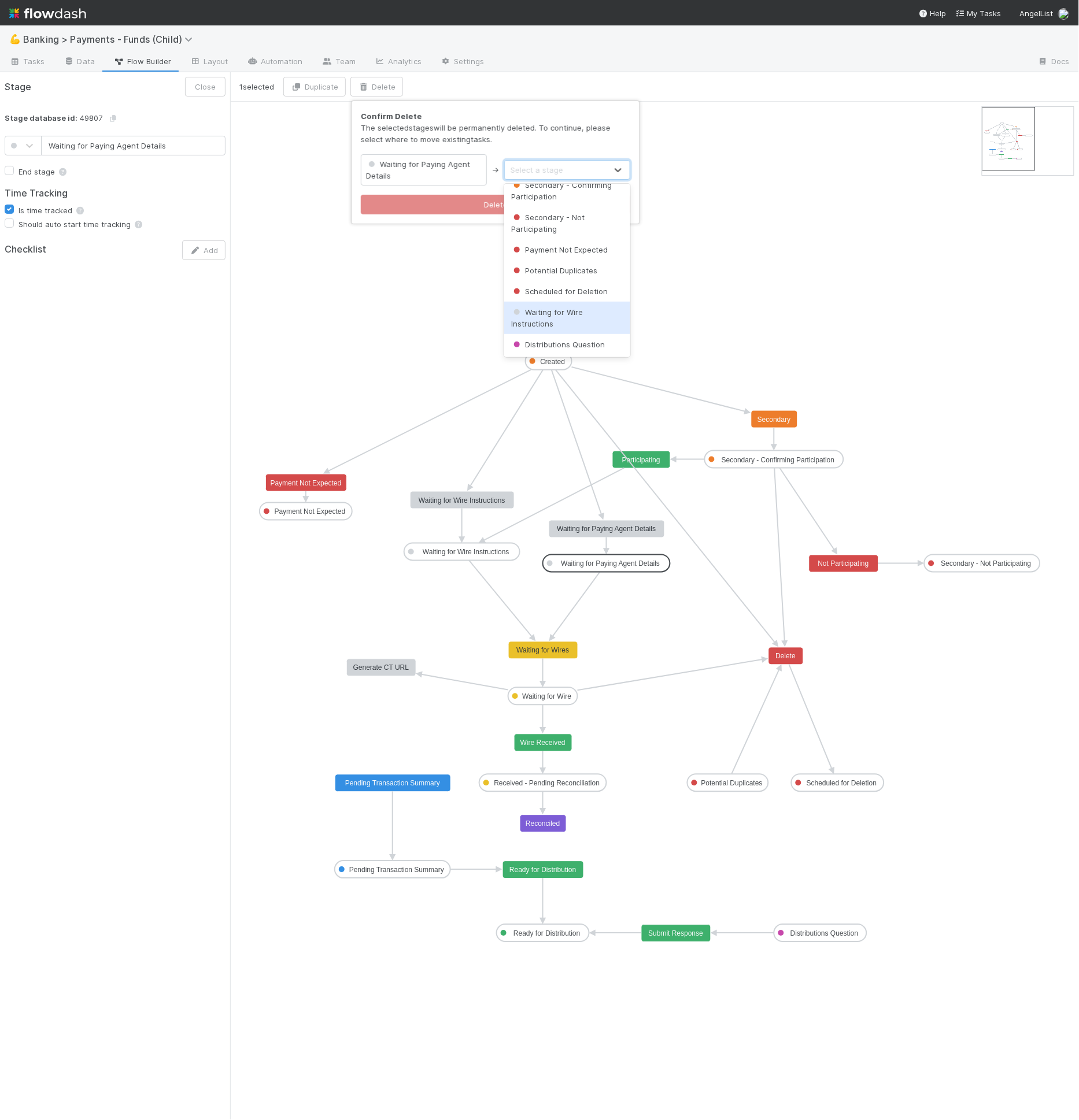
click at [586, 307] on div "Waiting for Wire Instructions" at bounding box center [567, 318] width 126 height 32
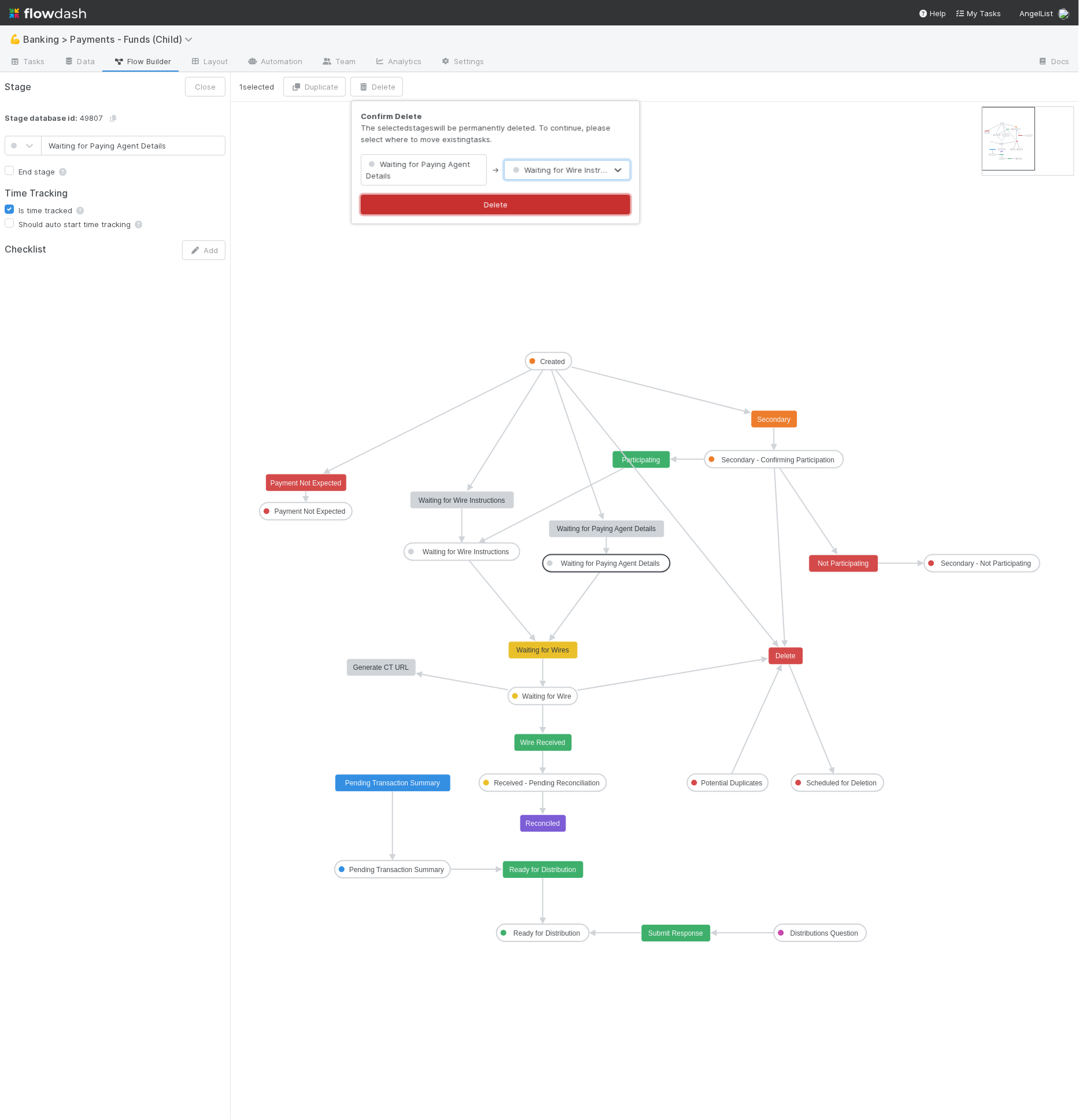
click at [533, 197] on button "Delete" at bounding box center [495, 205] width 270 height 20
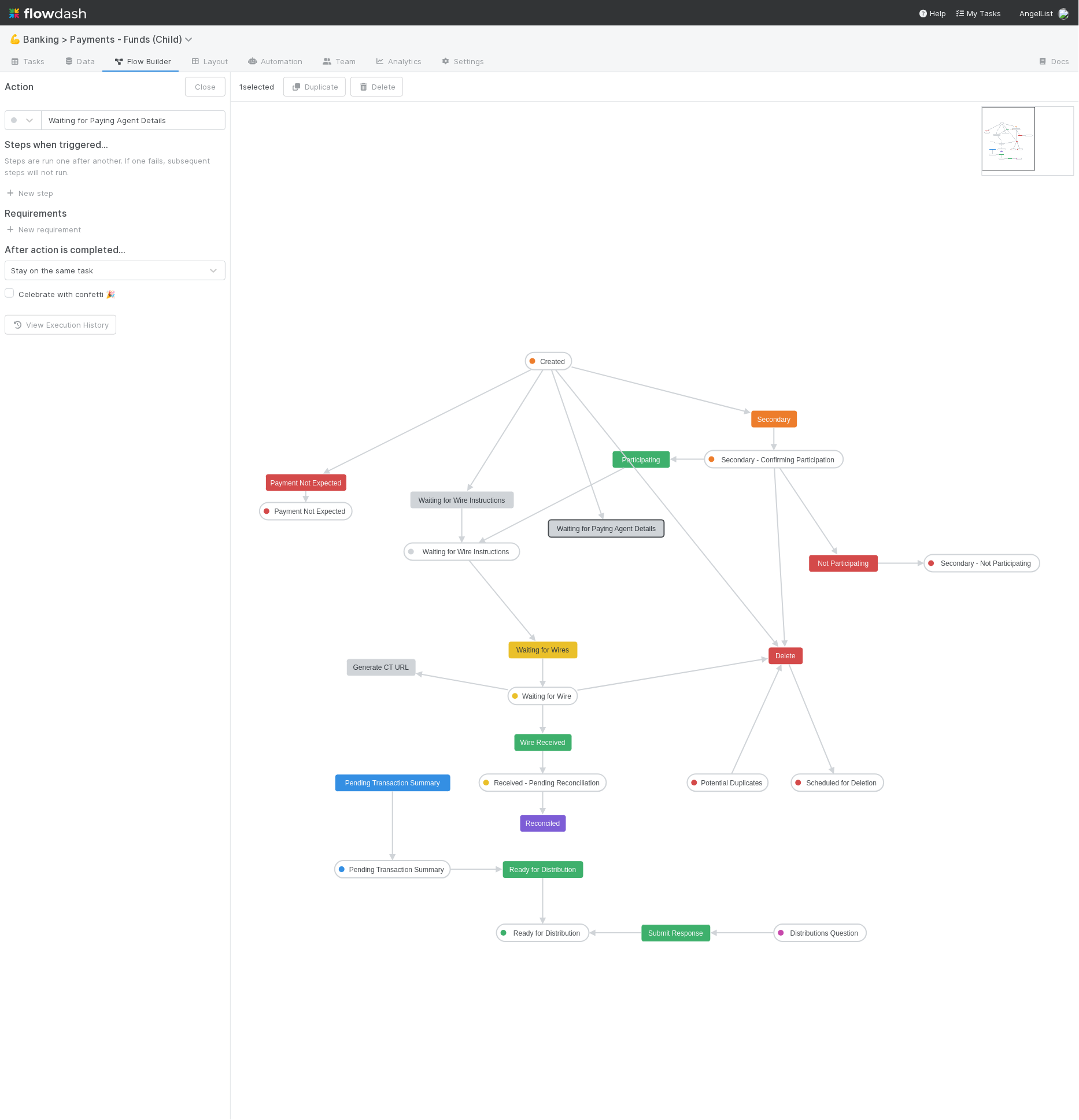
click at [600, 525] on text "Waiting for Paying Agent Details" at bounding box center [607, 529] width 99 height 8
click at [381, 85] on button "Delete" at bounding box center [377, 87] width 53 height 20
click at [431, 163] on button "Delete" at bounding box center [466, 164] width 211 height 20
drag, startPoint x: 469, startPoint y: 496, endPoint x: 552, endPoint y: 497, distance: 83.0
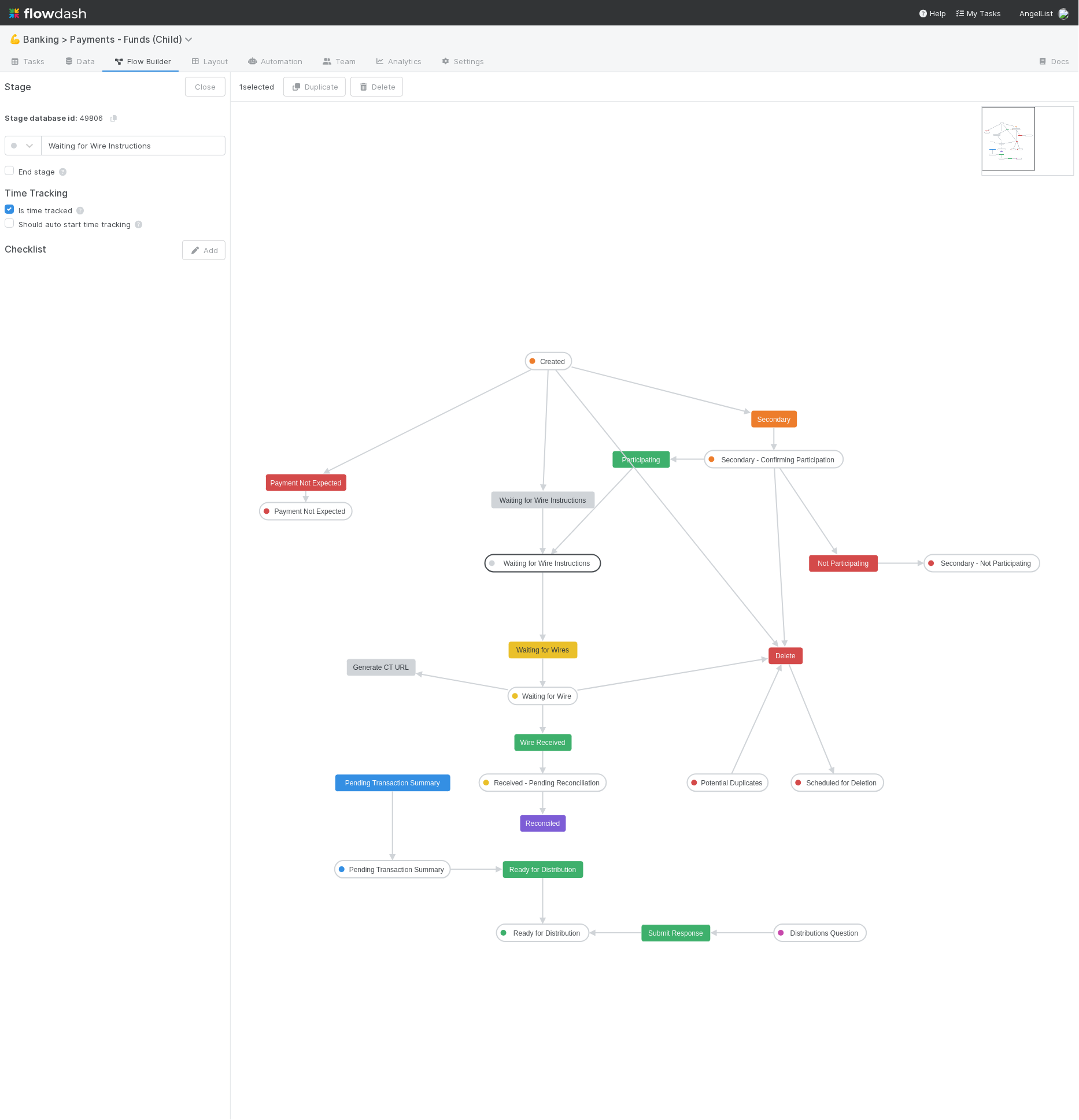
drag, startPoint x: 499, startPoint y: 545, endPoint x: 578, endPoint y: 555, distance: 79.6
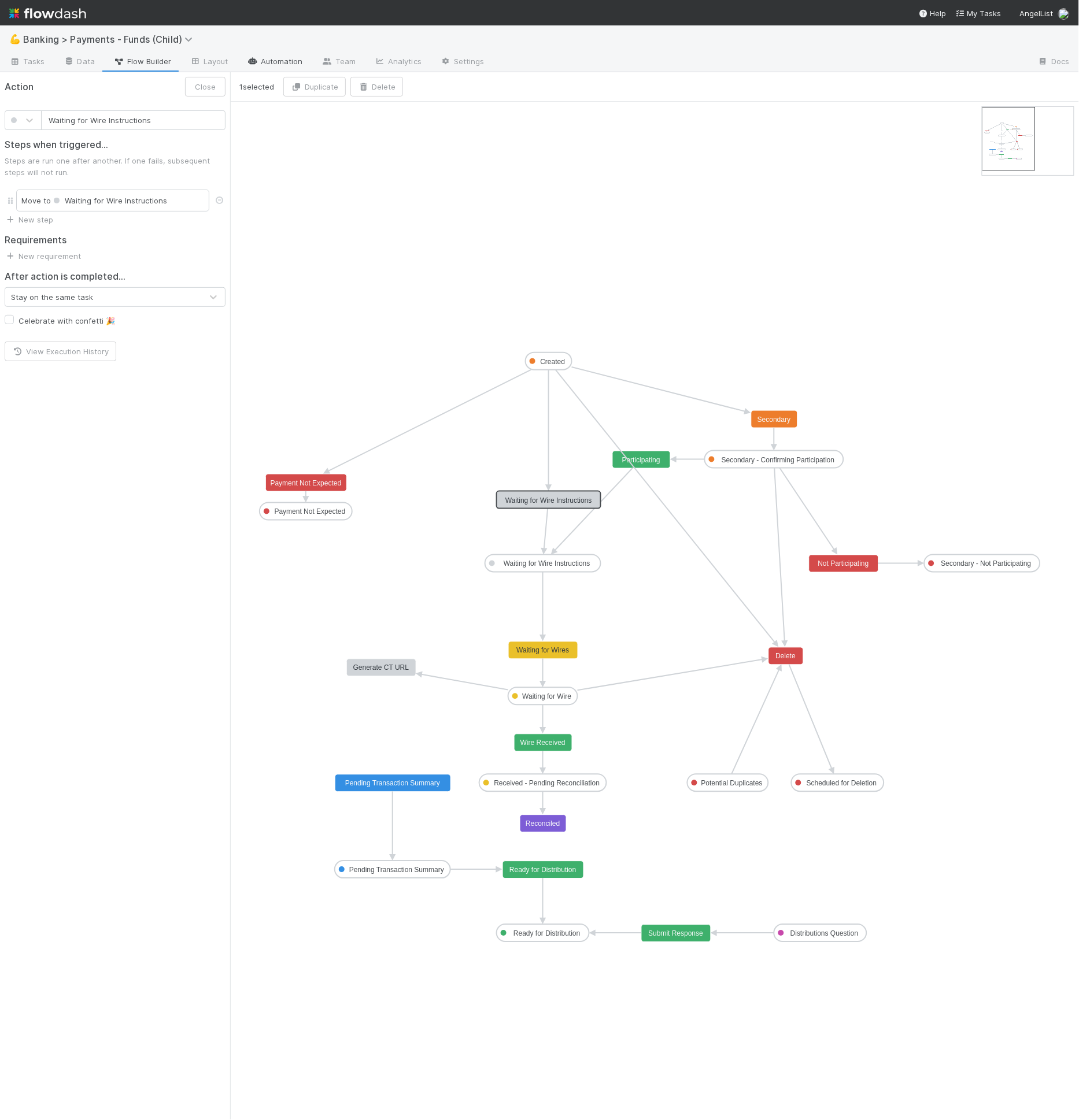
click at [264, 68] on link "Automation" at bounding box center [275, 62] width 75 height 19
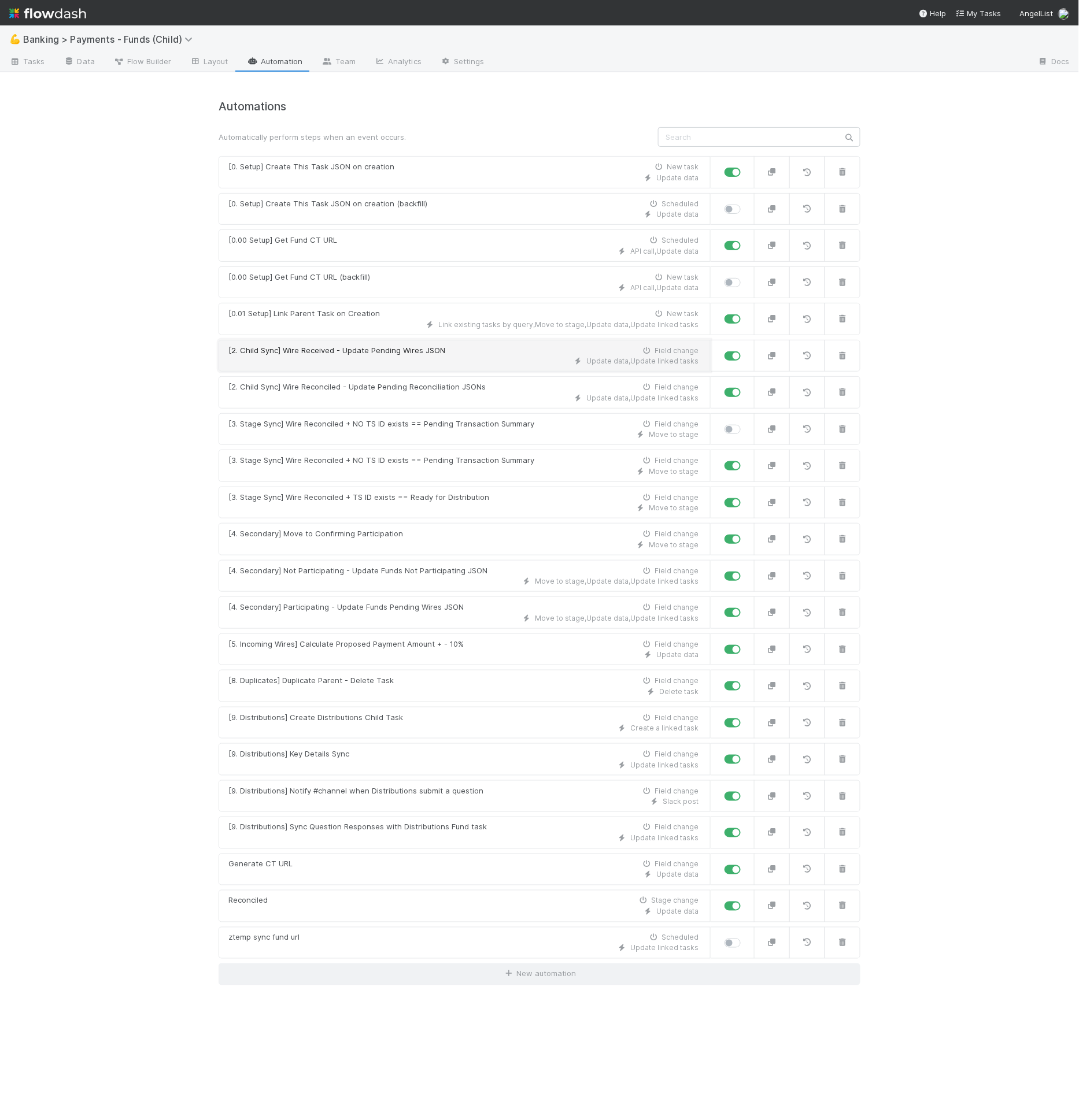
click at [409, 359] on div "Update data , Update linked tasks" at bounding box center [463, 361] width 470 height 11
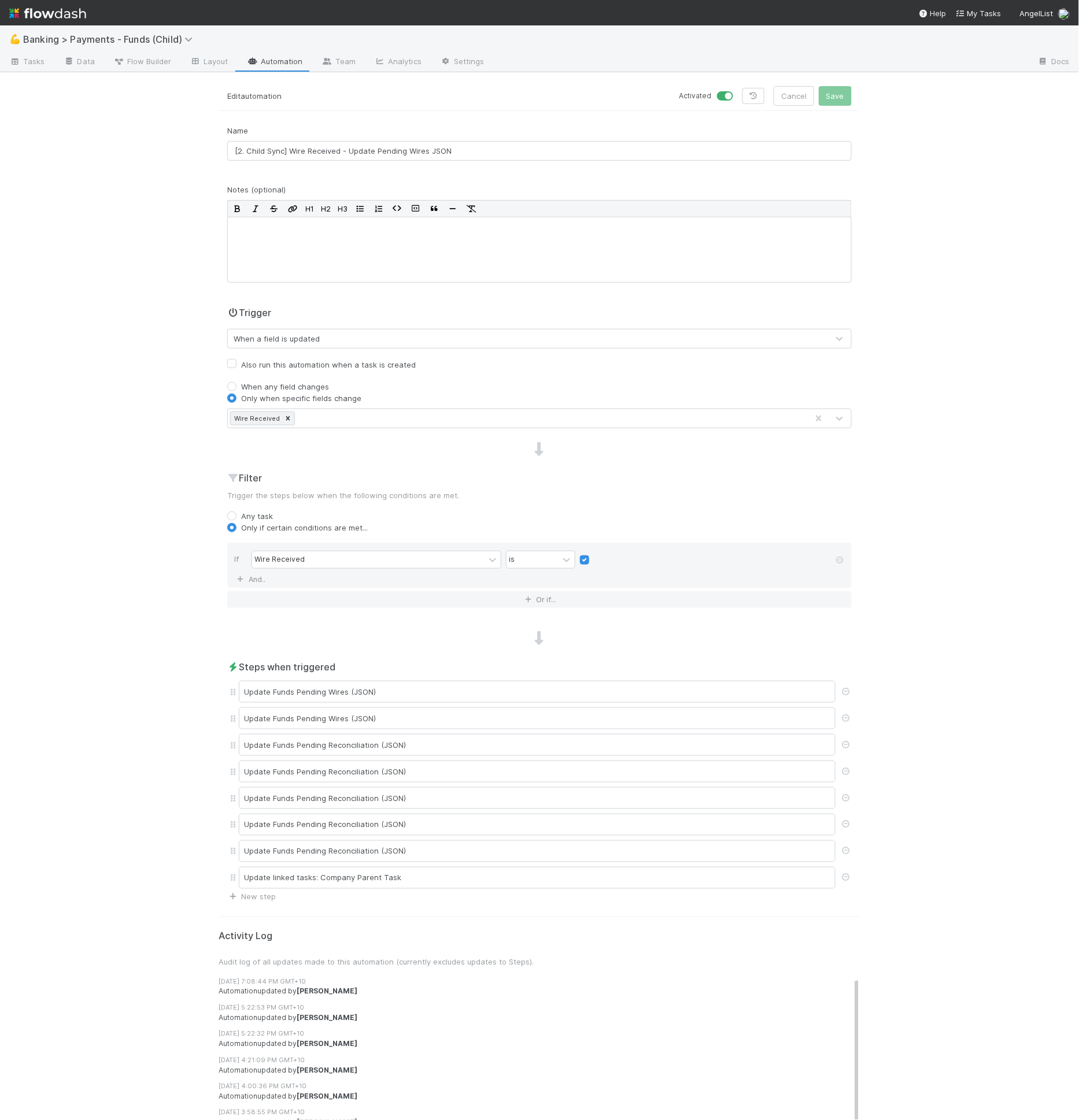
click at [414, 388] on div "When any field changes" at bounding box center [539, 386] width 625 height 12
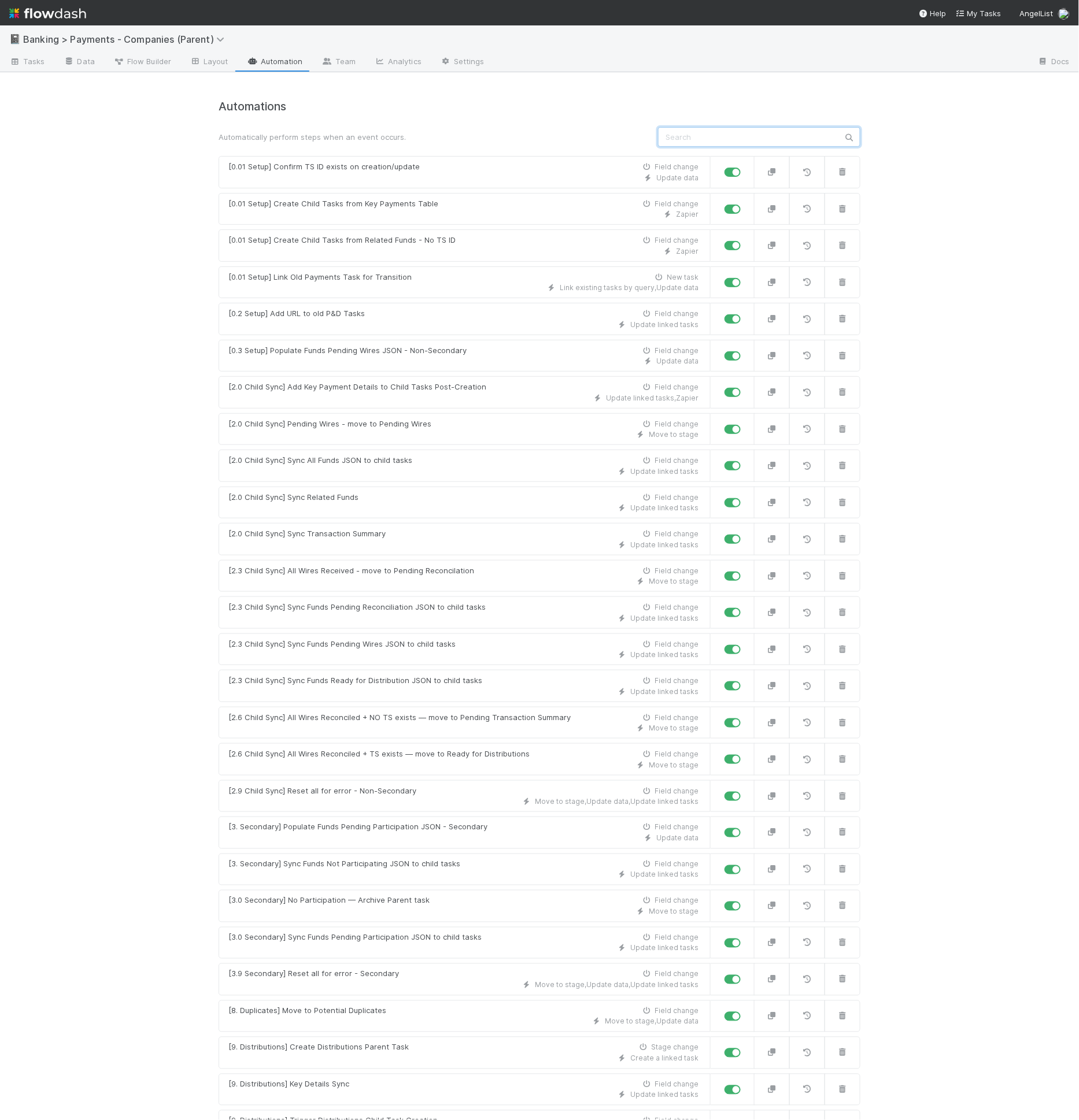
click at [701, 129] on input "text" at bounding box center [759, 137] width 202 height 20
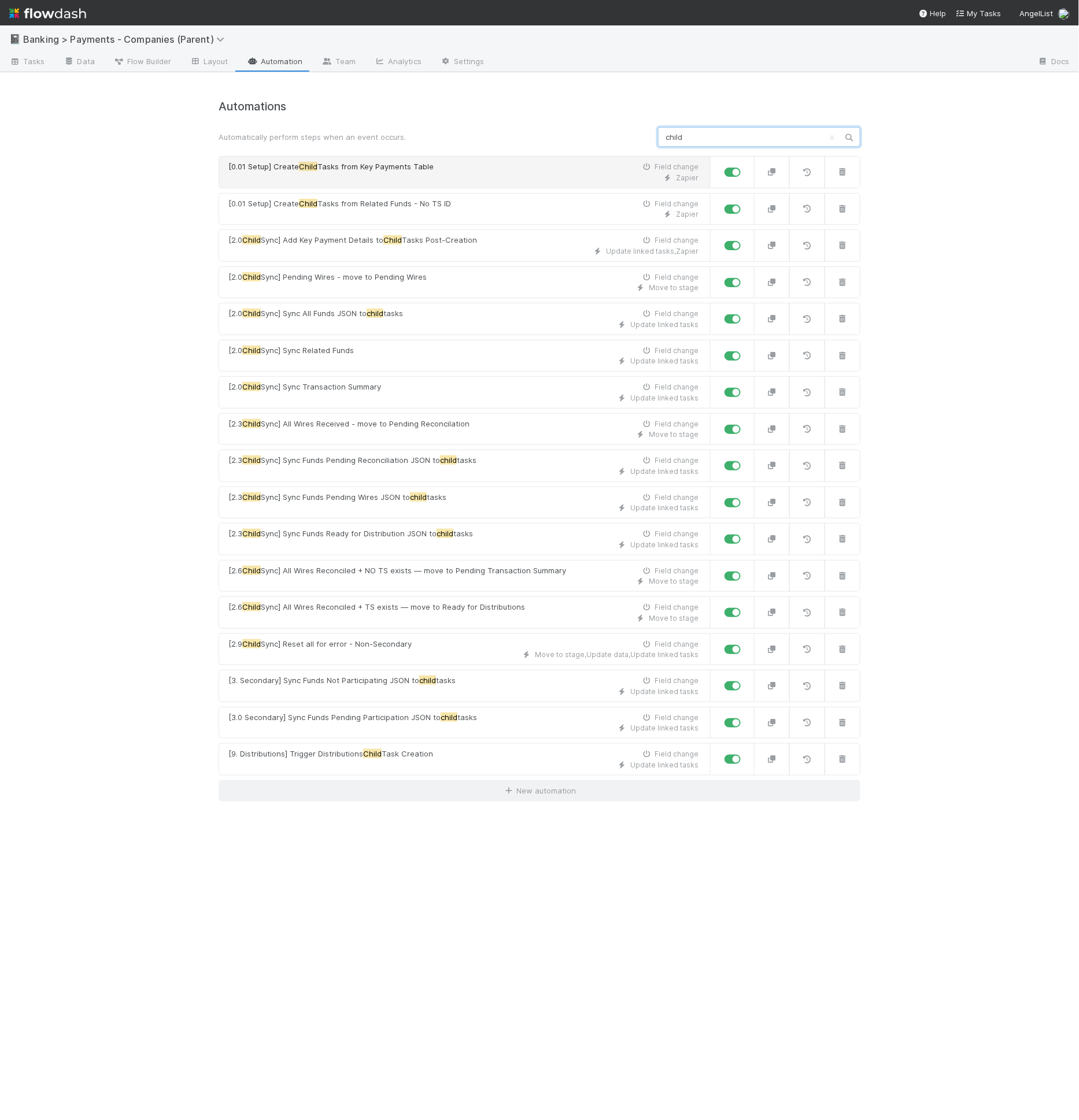
type input "child"
click at [451, 174] on div "Zapier" at bounding box center [463, 178] width 470 height 11
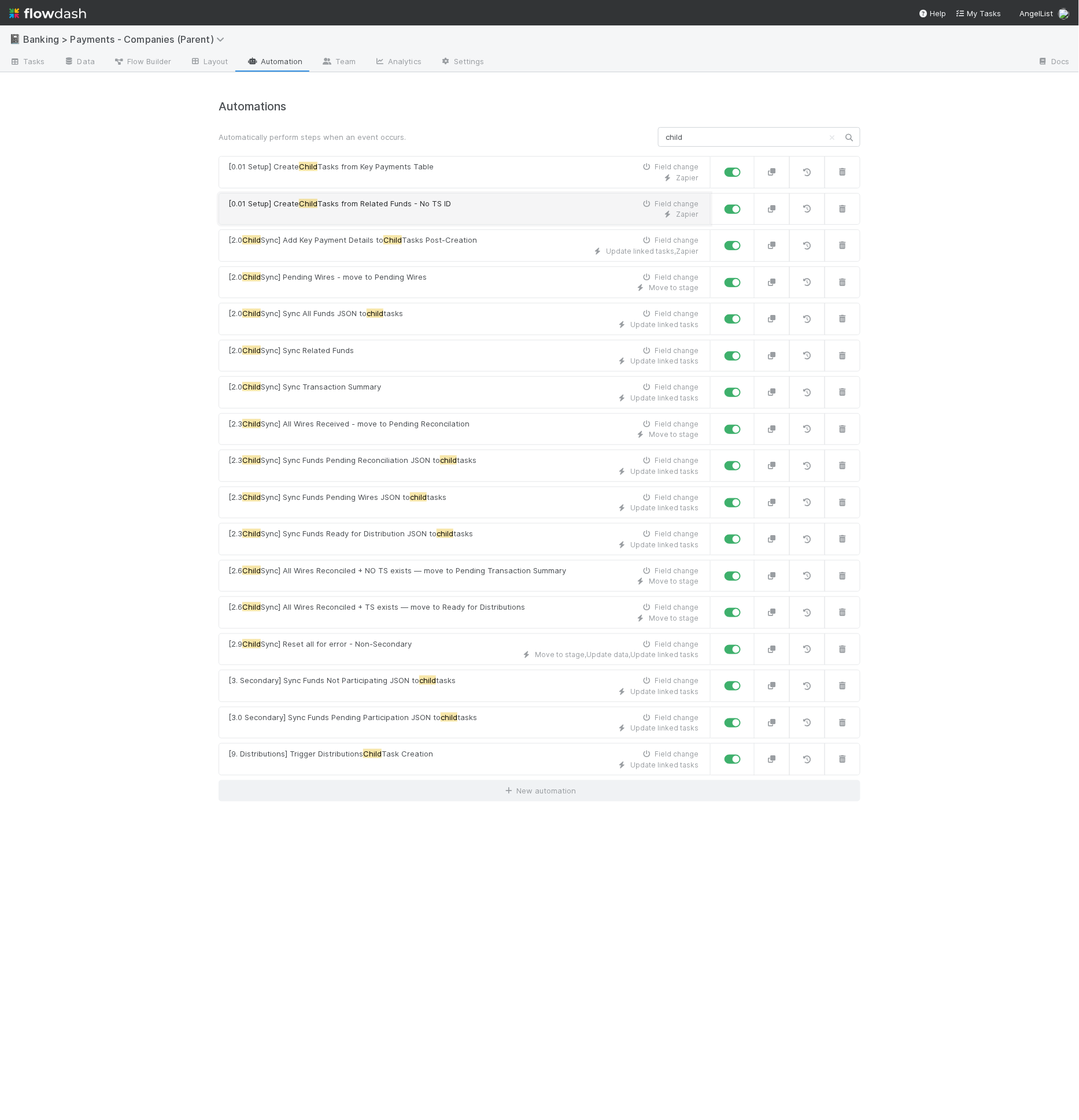
click at [443, 193] on link "[0.01 Setup] Create Child Tasks from Related Funds - No TS ID Field change Zapi…" at bounding box center [464, 209] width 492 height 32
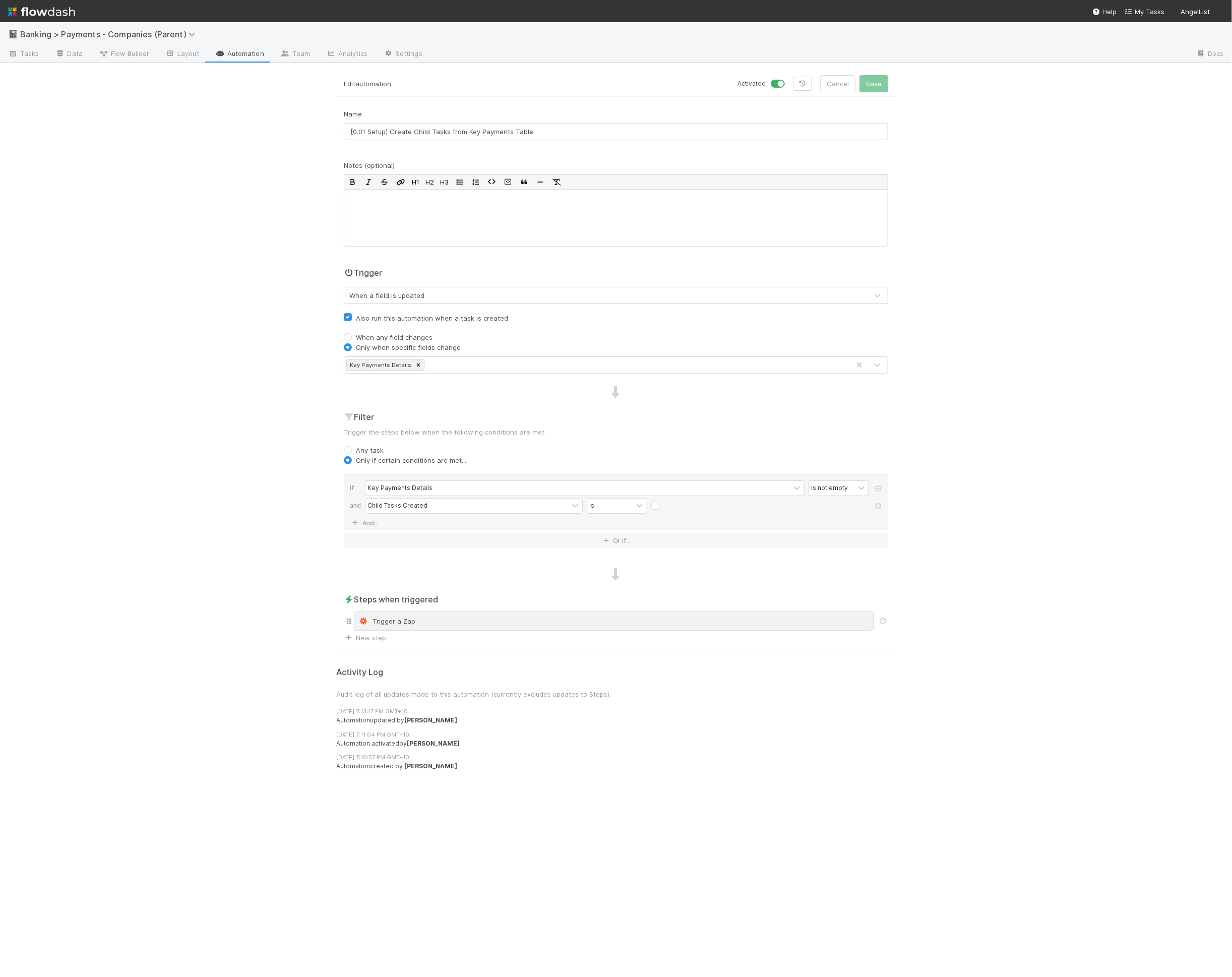
click at [432, 619] on div "Trigger a Zap" at bounding box center [614, 621] width 511 height 10
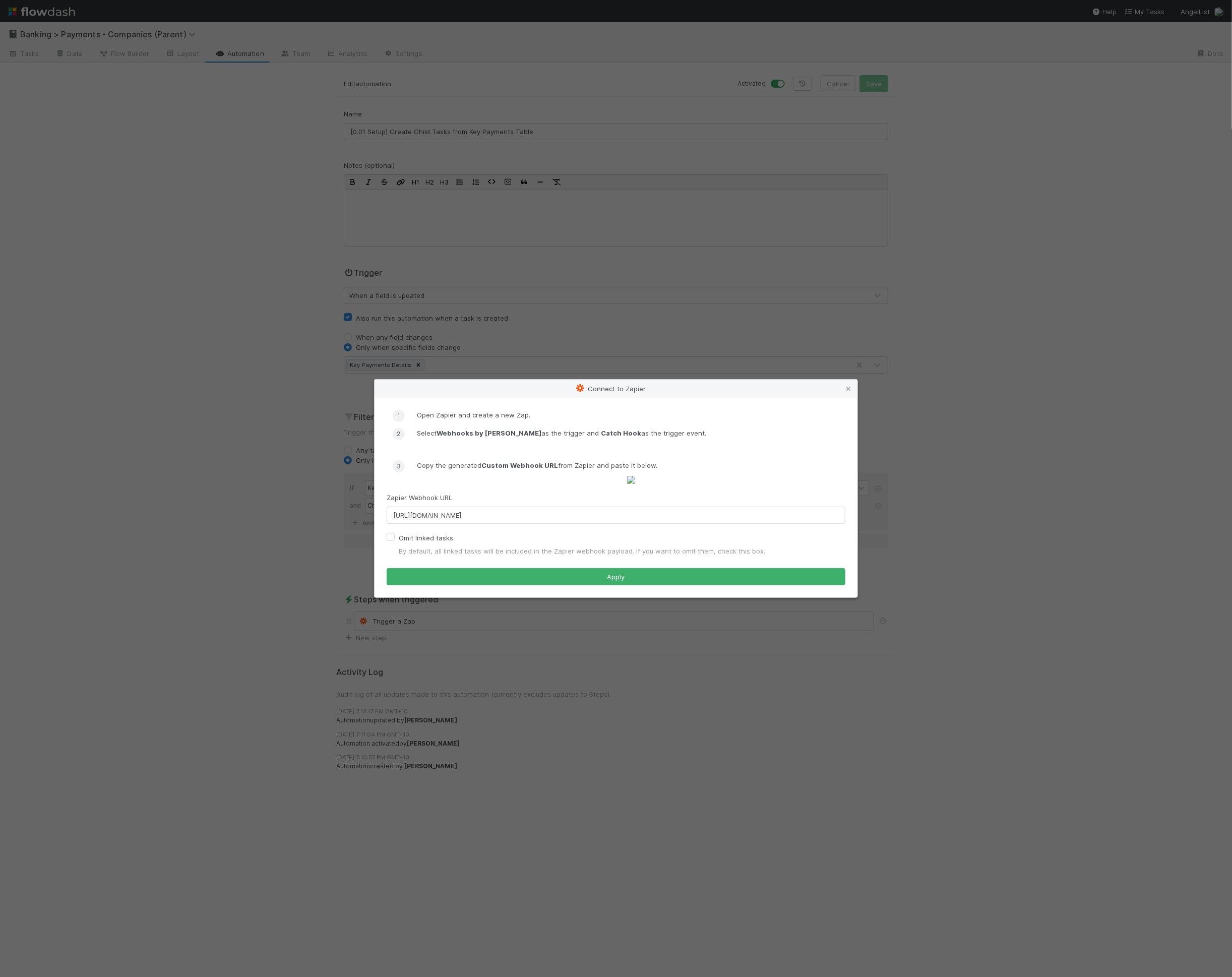
click at [729, 221] on div "Connect to Zapier Open Zapier and create a new Zap. Select Webhooks by Zapier a…" at bounding box center [616, 489] width 1232 height 977
